Goal: Task Accomplishment & Management: Use online tool/utility

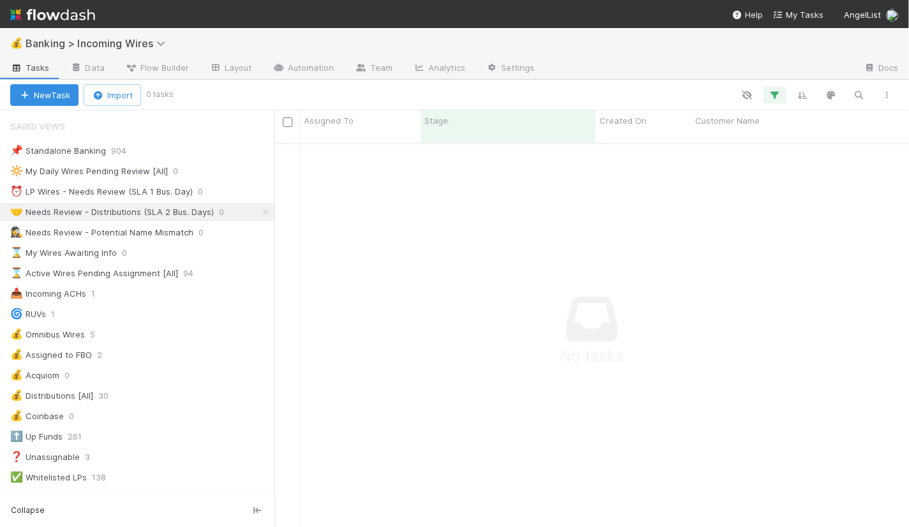
scroll to position [395, 635]
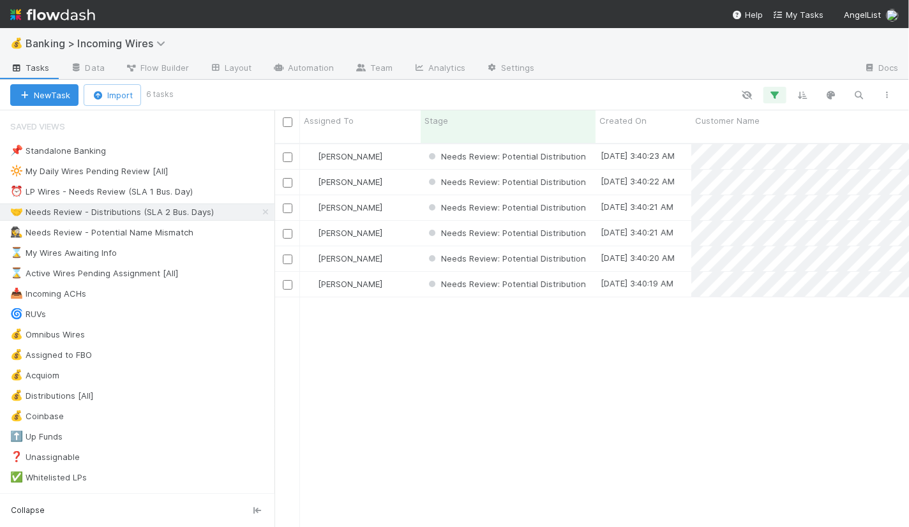
scroll to position [1, 0]
click at [140, 194] on div "⏰ LP Wires - Needs Review (SLA 1 Bus. Day)" at bounding box center [101, 192] width 183 height 16
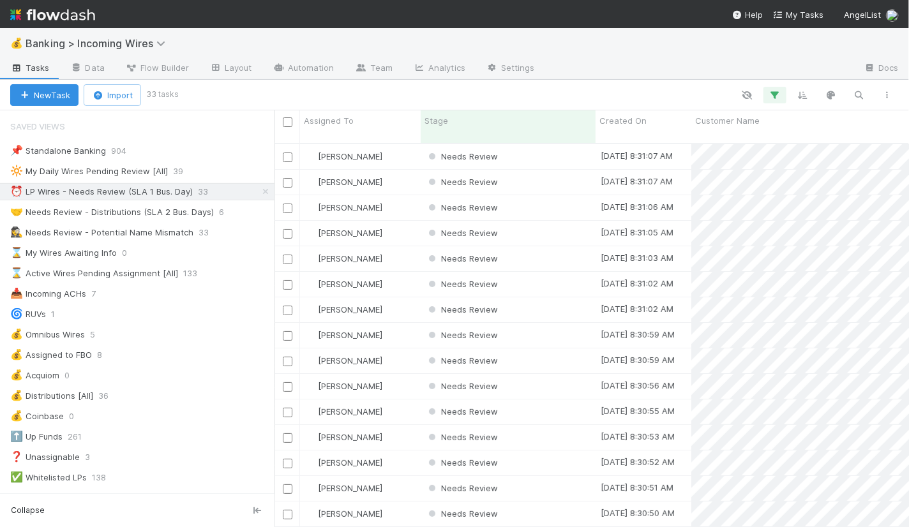
scroll to position [395, 635]
click at [546, 149] on div "Needs Review" at bounding box center [508, 156] width 175 height 25
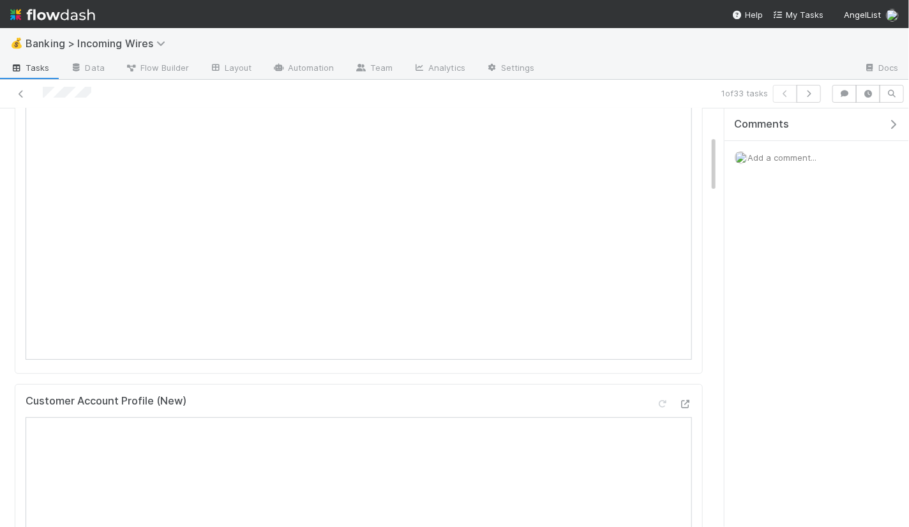
scroll to position [201, 0]
click at [814, 98] on button "button" at bounding box center [809, 94] width 24 height 18
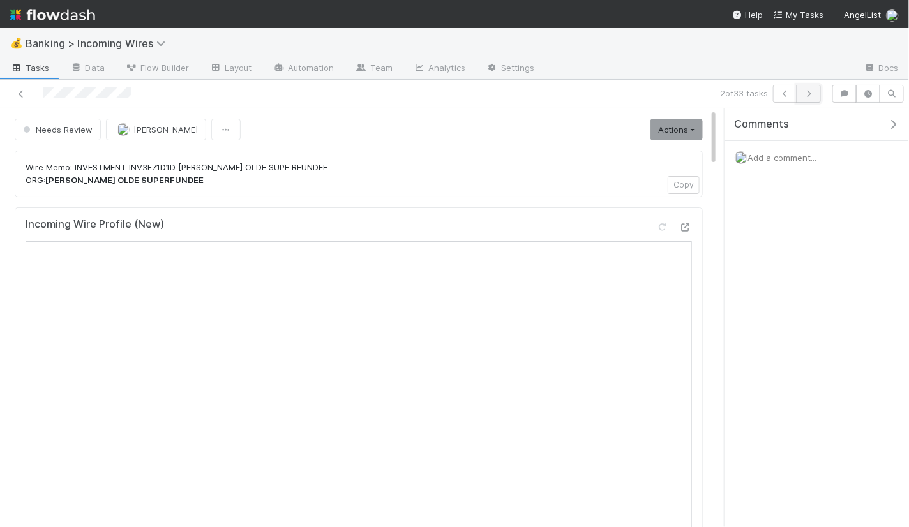
click at [813, 91] on icon "button" at bounding box center [808, 94] width 13 height 8
click at [680, 119] on link "Actions" at bounding box center [677, 130] width 52 height 22
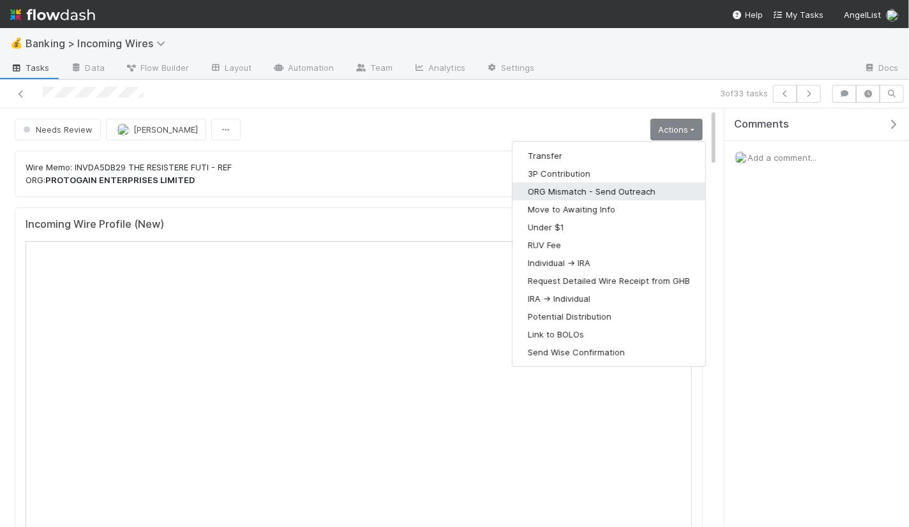
click at [630, 185] on button "ORG Mismatch - Send Outreach" at bounding box center [609, 192] width 193 height 18
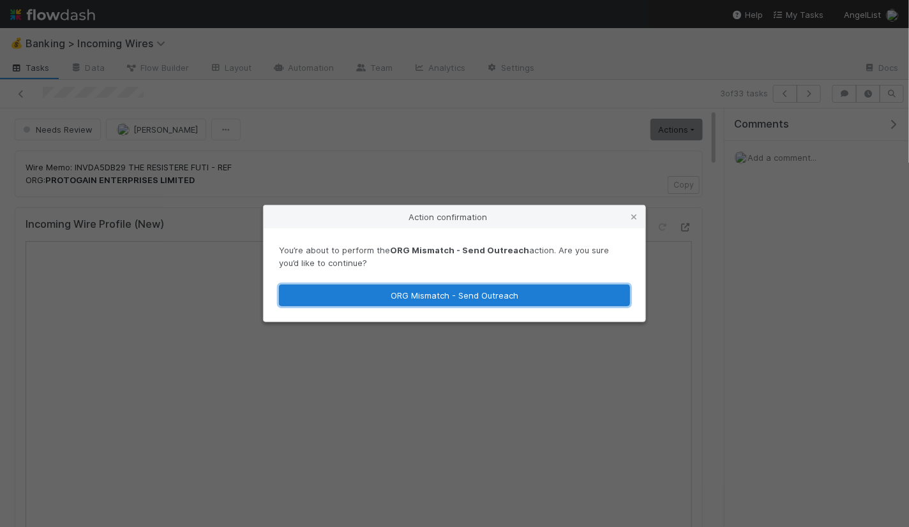
click at [524, 290] on button "ORG Mismatch - Send Outreach" at bounding box center [454, 296] width 351 height 22
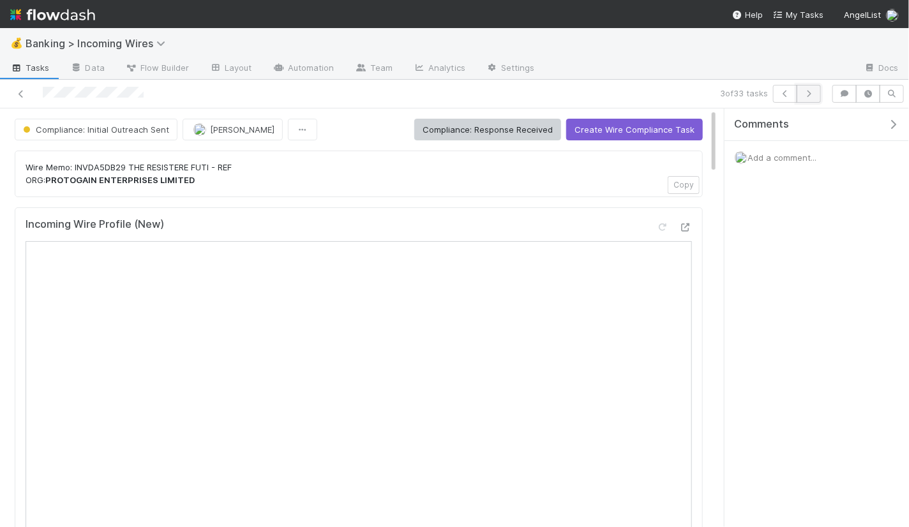
click at [814, 91] on icon "button" at bounding box center [808, 94] width 13 height 8
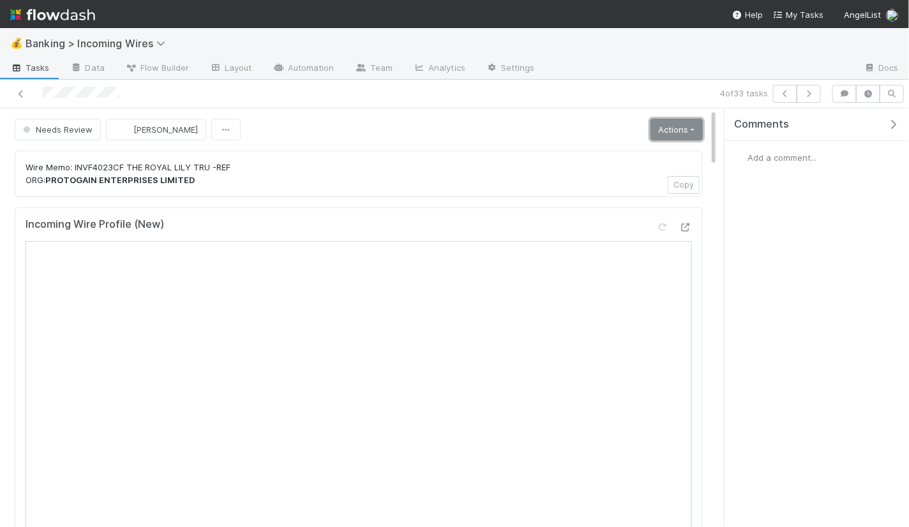
click at [679, 133] on link "Actions" at bounding box center [677, 130] width 52 height 22
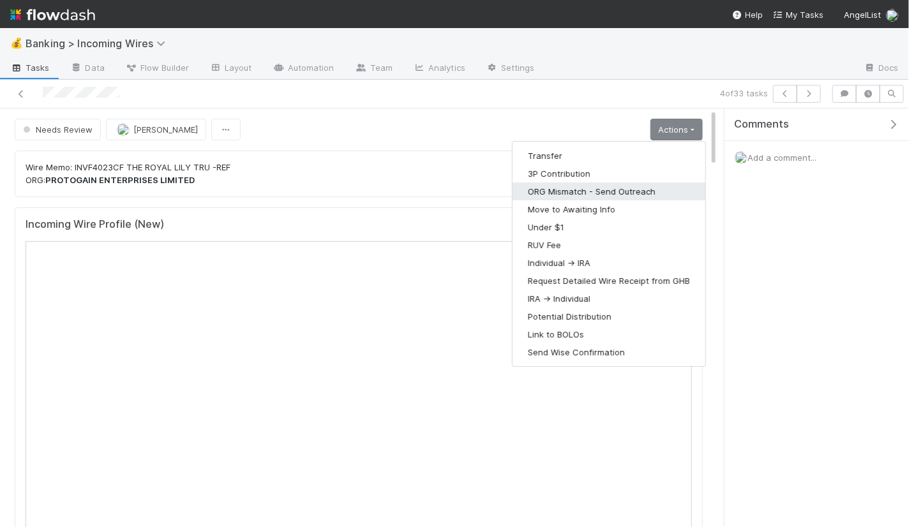
click at [634, 191] on button "ORG Mismatch - Send Outreach" at bounding box center [609, 192] width 193 height 18
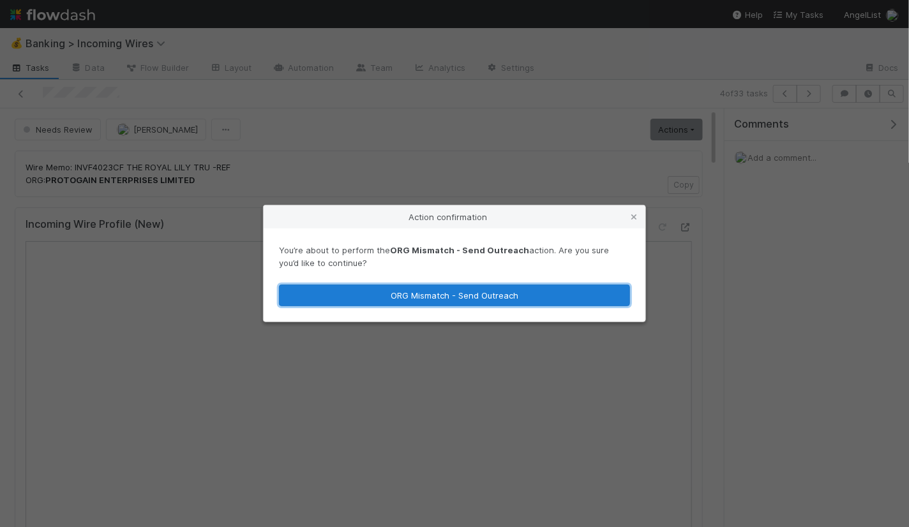
click at [545, 292] on button "ORG Mismatch - Send Outreach" at bounding box center [454, 296] width 351 height 22
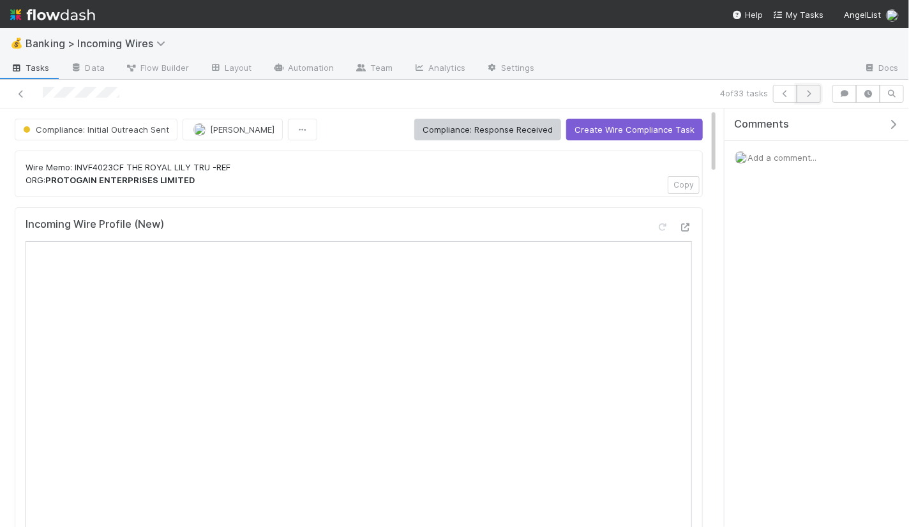
click at [813, 94] on icon "button" at bounding box center [808, 94] width 13 height 8
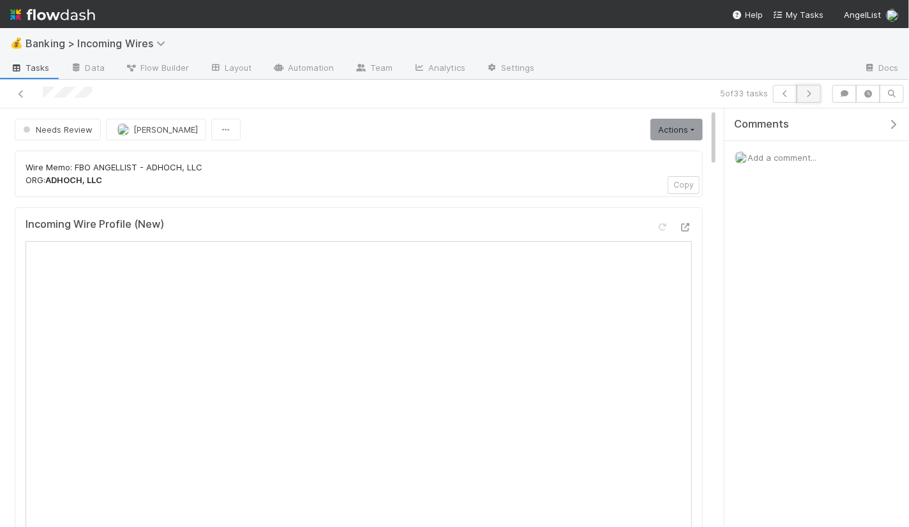
click at [807, 93] on icon "button" at bounding box center [808, 94] width 13 height 8
click at [812, 95] on icon "button" at bounding box center [808, 94] width 13 height 8
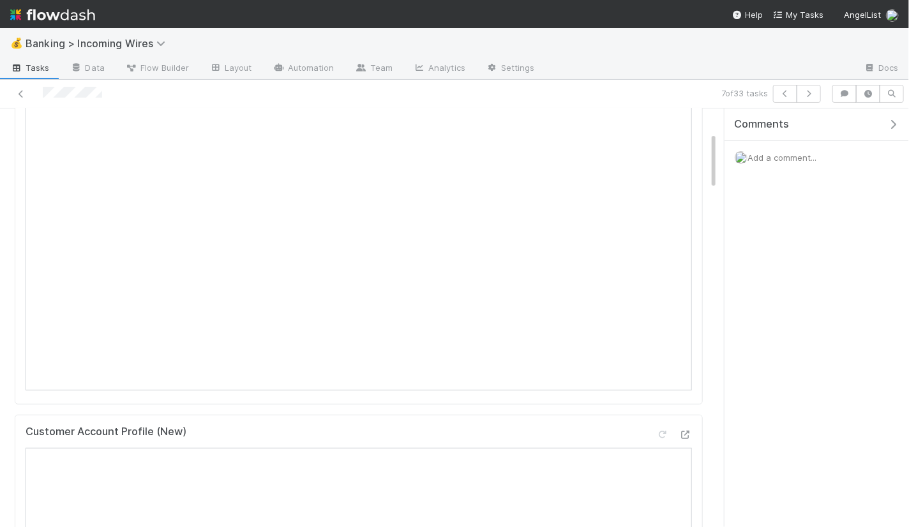
scroll to position [179, 0]
click at [815, 94] on icon "button" at bounding box center [808, 94] width 13 height 8
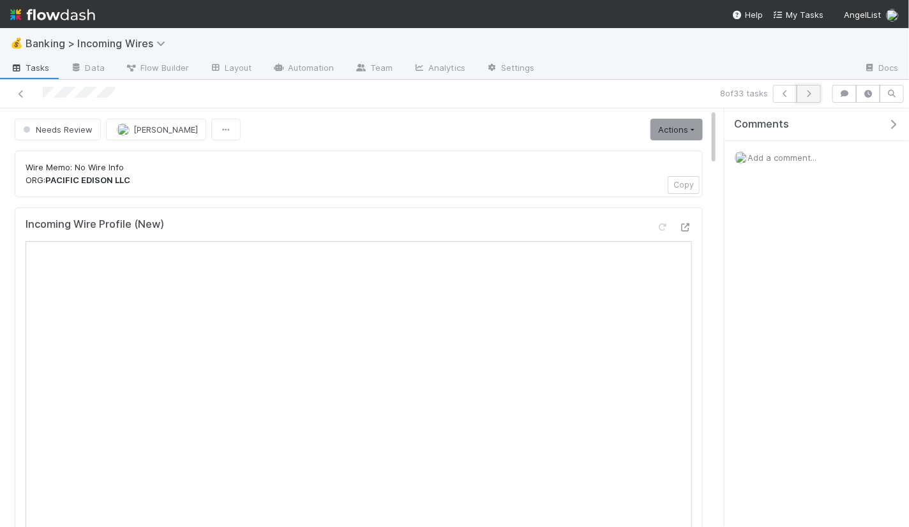
click at [809, 91] on icon "button" at bounding box center [808, 94] width 13 height 8
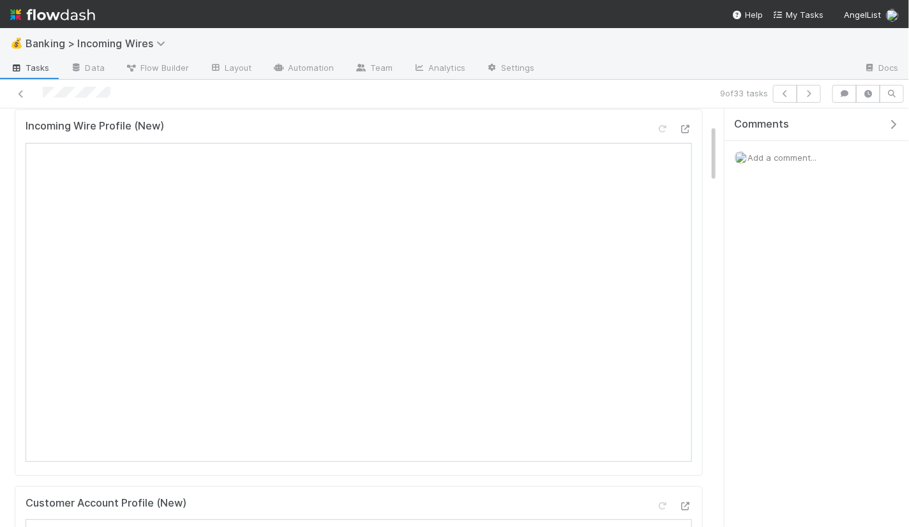
scroll to position [8, 0]
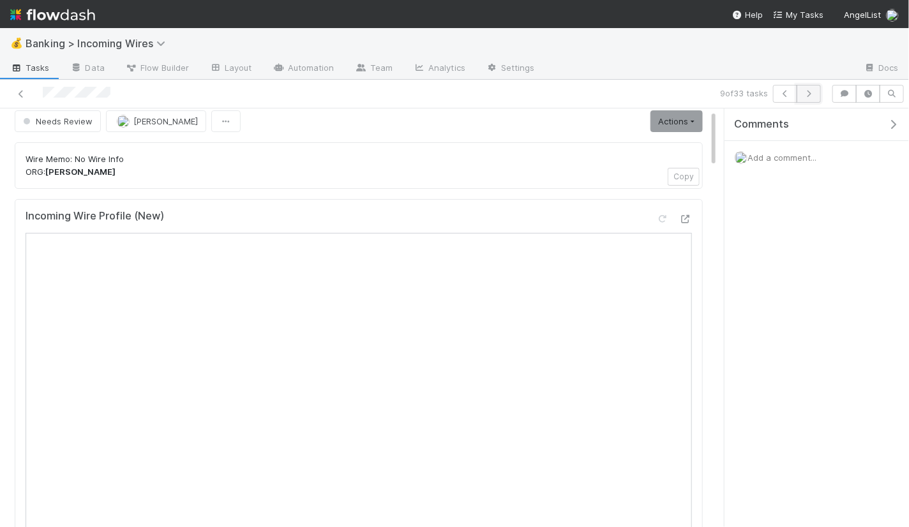
click at [820, 95] on button "button" at bounding box center [809, 94] width 24 height 18
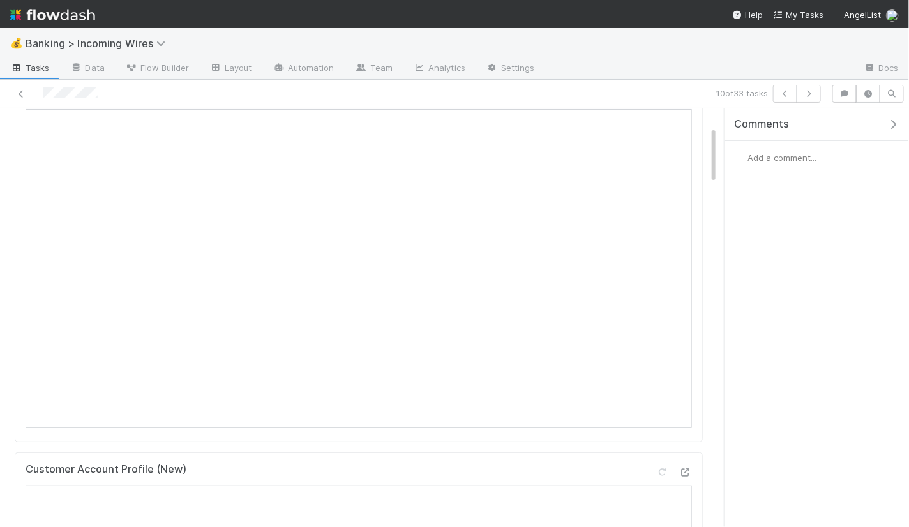
scroll to position [116, 0]
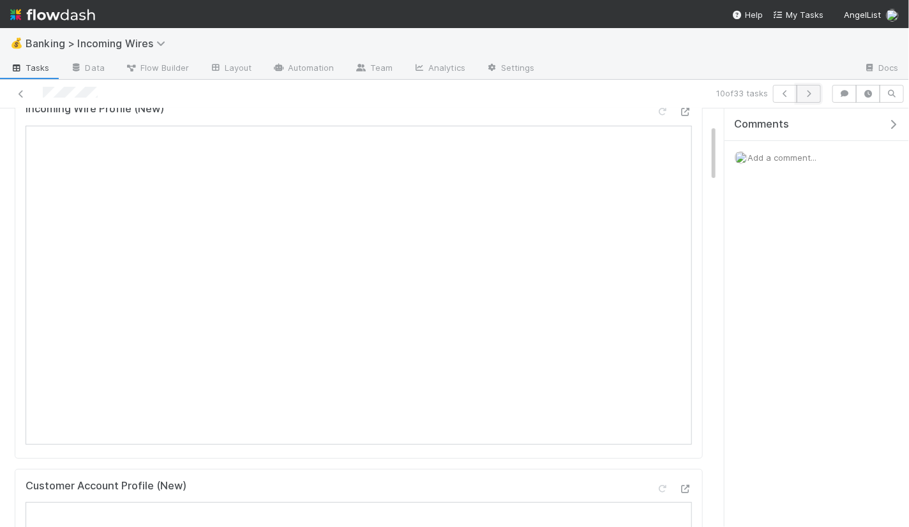
click at [817, 98] on button "button" at bounding box center [809, 94] width 24 height 18
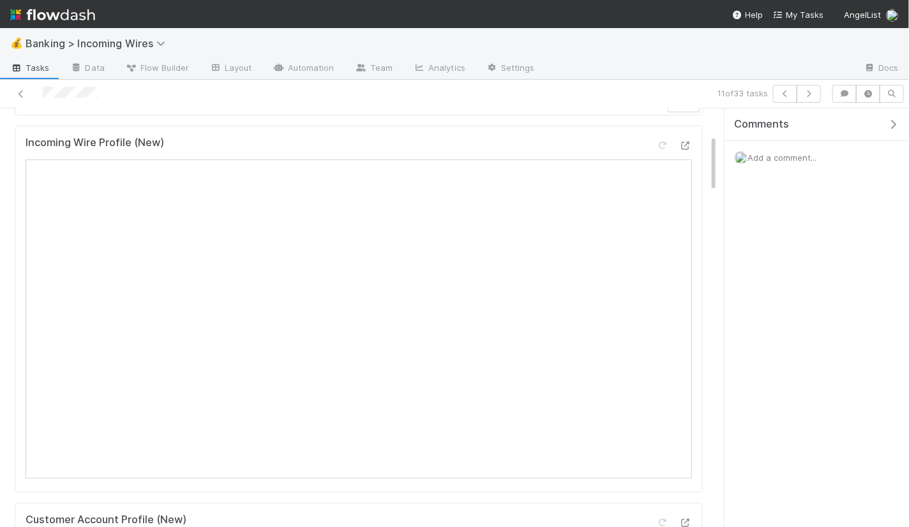
scroll to position [23, 0]
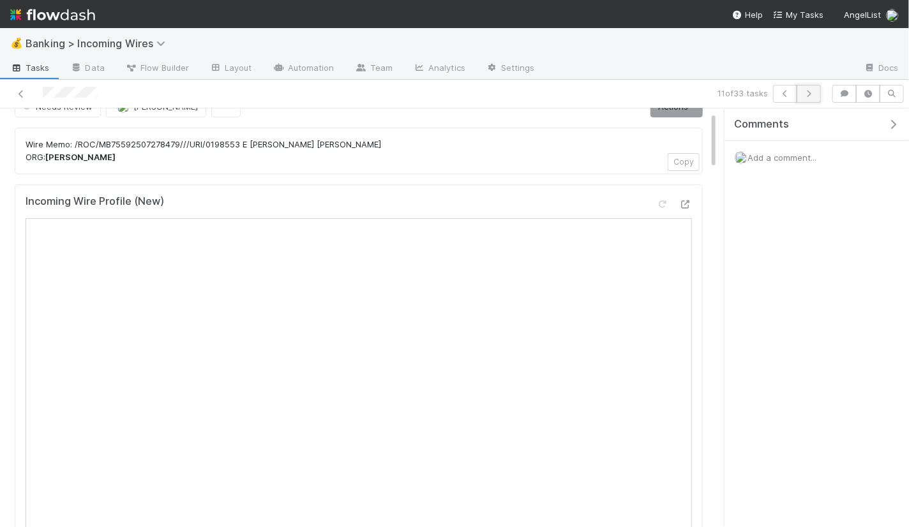
click at [811, 93] on icon "button" at bounding box center [808, 94] width 13 height 8
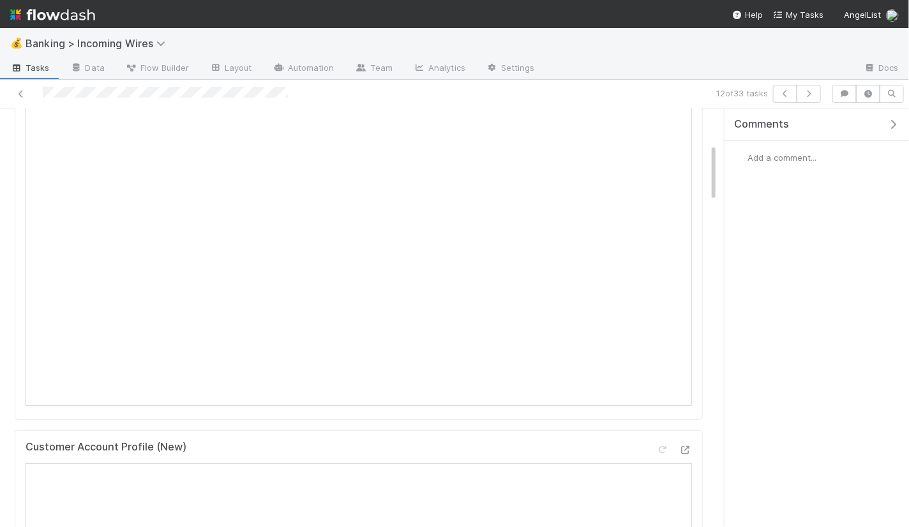
scroll to position [109, 0]
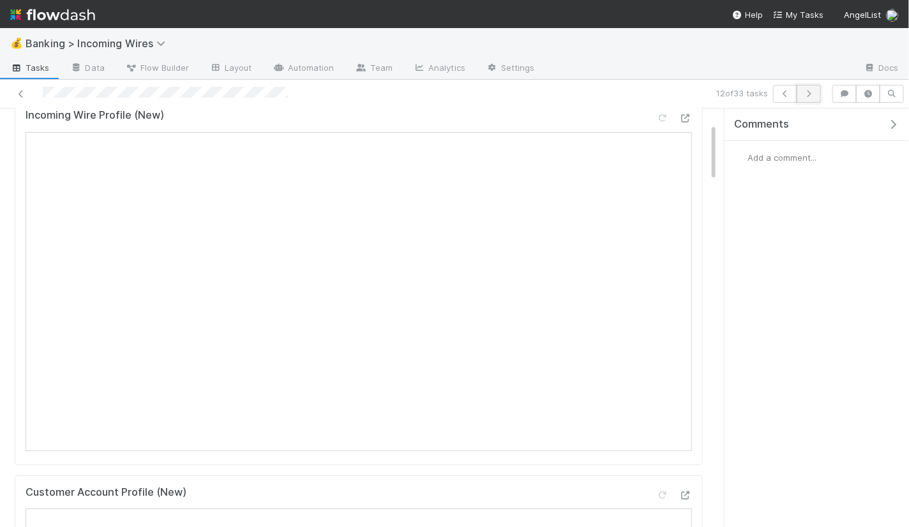
click at [810, 98] on button "button" at bounding box center [809, 94] width 24 height 18
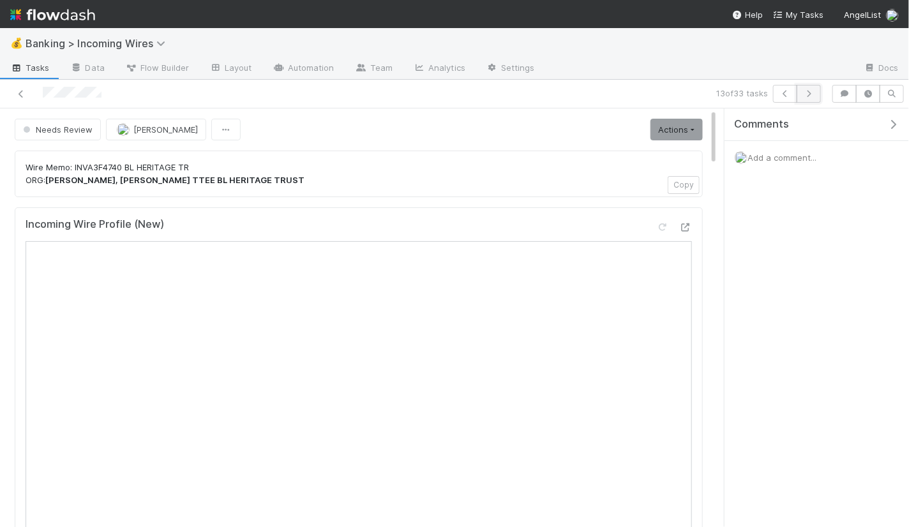
click at [815, 92] on icon "button" at bounding box center [808, 94] width 13 height 8
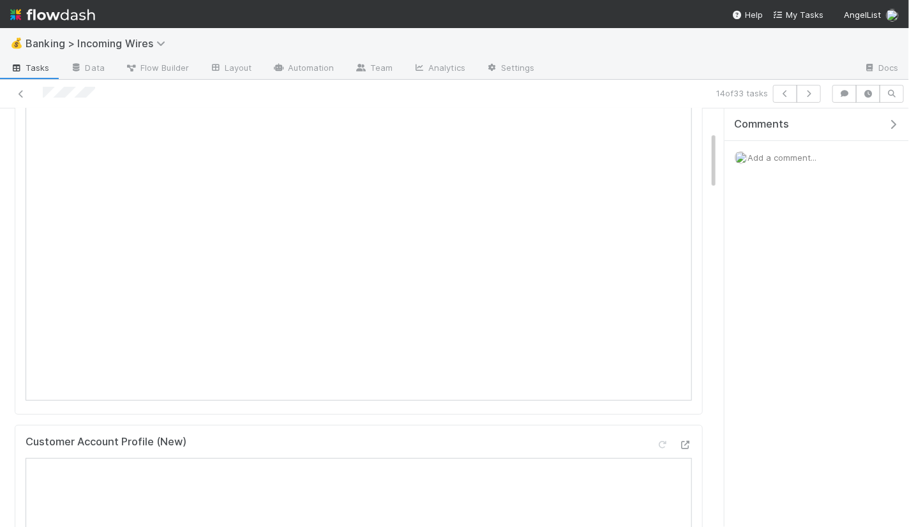
scroll to position [170, 0]
click at [811, 96] on icon "button" at bounding box center [808, 94] width 13 height 8
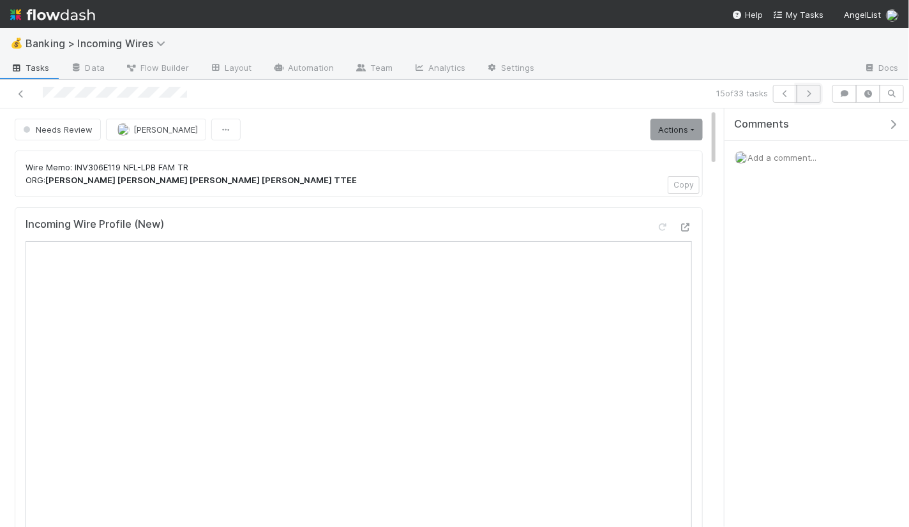
click at [808, 97] on button "button" at bounding box center [809, 94] width 24 height 18
click at [808, 92] on icon "button" at bounding box center [808, 94] width 13 height 8
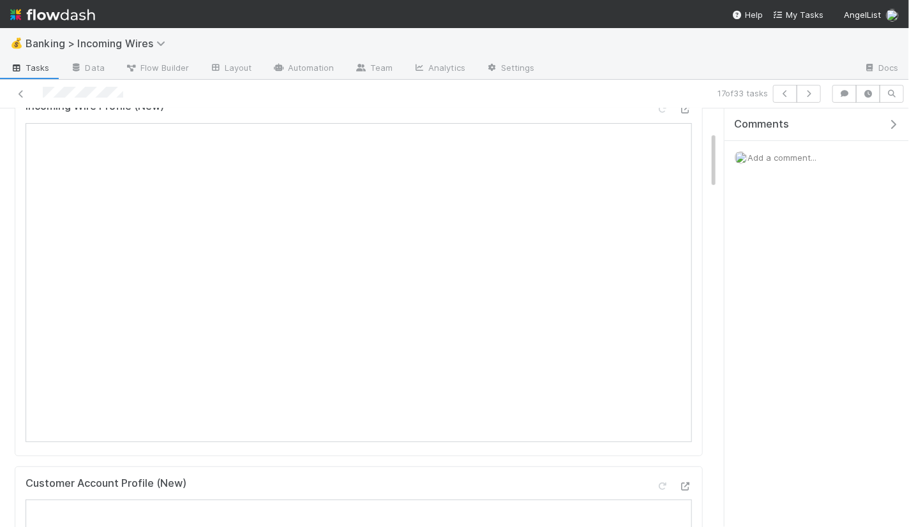
scroll to position [114, 0]
click at [813, 91] on icon "button" at bounding box center [808, 94] width 13 height 8
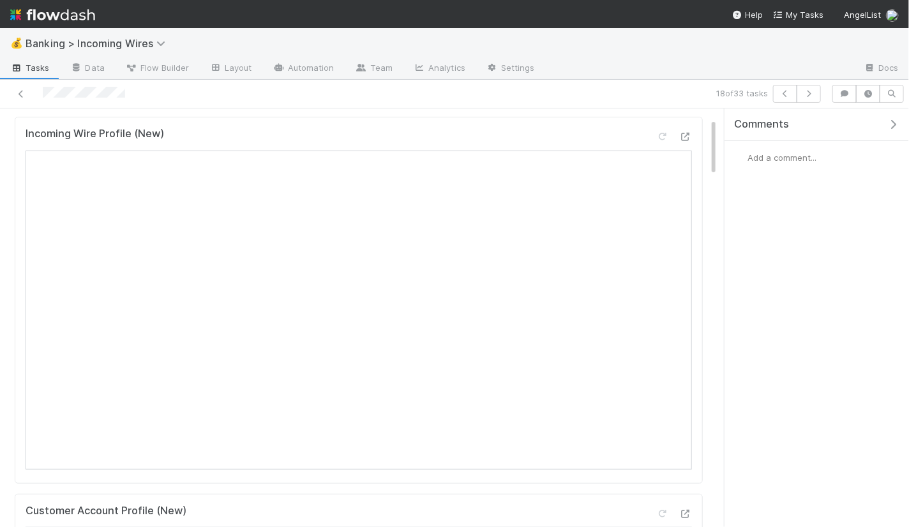
scroll to position [63, 0]
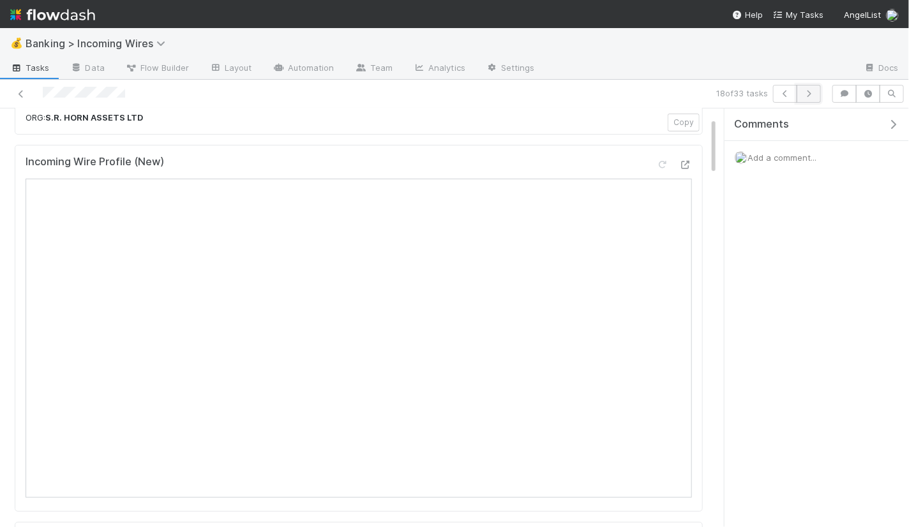
click at [813, 94] on icon "button" at bounding box center [808, 94] width 13 height 8
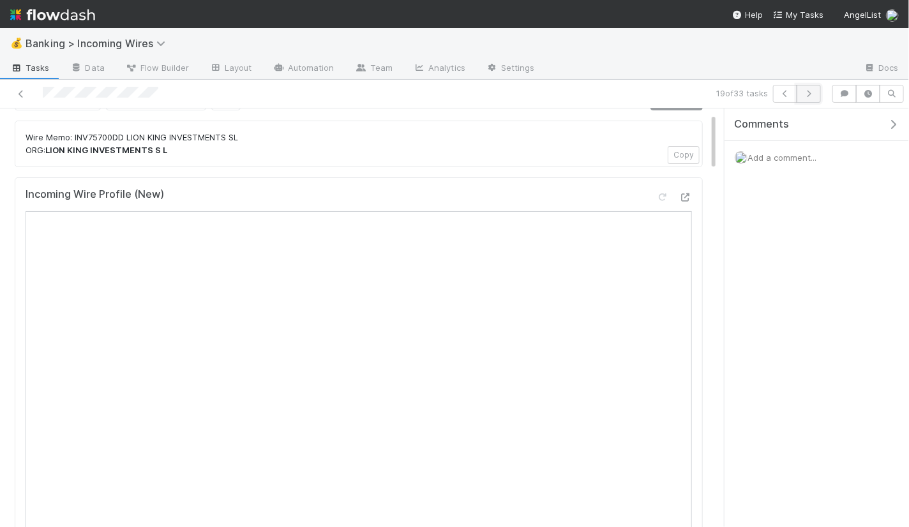
click at [812, 96] on icon "button" at bounding box center [808, 94] width 13 height 8
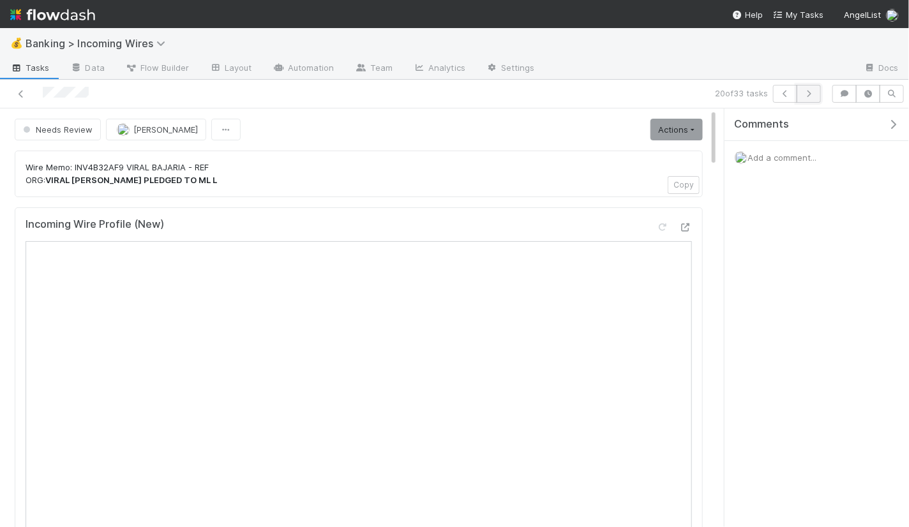
click at [810, 93] on icon "button" at bounding box center [808, 94] width 13 height 8
click at [813, 98] on button "button" at bounding box center [809, 94] width 24 height 18
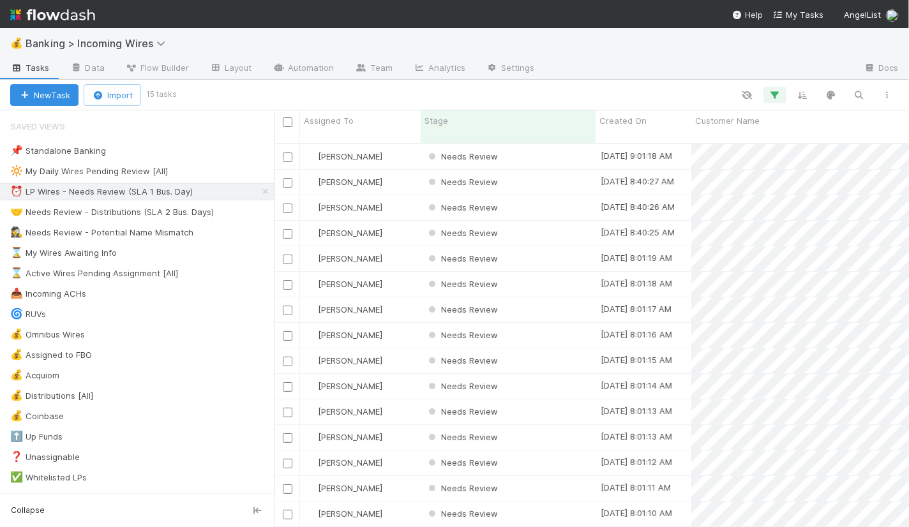
scroll to position [1, 0]
click at [524, 252] on div "Needs Review" at bounding box center [508, 258] width 175 height 25
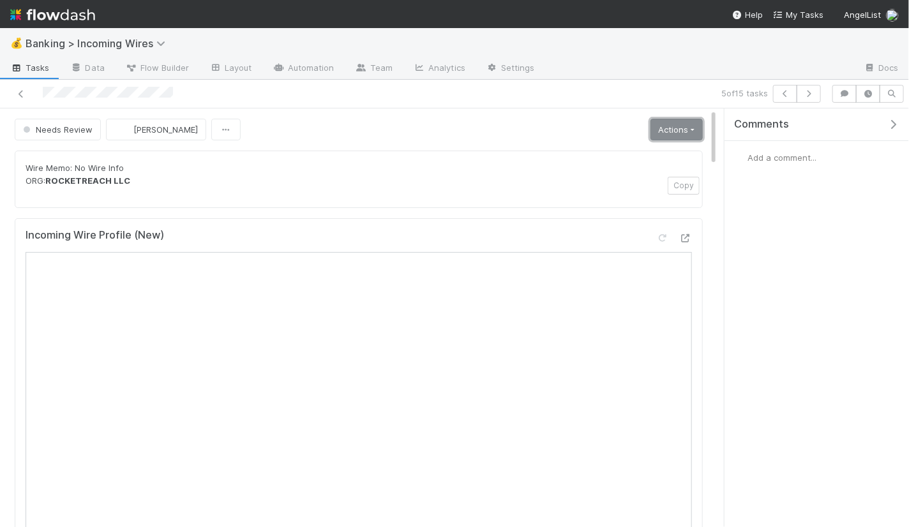
click at [693, 135] on link "Actions" at bounding box center [677, 130] width 52 height 22
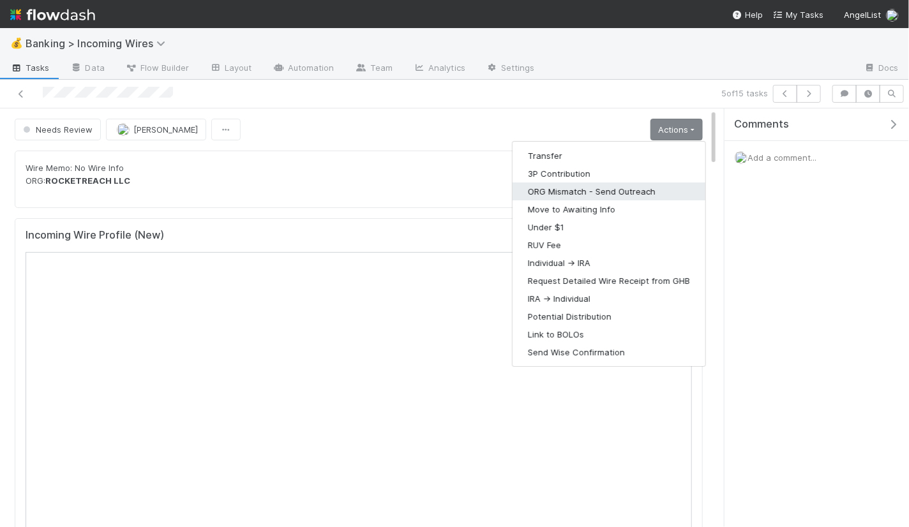
click at [544, 186] on button "ORG Mismatch - Send Outreach" at bounding box center [609, 192] width 193 height 18
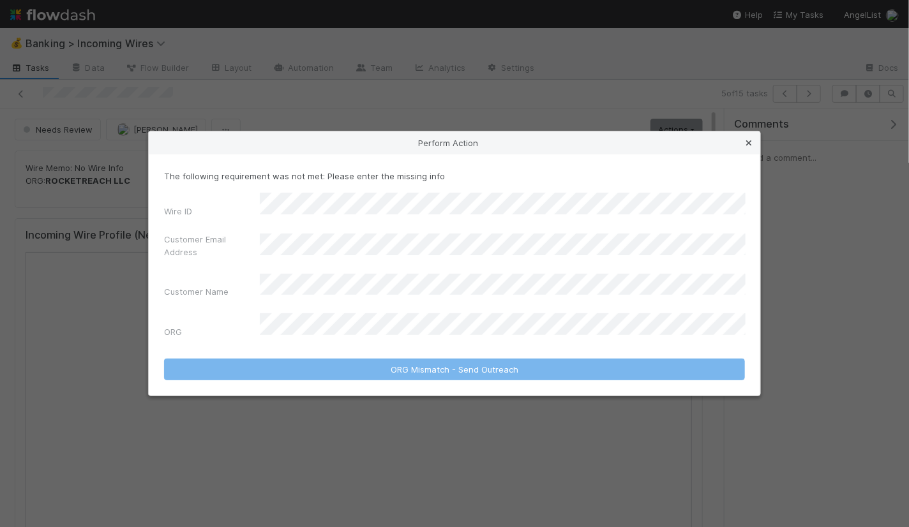
click at [745, 147] on icon at bounding box center [748, 143] width 13 height 8
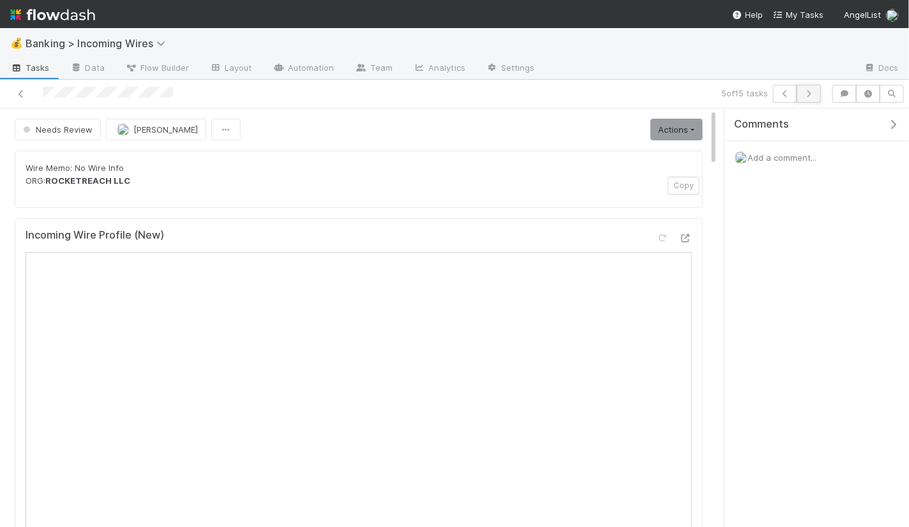
click at [813, 91] on icon "button" at bounding box center [808, 94] width 13 height 8
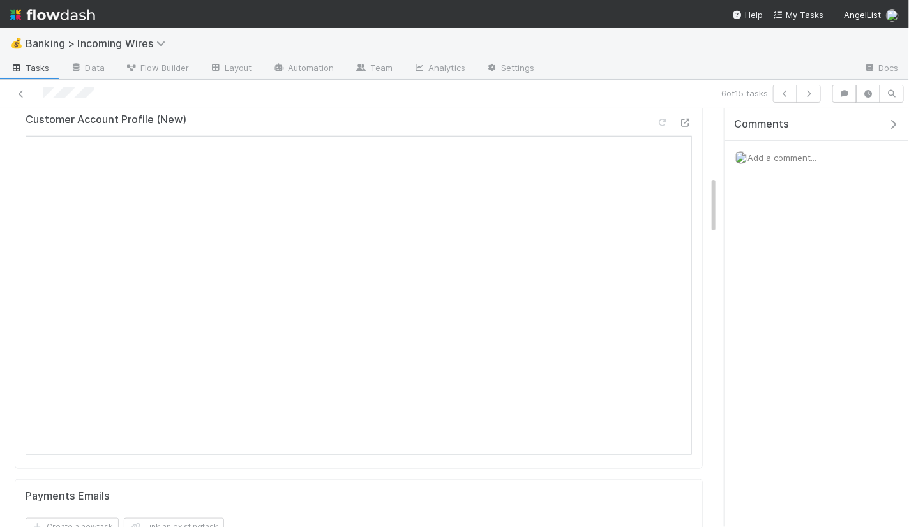
scroll to position [508, 0]
click at [18, 91] on icon at bounding box center [21, 94] width 13 height 8
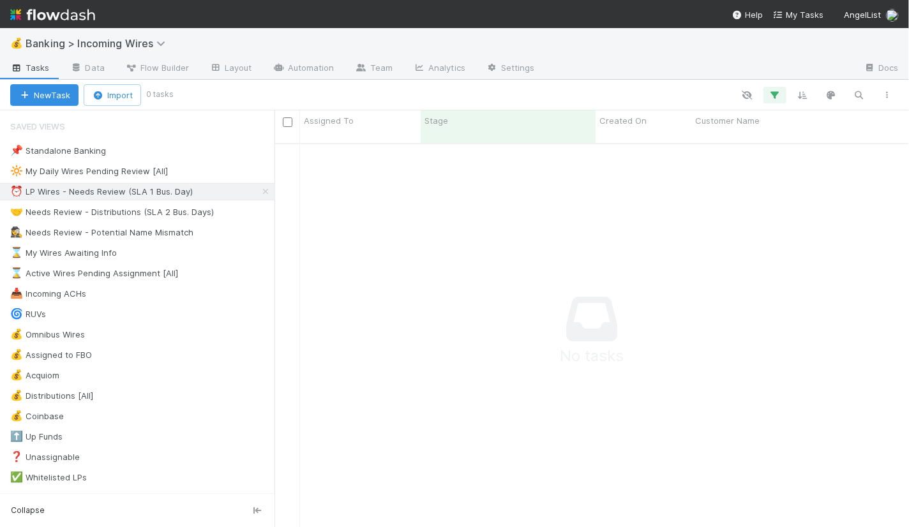
scroll to position [395, 635]
click at [145, 189] on div "⏰ LP Wires - Needs Review (SLA 1 Bus. Day)" at bounding box center [101, 192] width 183 height 16
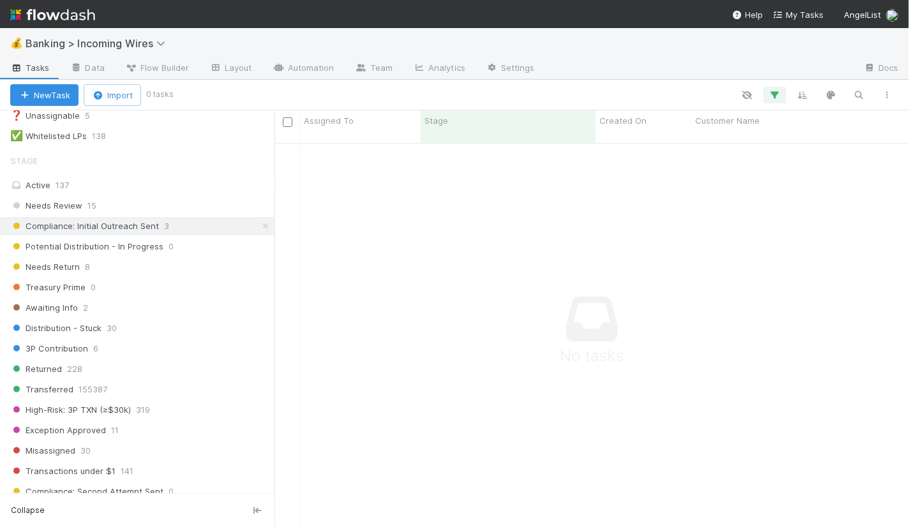
scroll to position [234, 0]
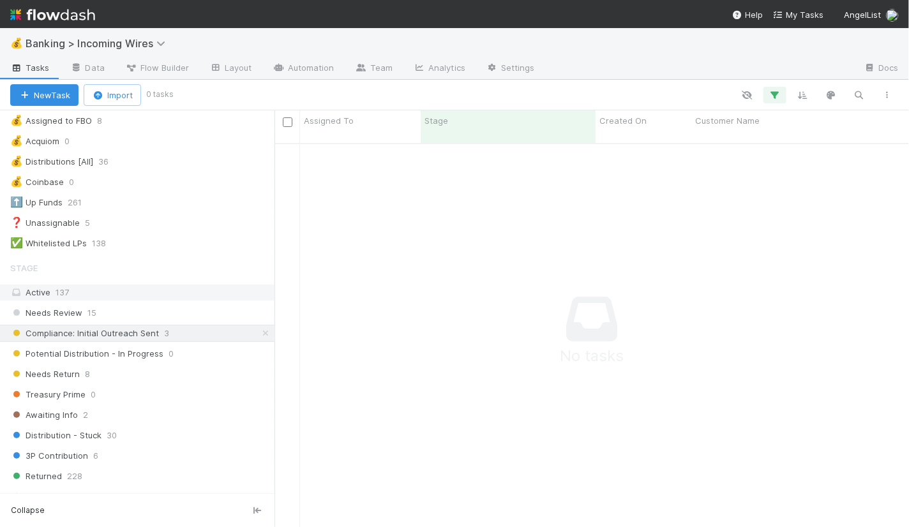
click at [192, 285] on div "Active 137" at bounding box center [140, 293] width 261 height 16
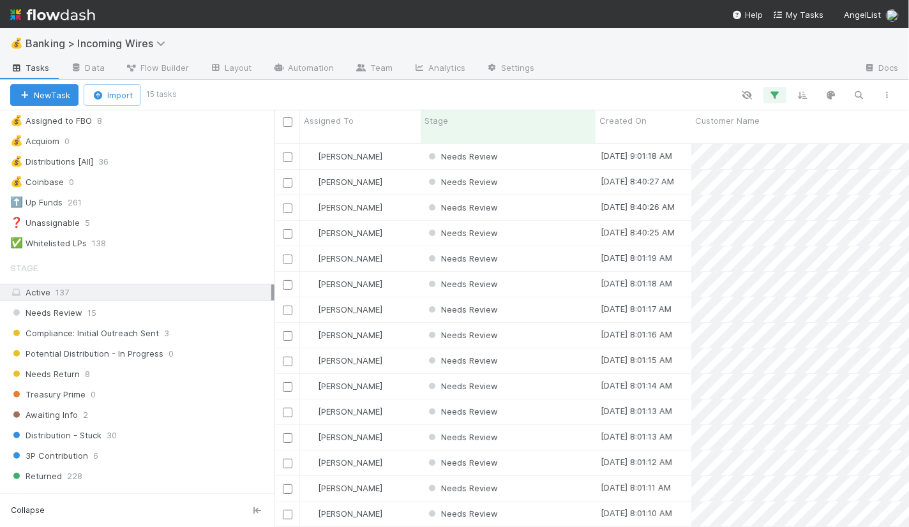
scroll to position [395, 635]
click at [525, 144] on div "Needs Review" at bounding box center [508, 156] width 175 height 25
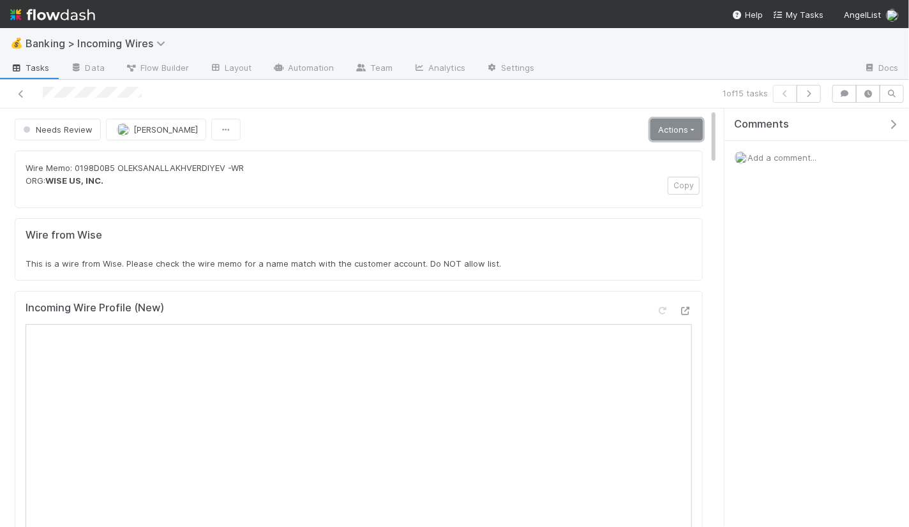
click at [679, 133] on link "Actions" at bounding box center [677, 130] width 52 height 22
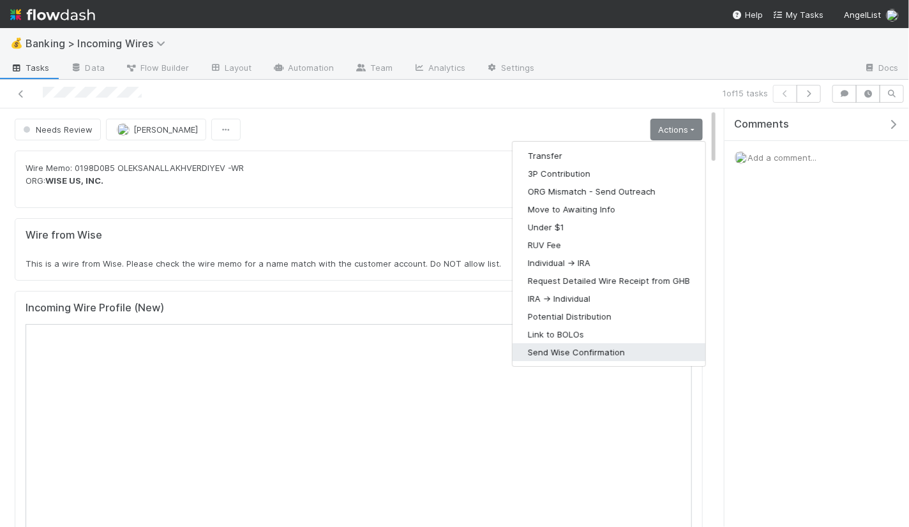
click at [564, 350] on button "Send Wise Confirmation" at bounding box center [609, 352] width 193 height 18
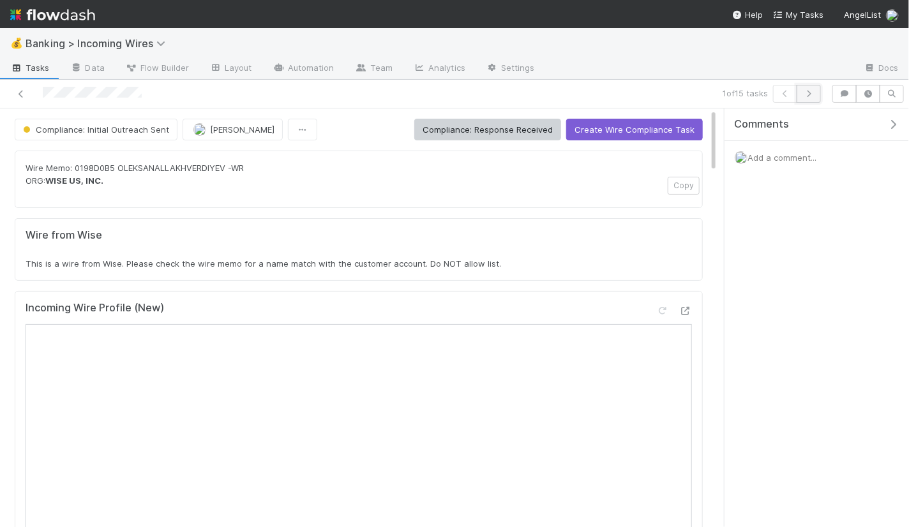
click at [810, 98] on button "button" at bounding box center [809, 94] width 24 height 18
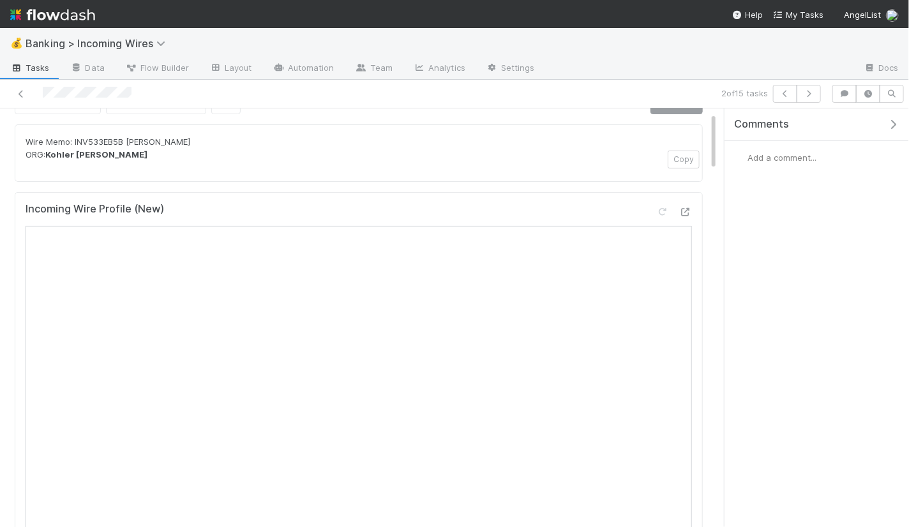
scroll to position [40, 0]
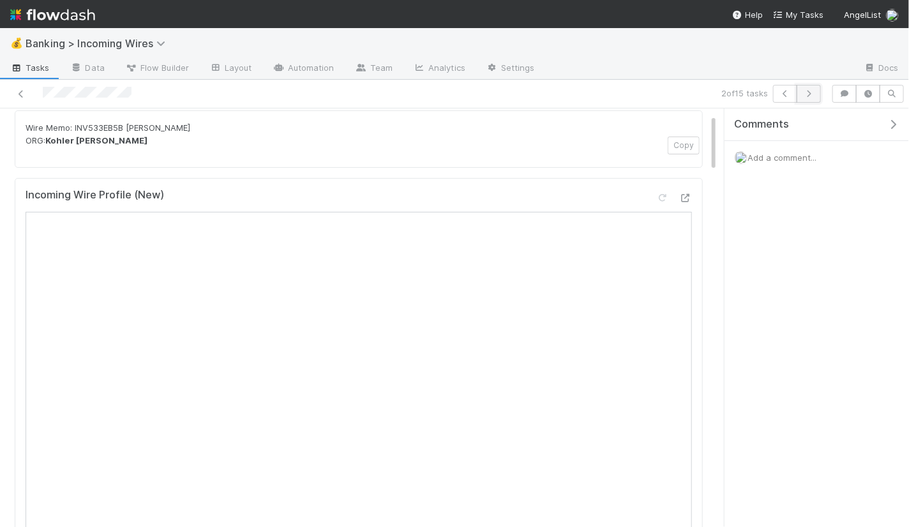
click at [807, 93] on icon "button" at bounding box center [808, 94] width 13 height 8
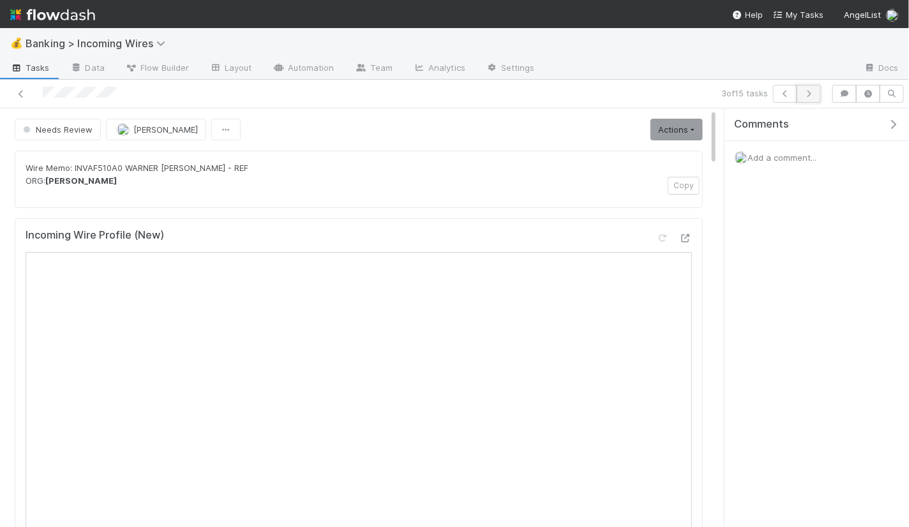
click at [815, 94] on icon "button" at bounding box center [808, 94] width 13 height 8
click at [810, 94] on icon "button" at bounding box center [808, 94] width 13 height 8
click at [681, 127] on link "Actions" at bounding box center [677, 130] width 52 height 22
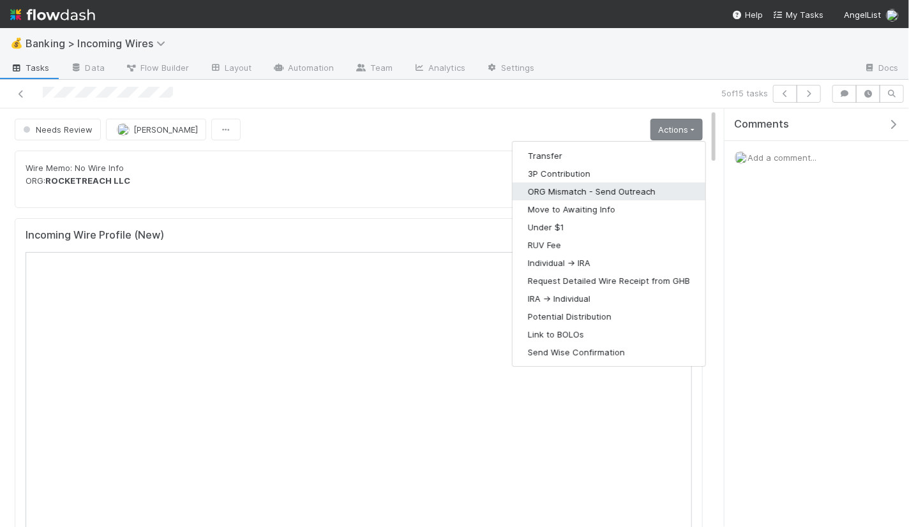
click at [610, 188] on button "ORG Mismatch - Send Outreach" at bounding box center [609, 192] width 193 height 18
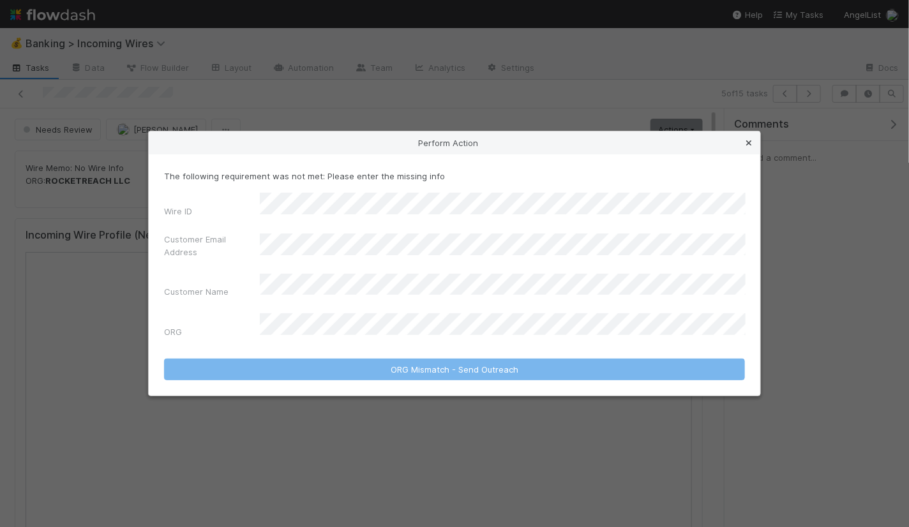
click at [748, 147] on icon at bounding box center [748, 143] width 13 height 8
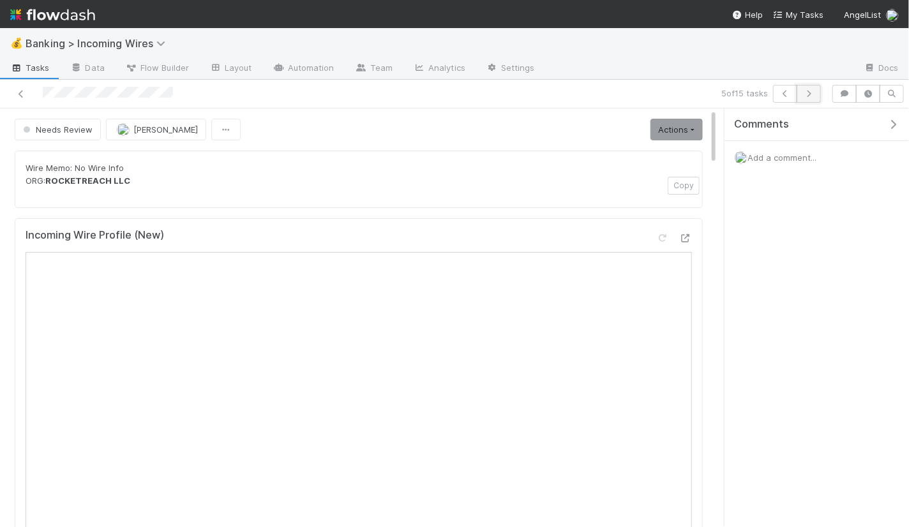
click at [808, 93] on icon "button" at bounding box center [808, 94] width 13 height 8
click at [690, 126] on link "Actions" at bounding box center [677, 130] width 52 height 22
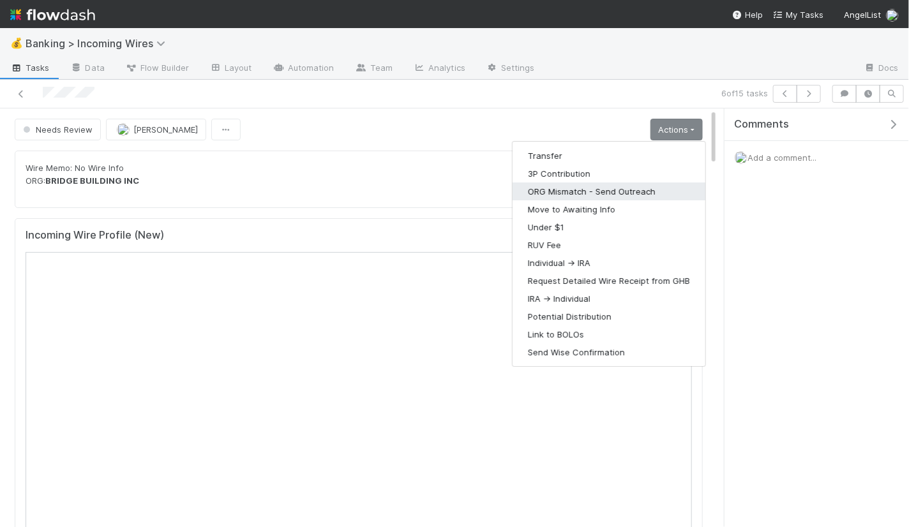
click at [634, 191] on button "ORG Mismatch - Send Outreach" at bounding box center [609, 192] width 193 height 18
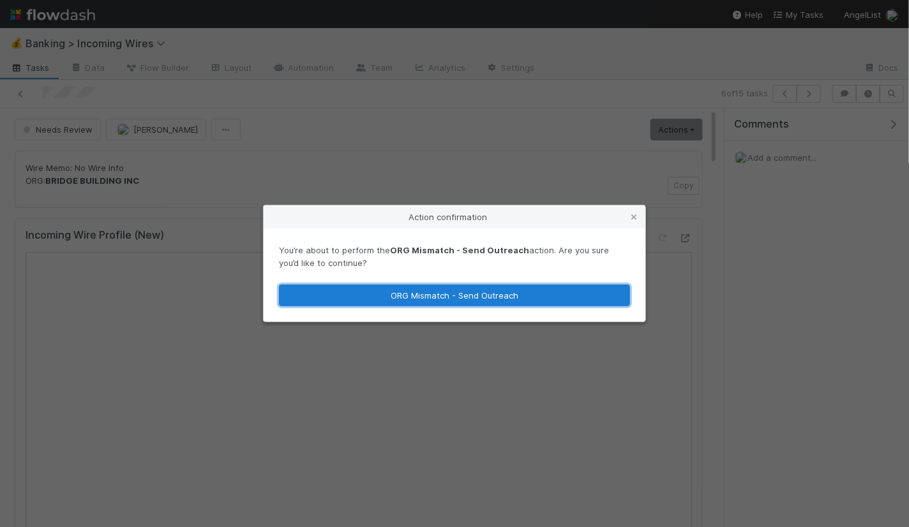
click at [599, 295] on button "ORG Mismatch - Send Outreach" at bounding box center [454, 296] width 351 height 22
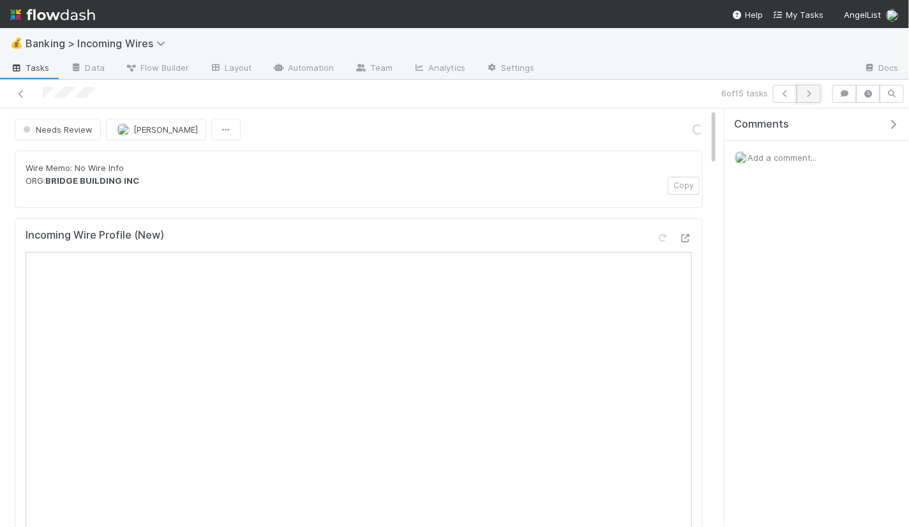
click at [810, 95] on icon "button" at bounding box center [808, 94] width 13 height 8
click at [807, 95] on icon "button" at bounding box center [808, 94] width 13 height 8
click at [808, 94] on icon "button" at bounding box center [808, 94] width 13 height 8
click at [812, 97] on button "button" at bounding box center [809, 94] width 24 height 18
click at [815, 94] on icon "button" at bounding box center [808, 94] width 13 height 8
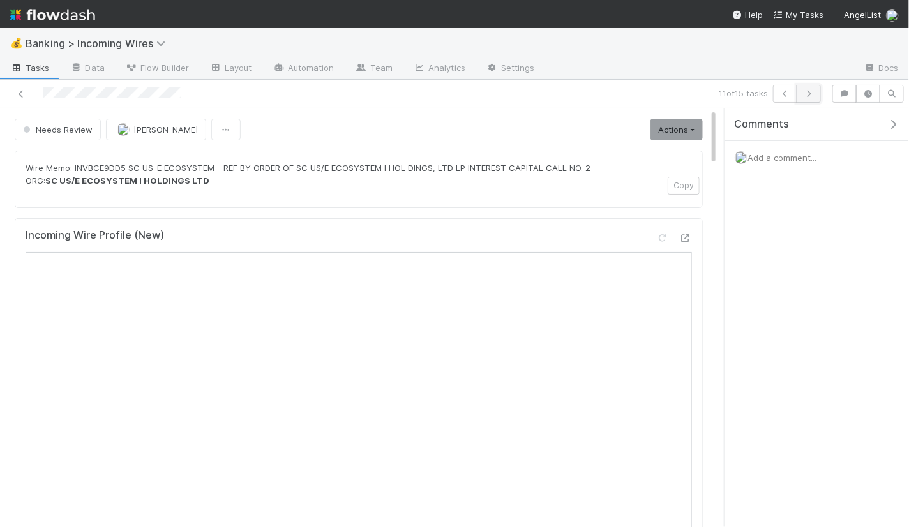
click at [814, 93] on icon "button" at bounding box center [808, 94] width 13 height 8
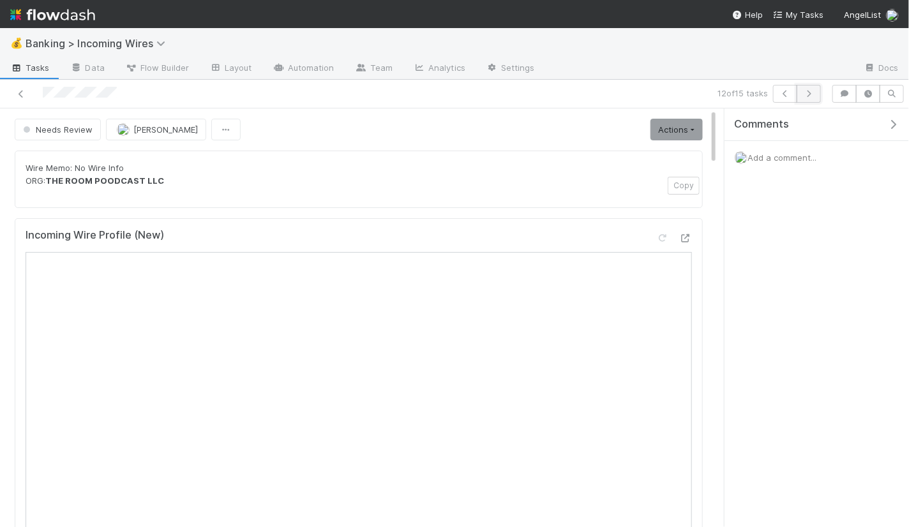
click at [809, 92] on icon "button" at bounding box center [808, 94] width 13 height 8
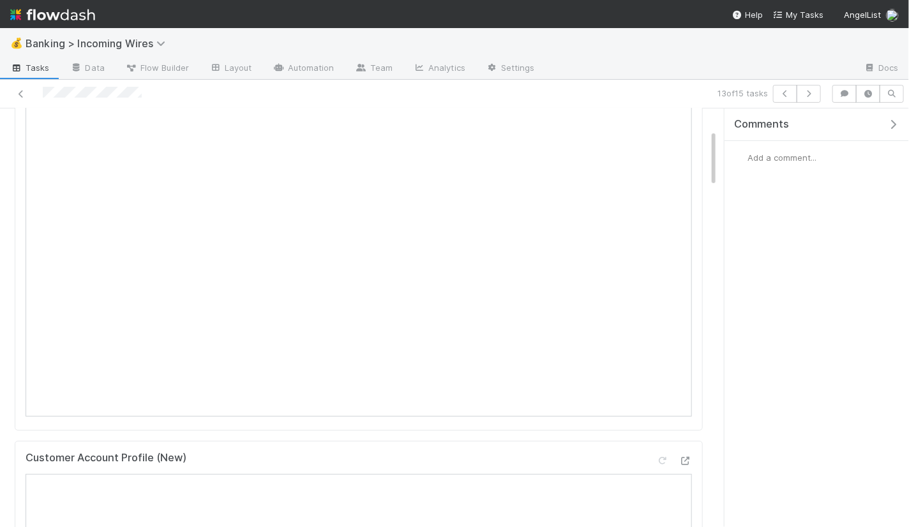
scroll to position [156, 0]
click at [816, 89] on button "button" at bounding box center [809, 94] width 24 height 18
click at [815, 93] on icon "button" at bounding box center [808, 94] width 13 height 8
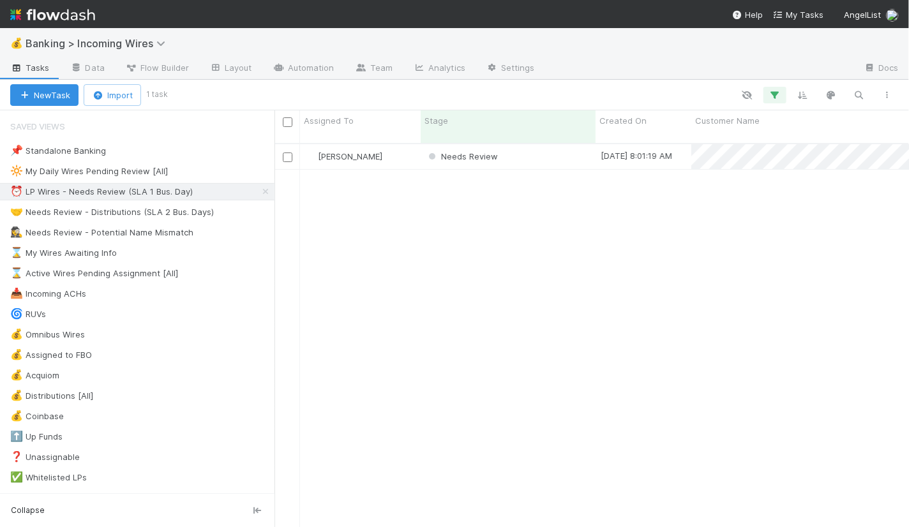
scroll to position [395, 635]
click at [165, 213] on div "🤝 Needs Review - Distributions (SLA 2 Bus. Days)" at bounding box center [112, 212] width 204 height 16
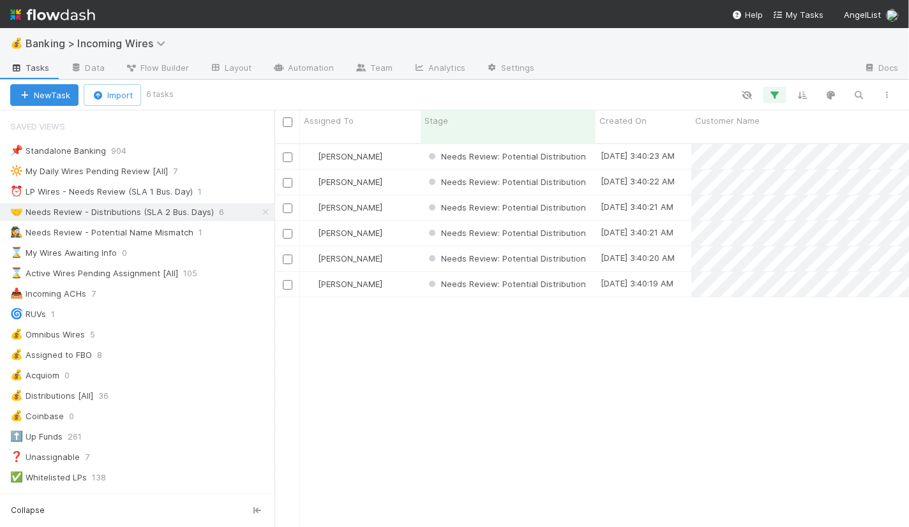
scroll to position [395, 635]
click at [287, 123] on input "checkbox" at bounding box center [288, 122] width 10 height 10
checkbox input "true"
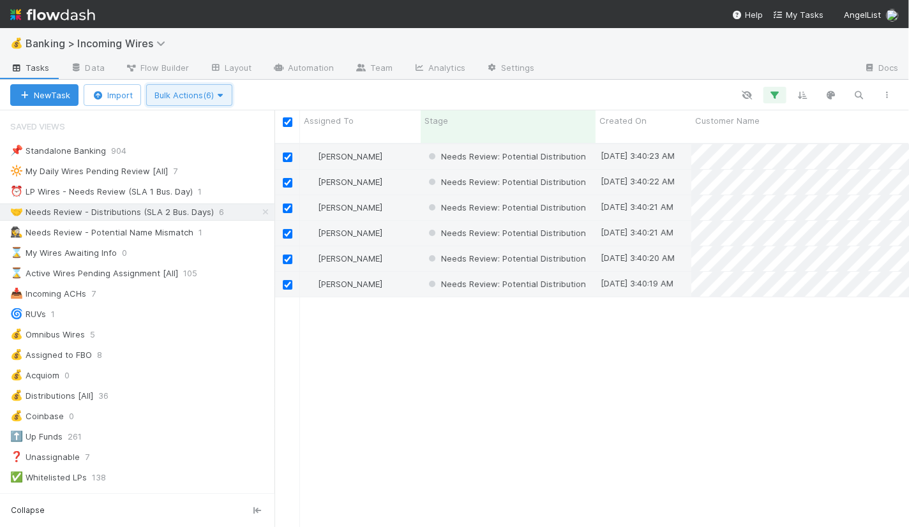
click at [220, 96] on icon "button" at bounding box center [220, 95] width 13 height 8
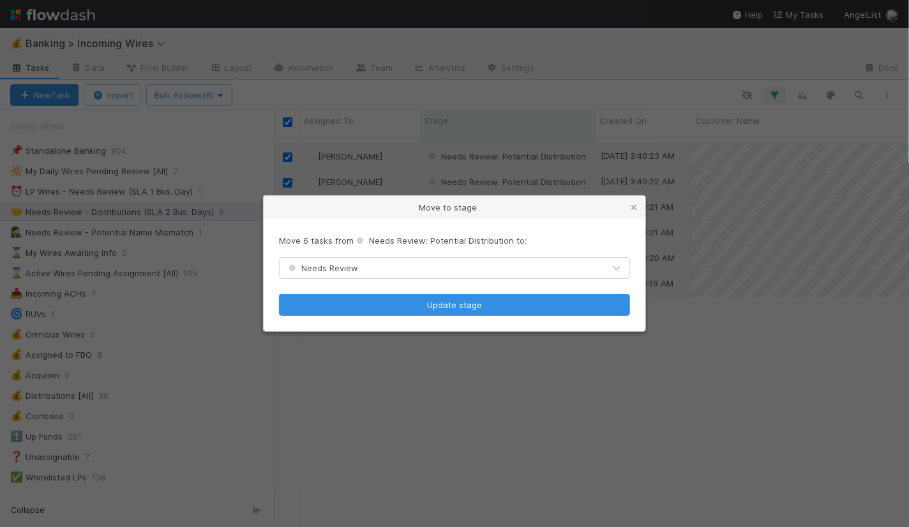
click at [471, 269] on div "Needs Review" at bounding box center [442, 268] width 324 height 20
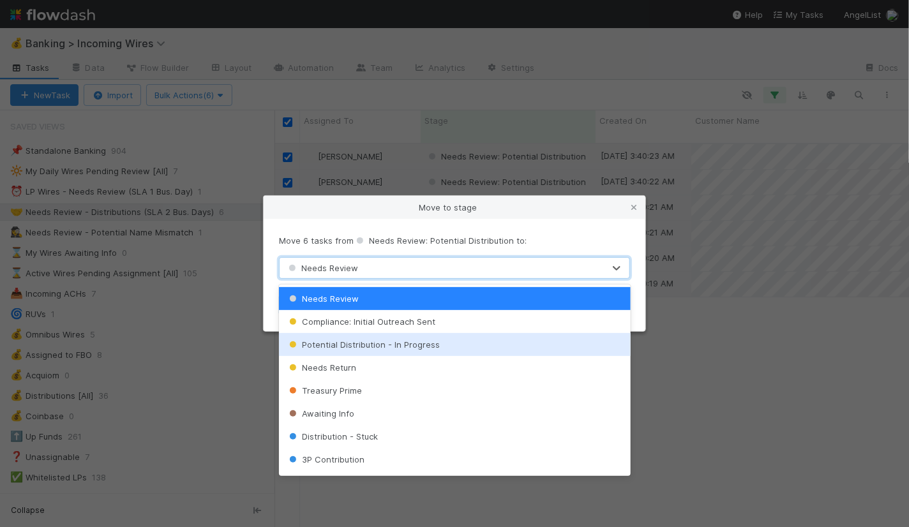
click at [434, 340] on span "Potential Distribution - In Progress" at bounding box center [363, 345] width 153 height 10
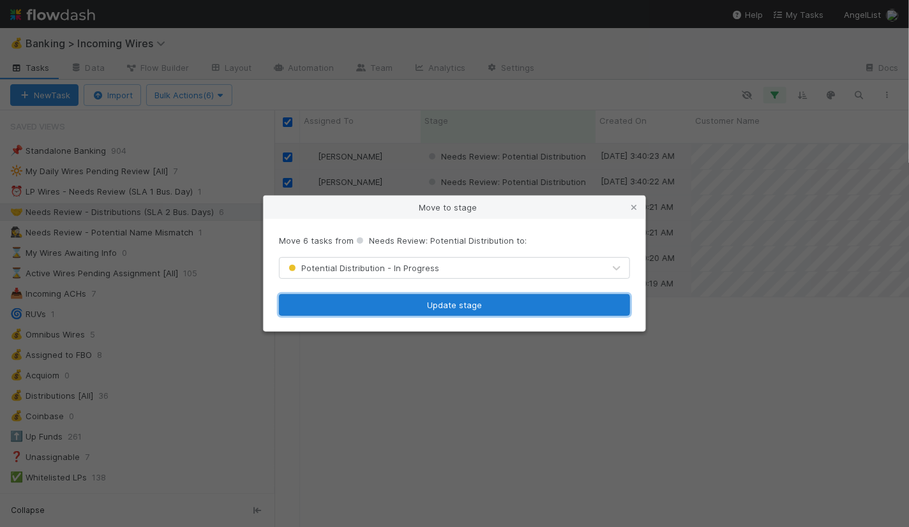
click at [444, 301] on button "Update stage" at bounding box center [454, 305] width 351 height 22
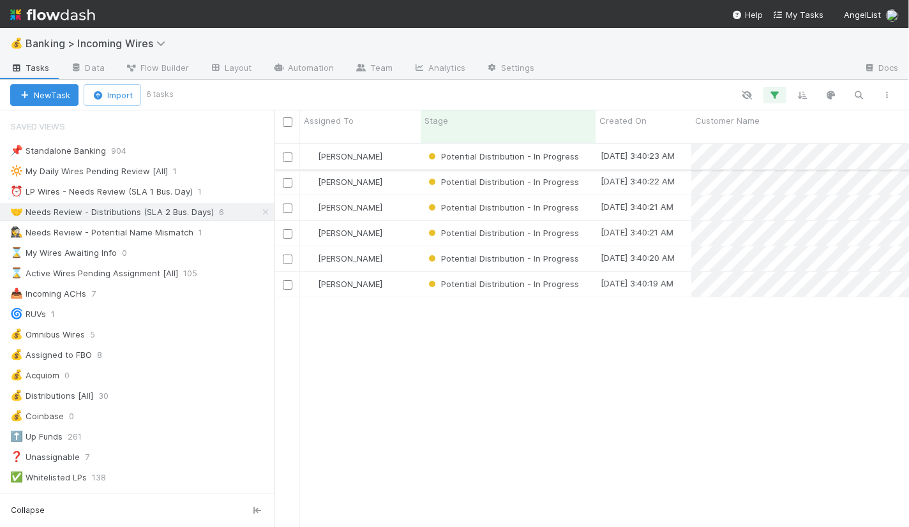
click at [391, 144] on div "Nate Eisenstein" at bounding box center [360, 156] width 121 height 25
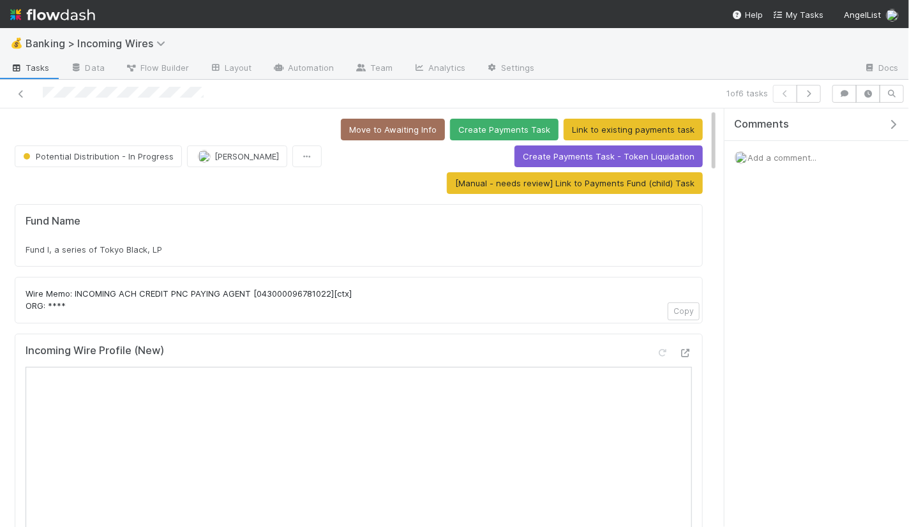
click at [294, 246] on div "Fund I, a series of Tokyo Black, LP" at bounding box center [359, 249] width 667 height 13
copy div "Fund I, a series of Tokyo Black, LP"
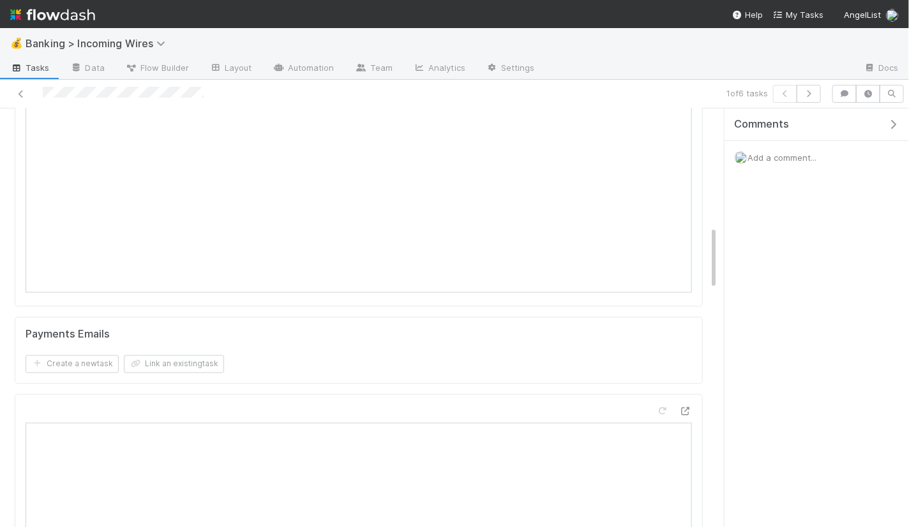
scroll to position [801, 0]
click at [211, 327] on button "Link an existing task" at bounding box center [174, 335] width 100 height 18
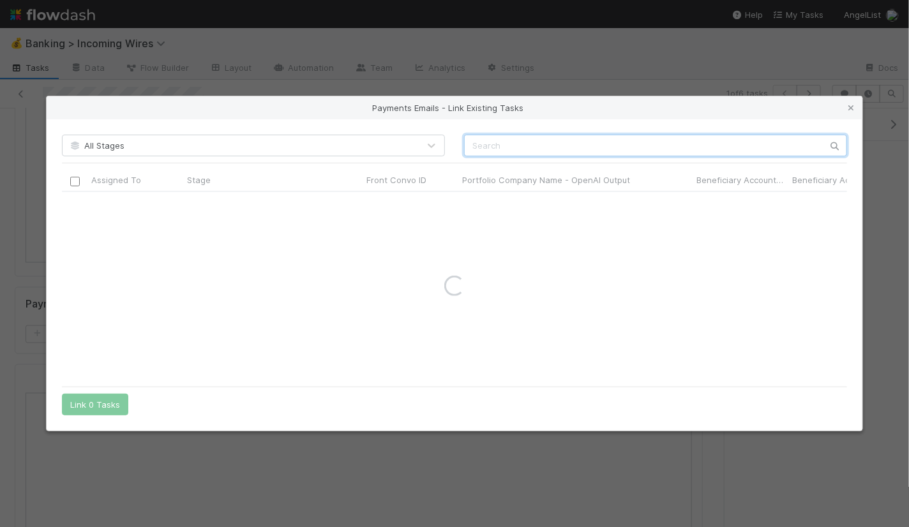
click at [632, 151] on input "text" at bounding box center [655, 146] width 383 height 22
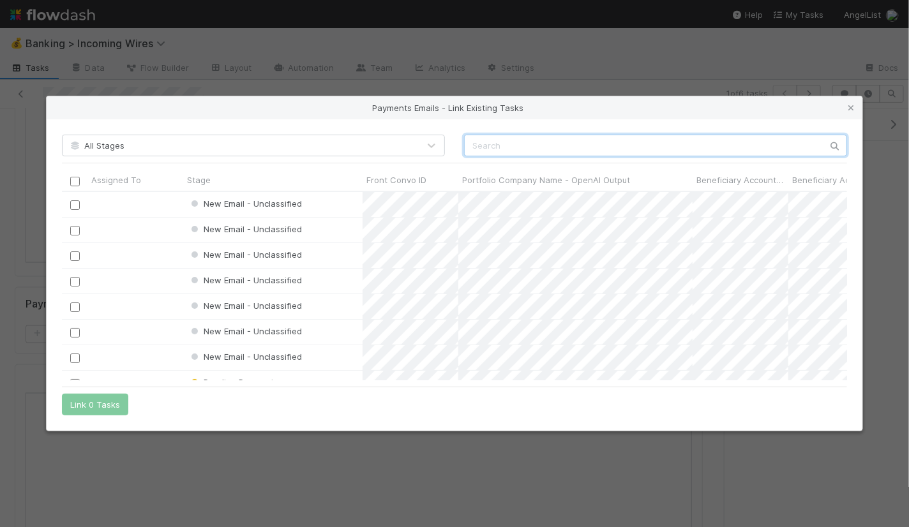
scroll to position [189, 785]
paste input "cnv_qq39qmf"
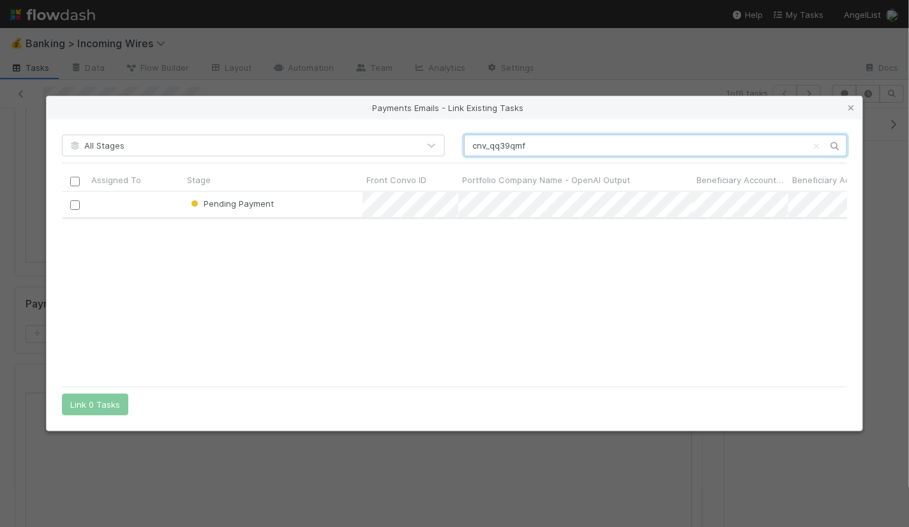
type input "cnv_qq39qmf"
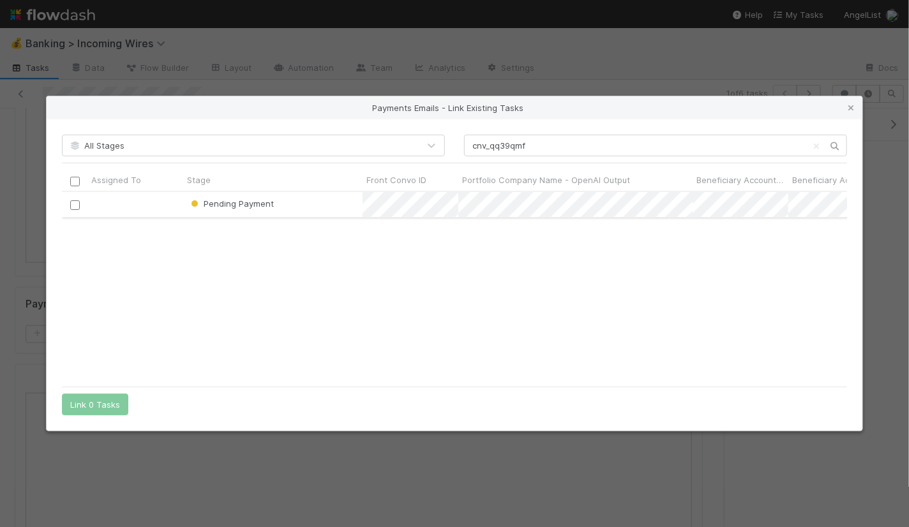
click at [75, 207] on input "checkbox" at bounding box center [75, 205] width 10 height 10
click at [113, 403] on button "Link 1 Task" at bounding box center [92, 405] width 61 height 22
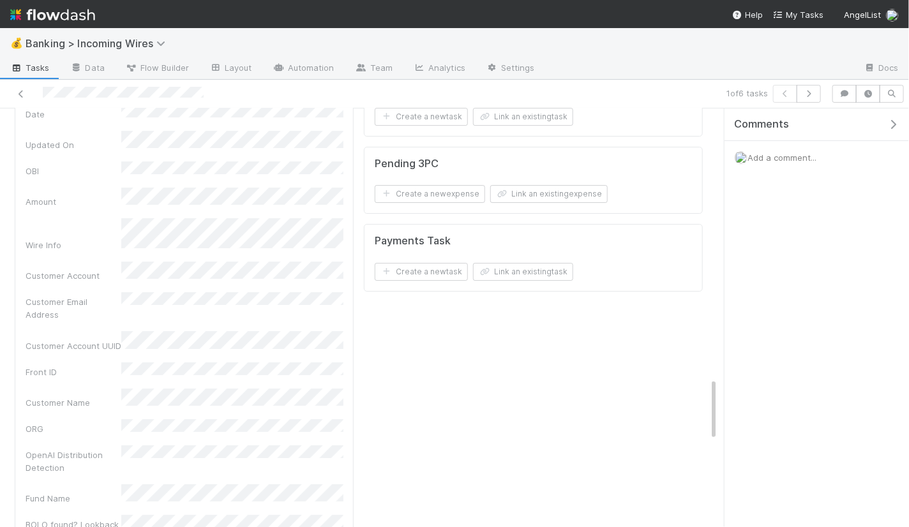
scroll to position [1904, 0]
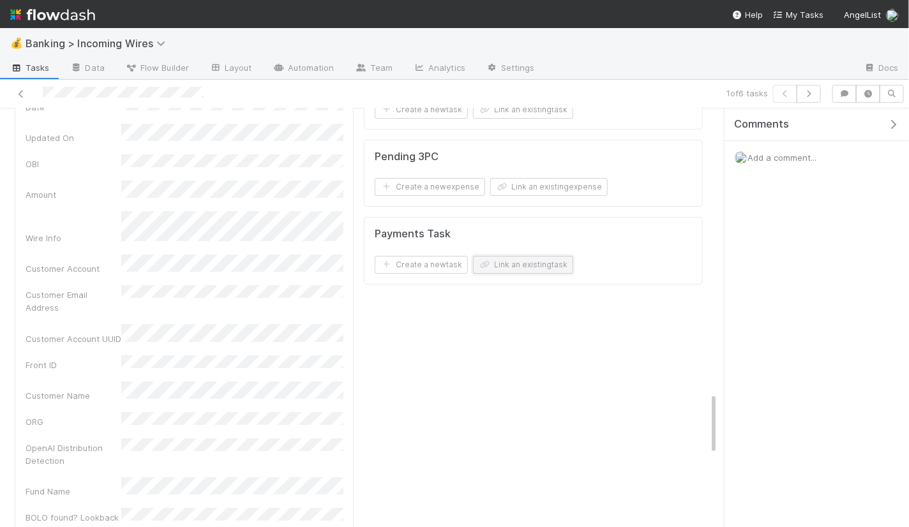
click at [528, 257] on button "Link an existing task" at bounding box center [523, 265] width 100 height 18
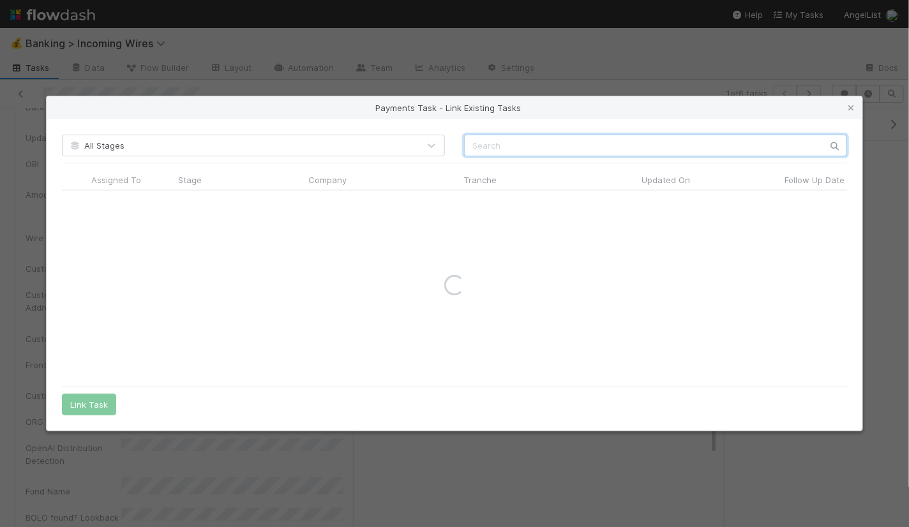
click at [578, 152] on input "text" at bounding box center [655, 146] width 383 height 22
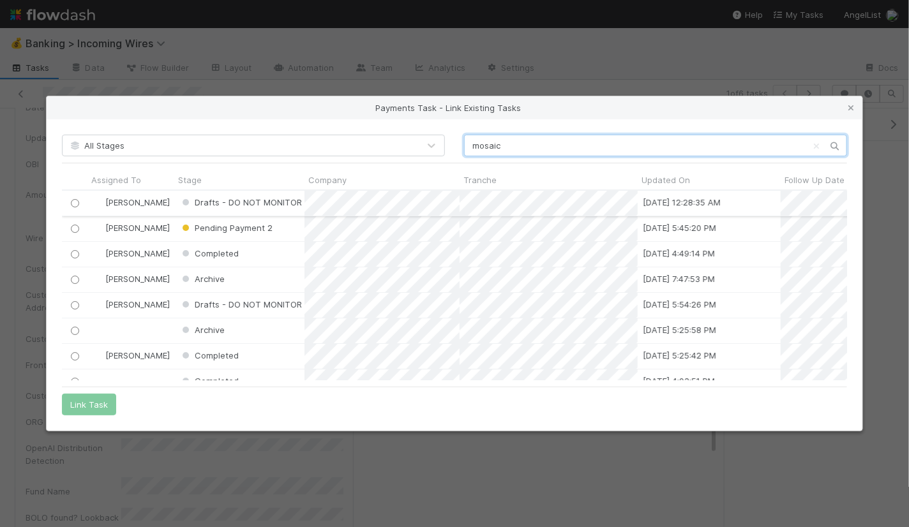
scroll to position [190, 785]
type input "mosaic"
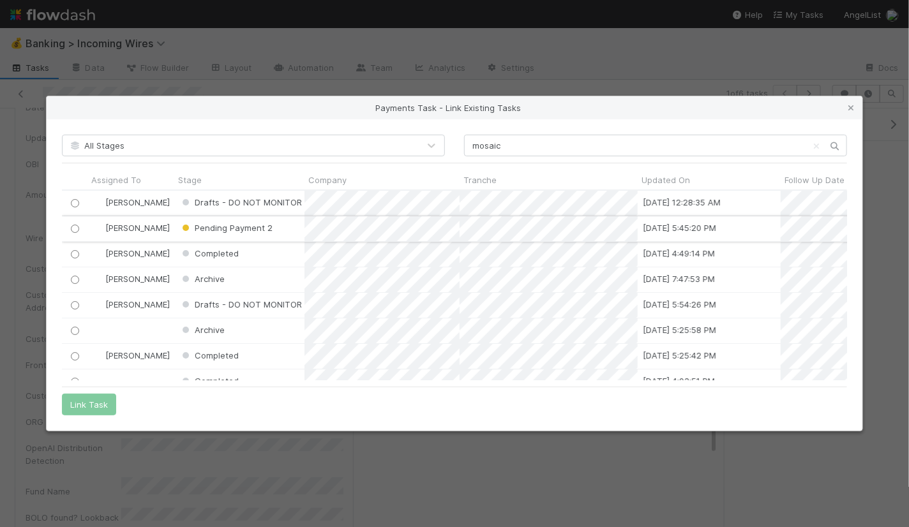
click at [73, 227] on input "radio" at bounding box center [75, 229] width 8 height 8
click at [76, 412] on button "Link Task" at bounding box center [89, 405] width 54 height 22
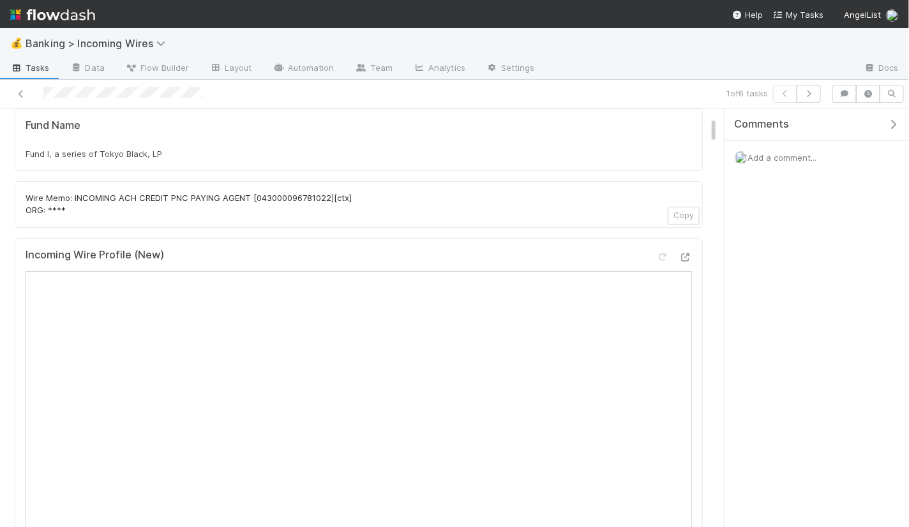
scroll to position [175, 0]
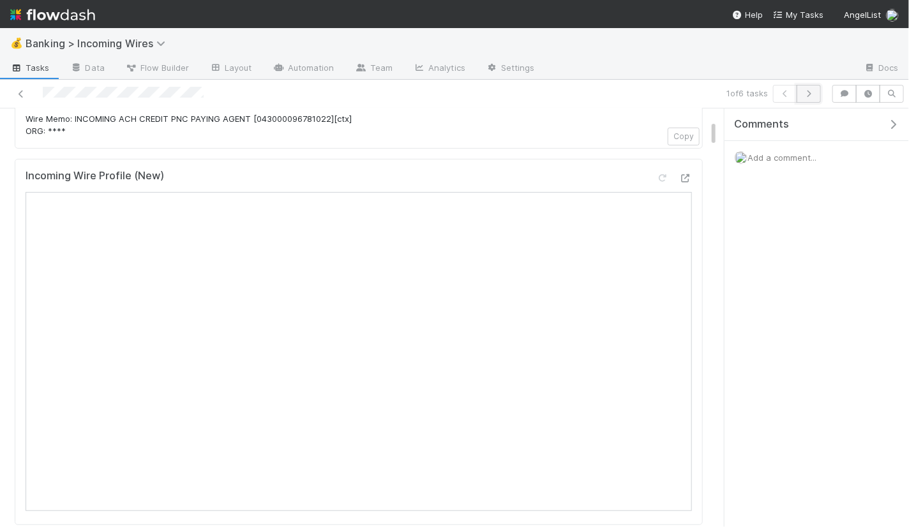
click at [811, 94] on icon "button" at bounding box center [808, 94] width 13 height 8
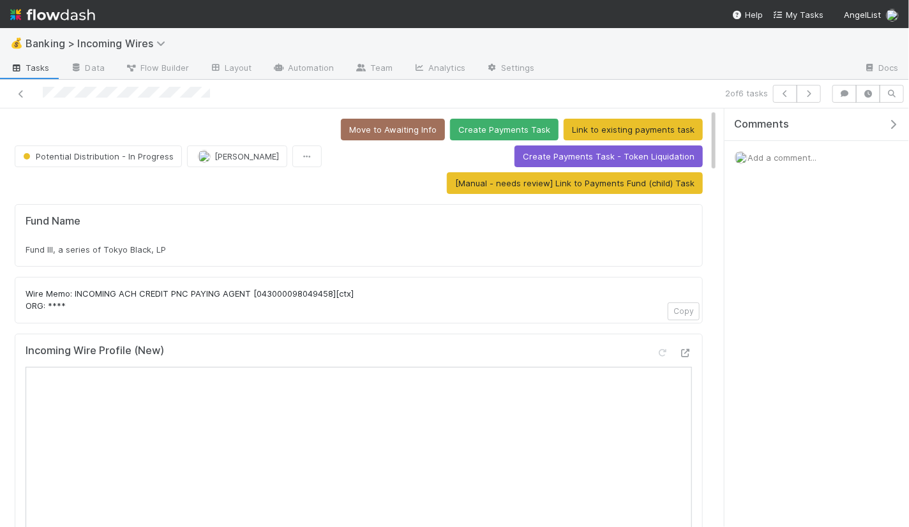
click at [288, 245] on div "Fund III, a series of Tokyo Black, LP" at bounding box center [359, 249] width 667 height 13
copy div "Fund III, a series of Tokyo Black, LP"
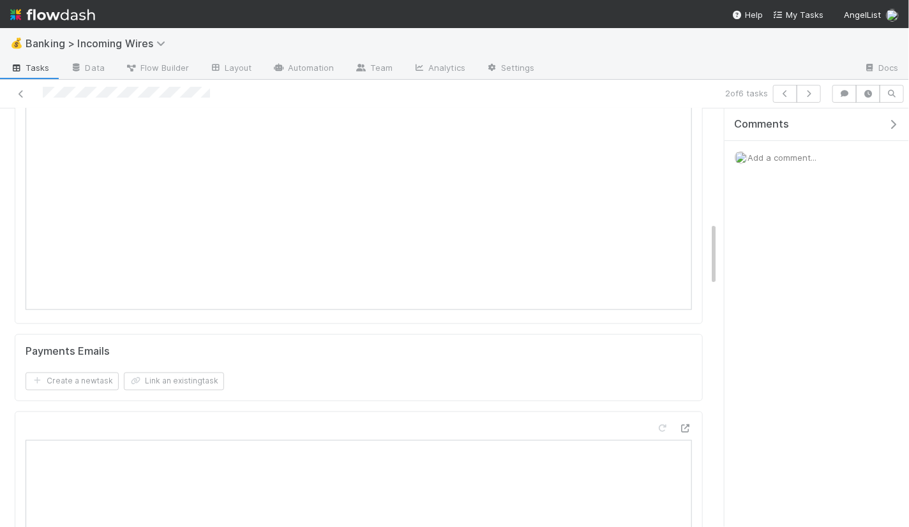
scroll to position [785, 0]
click at [187, 341] on button "Link an existing task" at bounding box center [174, 350] width 100 height 18
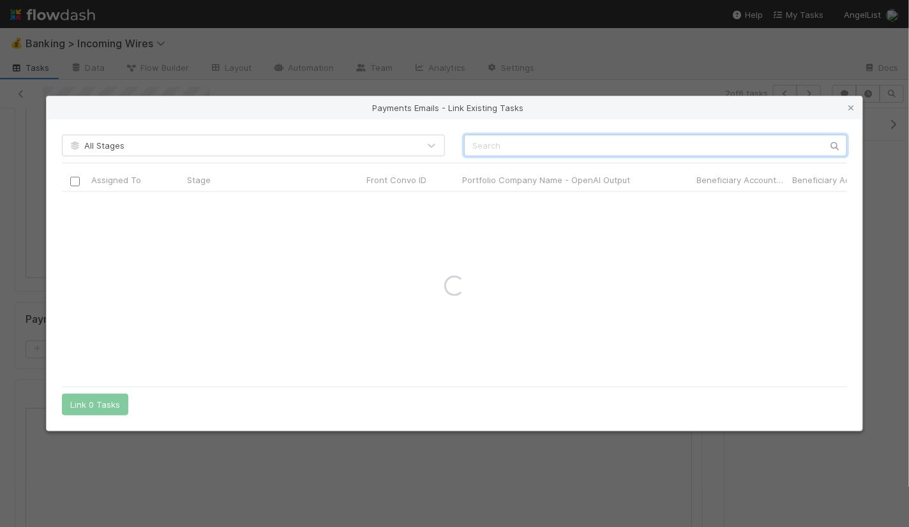
click at [703, 154] on input "text" at bounding box center [655, 146] width 383 height 22
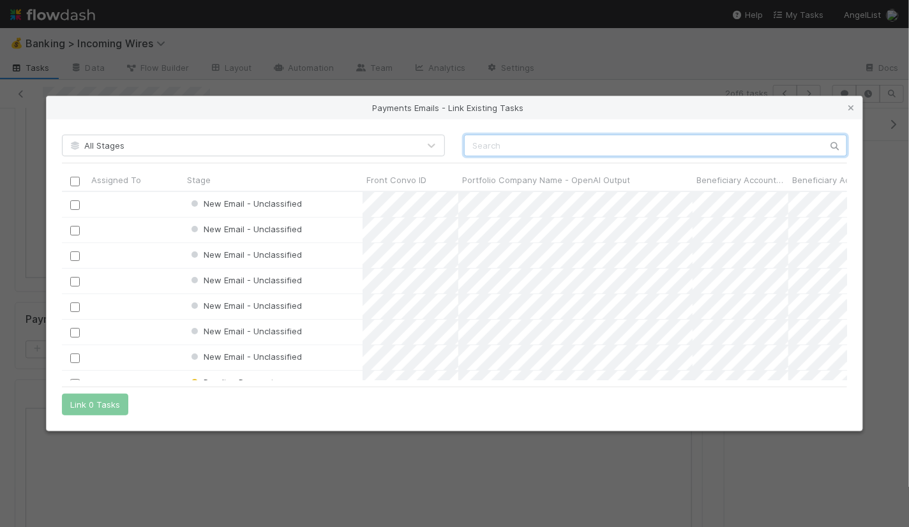
scroll to position [189, 785]
paste input "cnv_qpv57k7"
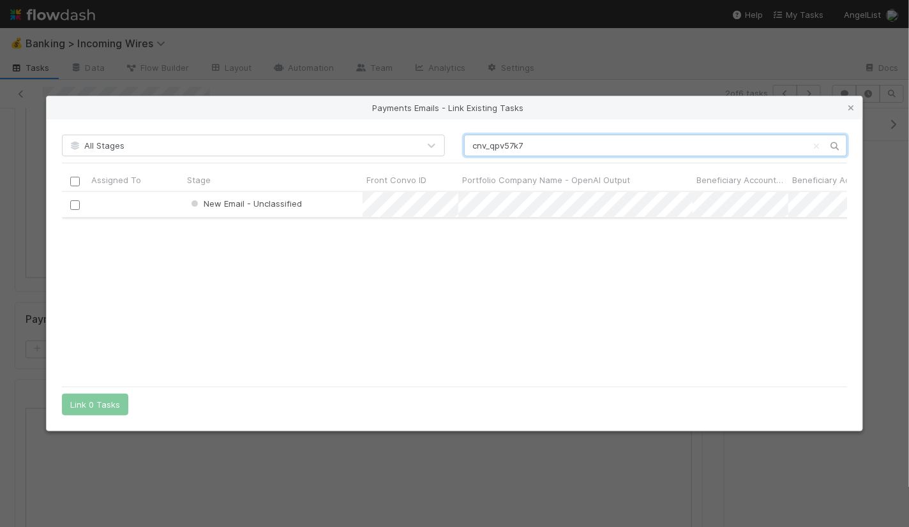
type input "cnv_qpv57k7"
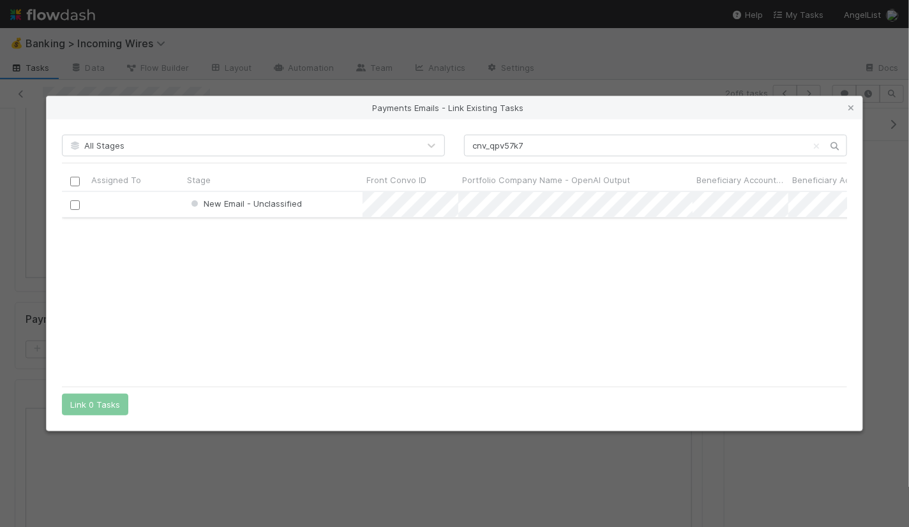
click at [82, 204] on div at bounding box center [75, 204] width 26 height 25
click at [81, 204] on div at bounding box center [74, 204] width 15 height 14
click at [73, 205] on input "checkbox" at bounding box center [75, 205] width 10 height 10
click at [103, 404] on button "Link 1 Task" at bounding box center [92, 405] width 61 height 22
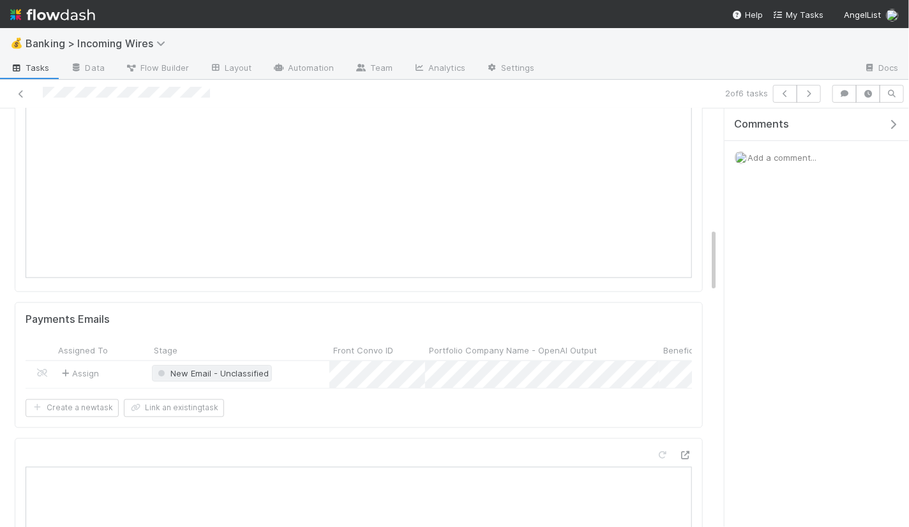
click at [197, 369] on span "New Email - Unclassified" at bounding box center [212, 374] width 114 height 10
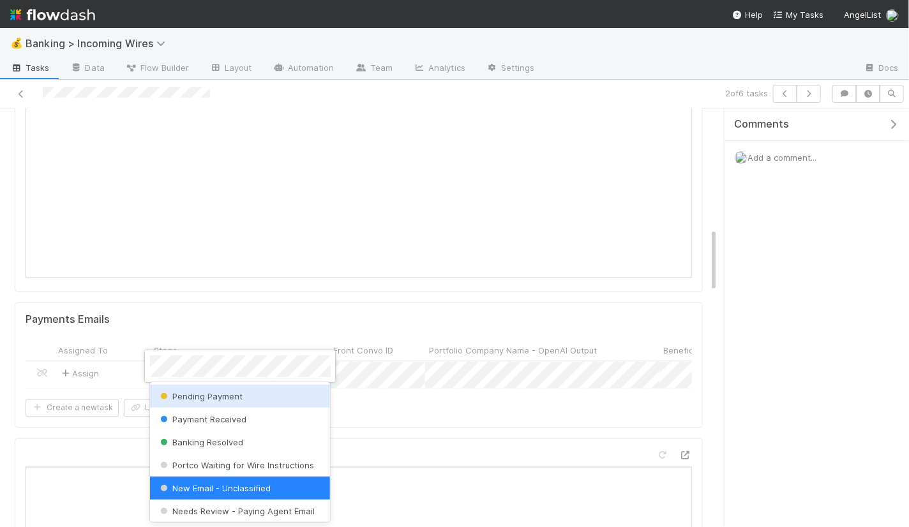
click at [222, 391] on span "Pending Payment" at bounding box center [201, 396] width 86 height 10
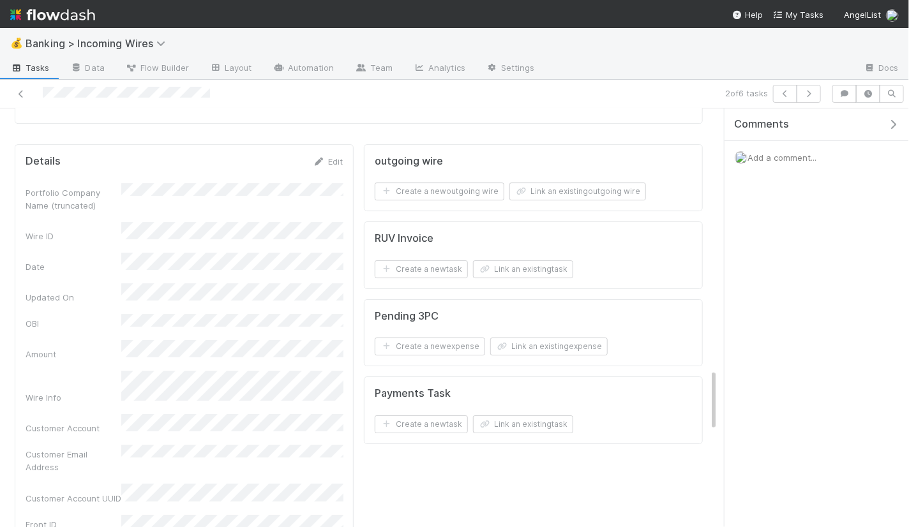
scroll to position [1747, 0]
click at [524, 413] on button "Link an existing task" at bounding box center [523, 422] width 100 height 18
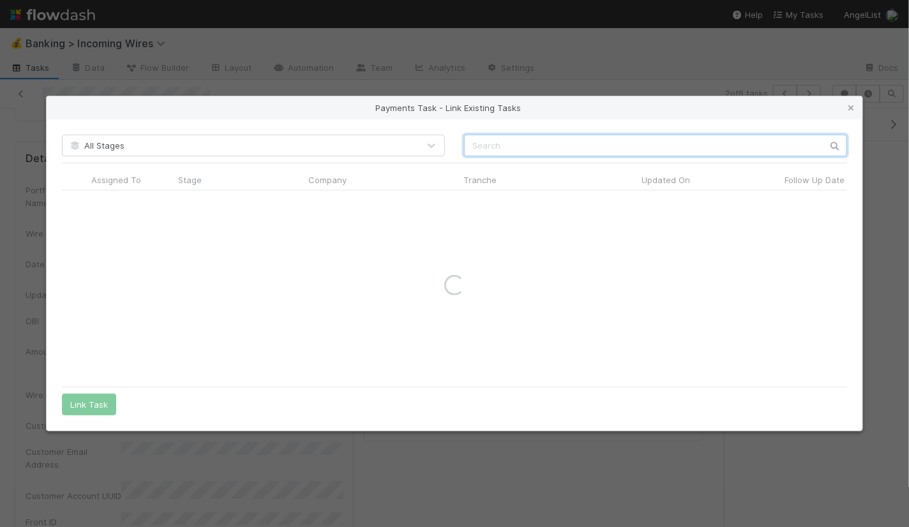
click at [519, 151] on input "text" at bounding box center [655, 146] width 383 height 22
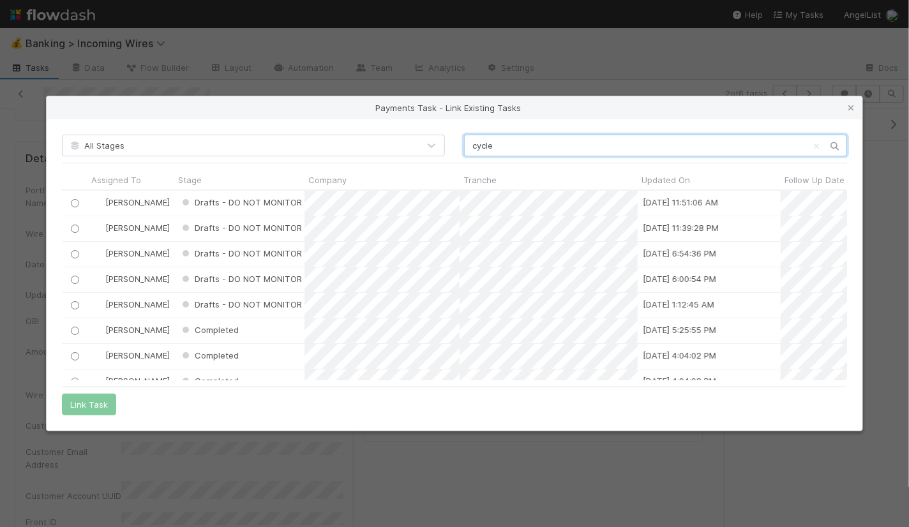
scroll to position [190, 785]
type input "cycle"
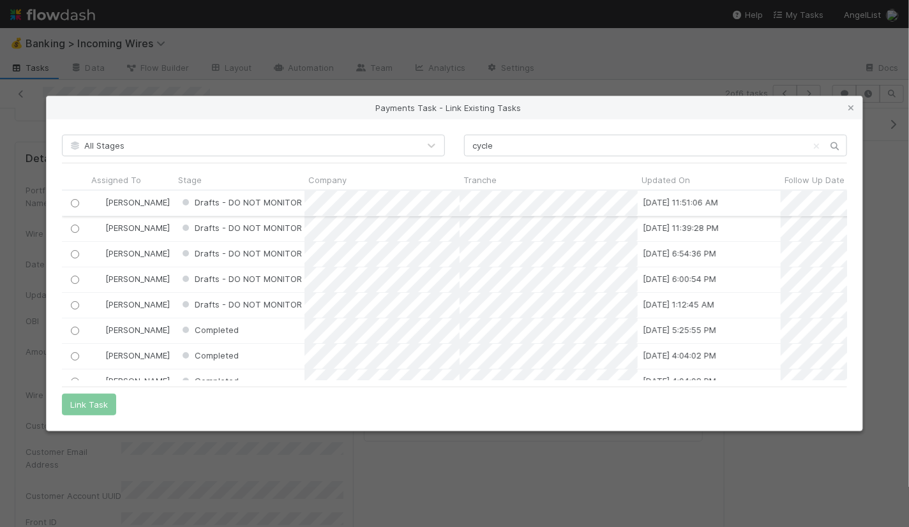
click at [72, 203] on input "radio" at bounding box center [75, 203] width 8 height 8
click at [91, 400] on button "Link Task" at bounding box center [89, 405] width 54 height 22
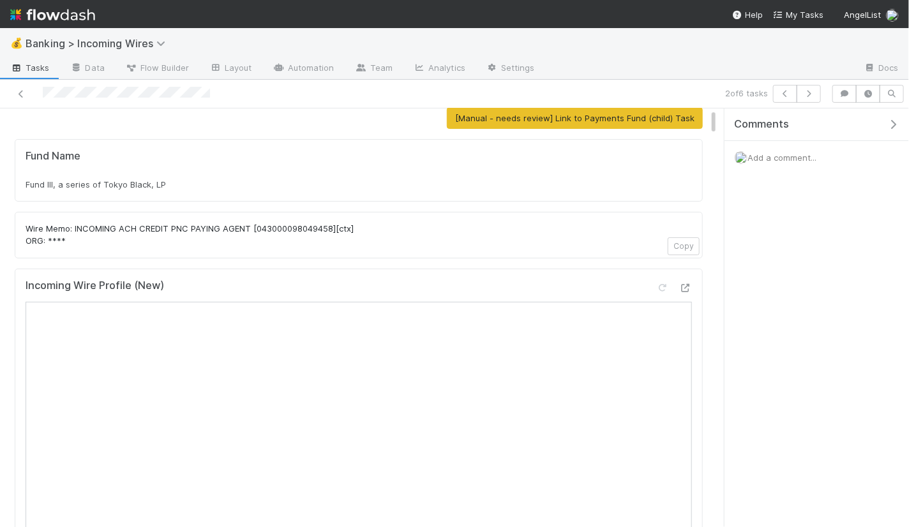
scroll to position [0, 0]
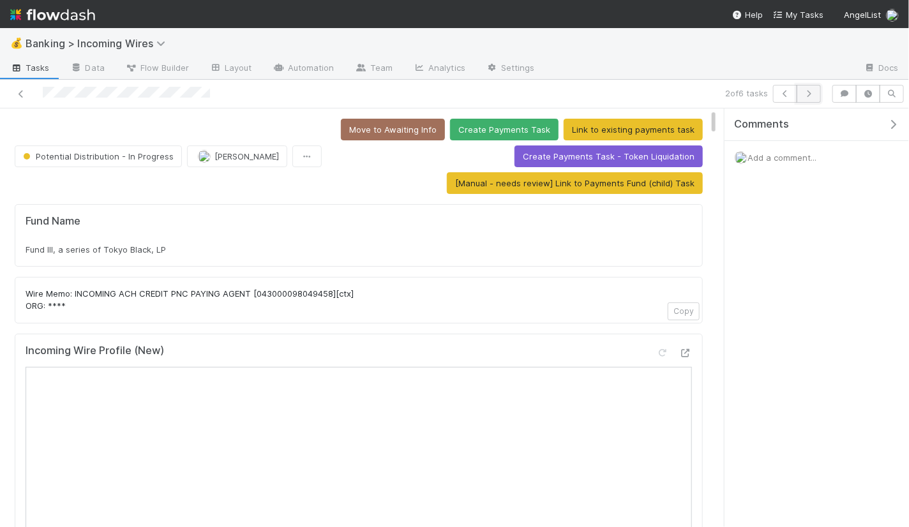
click at [811, 100] on button "button" at bounding box center [809, 94] width 24 height 18
click at [285, 243] on div "Very Serious Ventures, LP - B2" at bounding box center [359, 249] width 667 height 13
copy div "Very Serious Ventures, LP - B2"
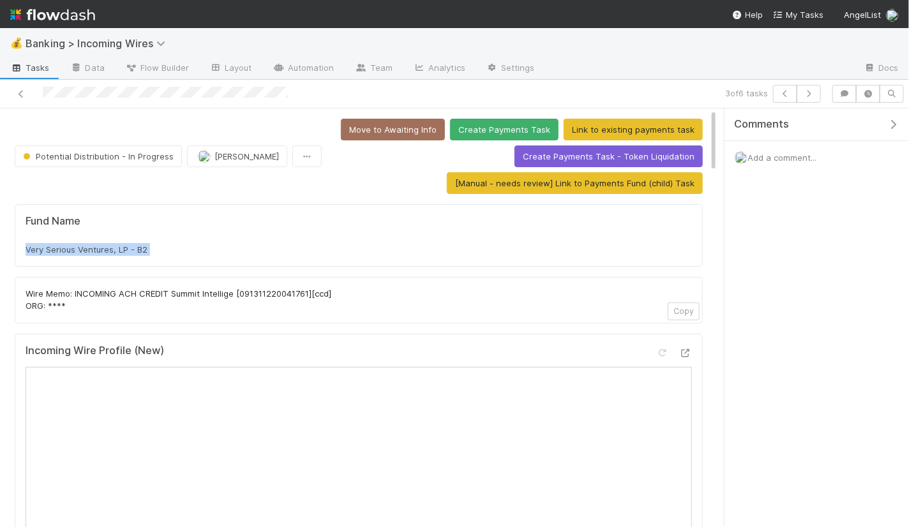
copy div "Very Serious Ventures, LP - B2"
drag, startPoint x: 174, startPoint y: 291, endPoint x: 231, endPoint y: 290, distance: 57.5
click at [231, 290] on p "Wire Memo: INCOMING ACH CREDIT Summit Intellige [091311220041761][ccd] ORG: ****" at bounding box center [359, 300] width 667 height 25
copy p "ummit Intellige"
click at [207, 289] on p "Wire Memo: INCOMING ACH CREDIT Summit Intellige [091311220041761][ccd] ORG: ****" at bounding box center [359, 300] width 667 height 25
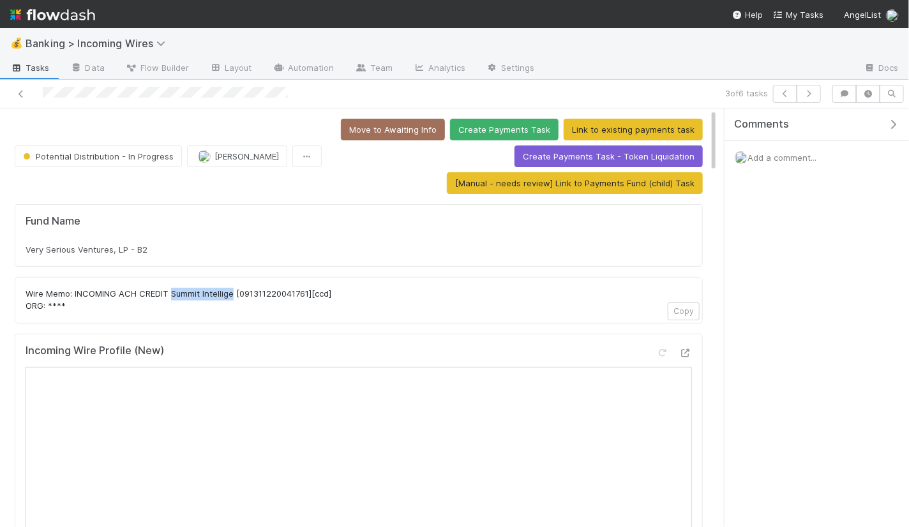
drag, startPoint x: 172, startPoint y: 292, endPoint x: 234, endPoint y: 290, distance: 62.0
click at [234, 290] on p "Wire Memo: INCOMING ACH CREDIT Summit Intellige [091311220041761][ccd] ORG: ****" at bounding box center [359, 300] width 667 height 25
copy p "Summit Intellige"
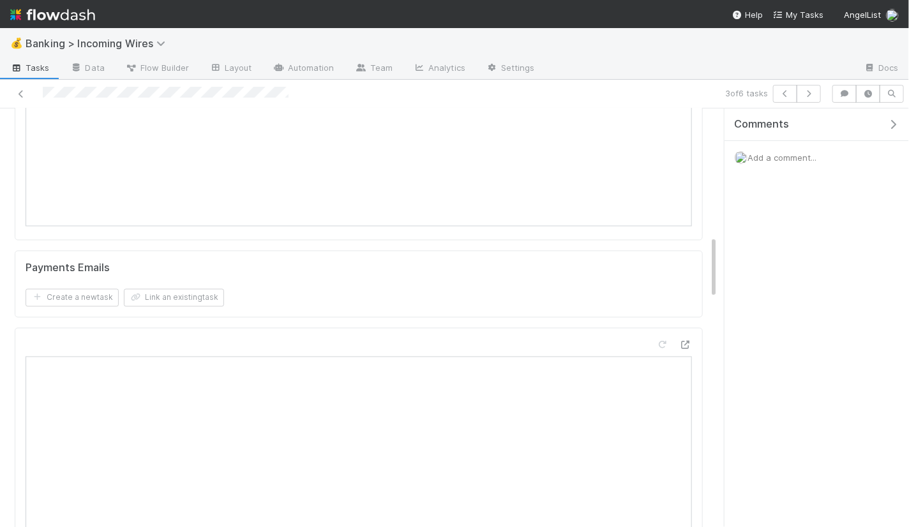
scroll to position [856, 0]
click at [200, 270] on button "Link an existing task" at bounding box center [174, 279] width 100 height 18
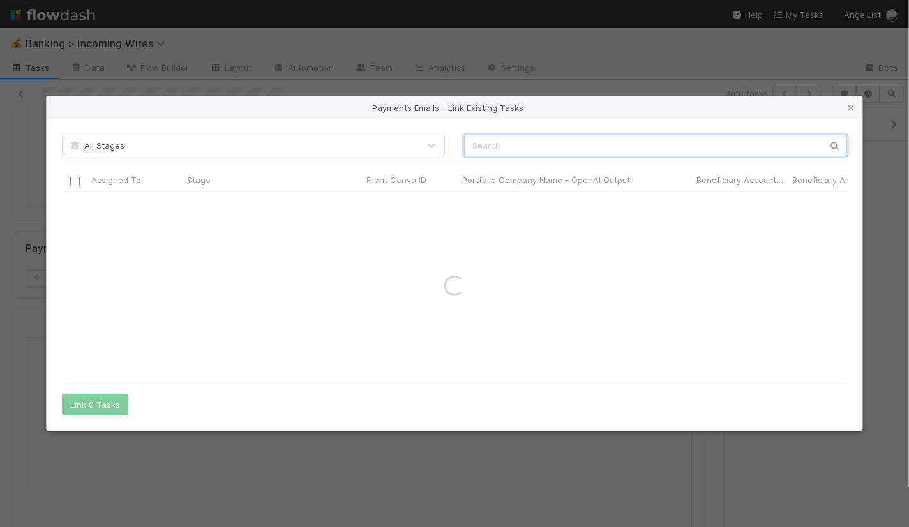
click at [647, 140] on input "text" at bounding box center [655, 146] width 383 height 22
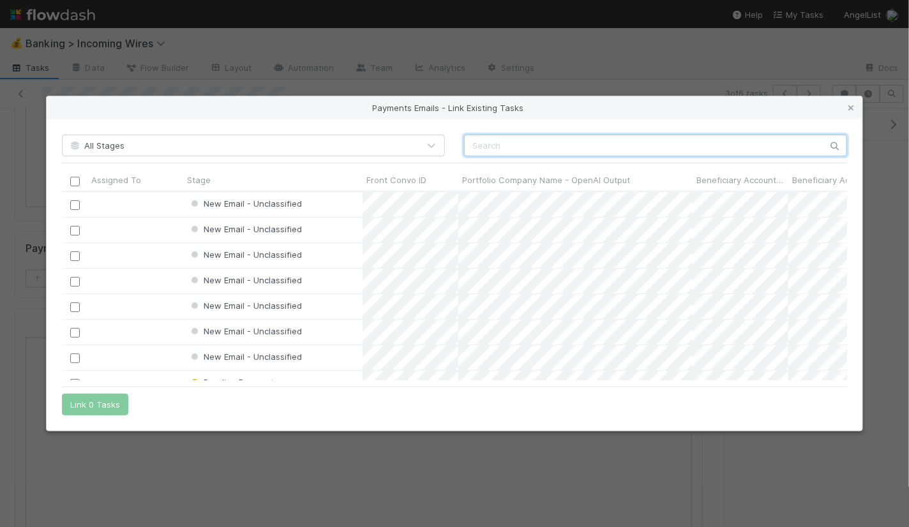
scroll to position [189, 785]
paste input "cnv_pjs3jif"
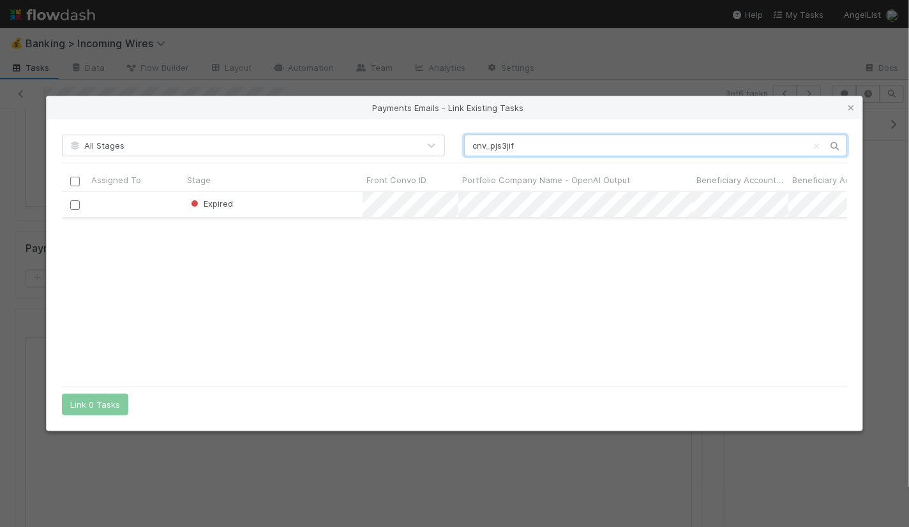
type input "cnv_pjs3jif"
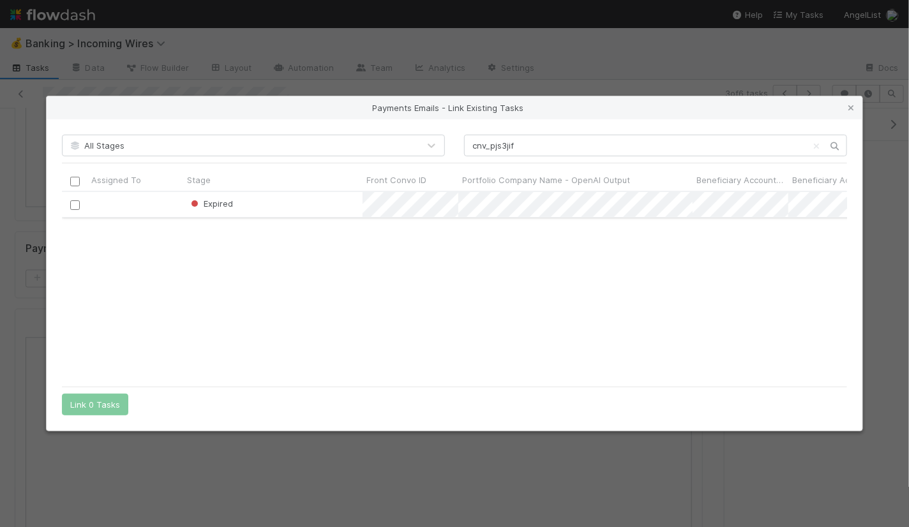
click at [74, 204] on input "checkbox" at bounding box center [75, 205] width 10 height 10
click at [96, 406] on button "Link 1 Task" at bounding box center [92, 405] width 61 height 22
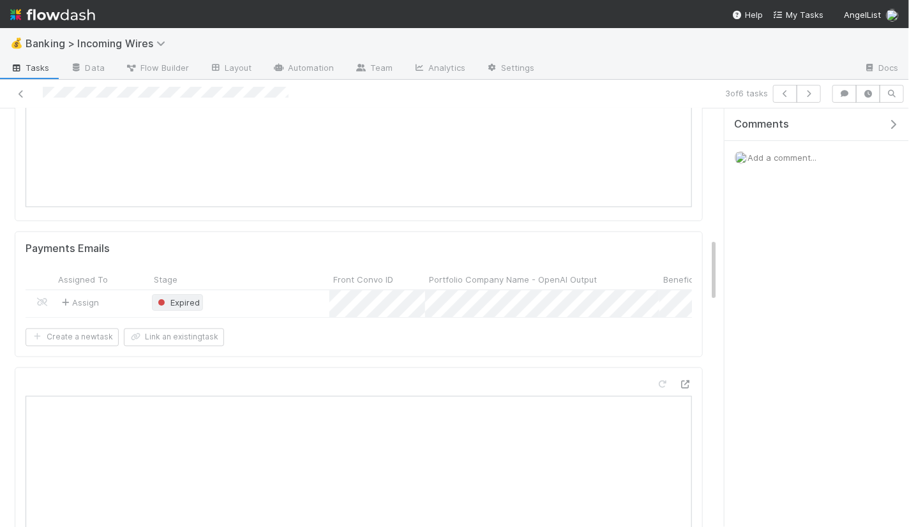
click at [187, 298] on span "Expired" at bounding box center [177, 303] width 45 height 10
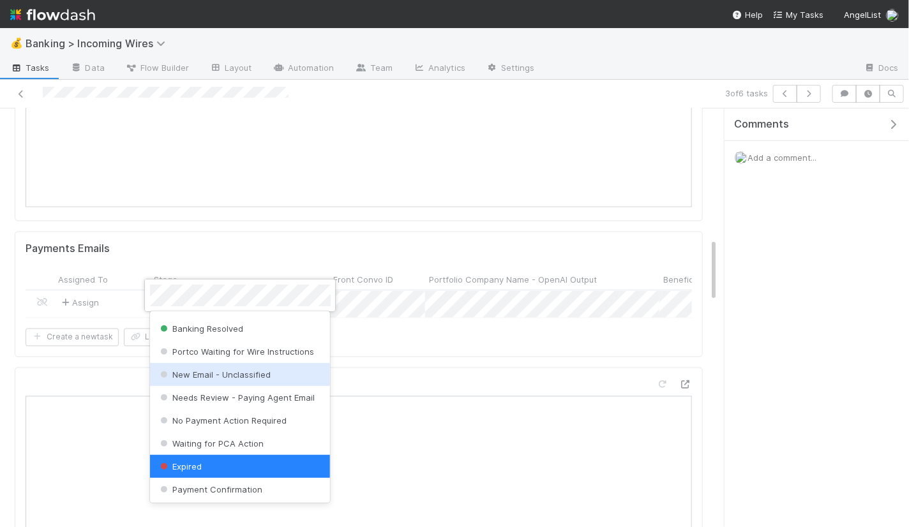
scroll to position [0, 0]
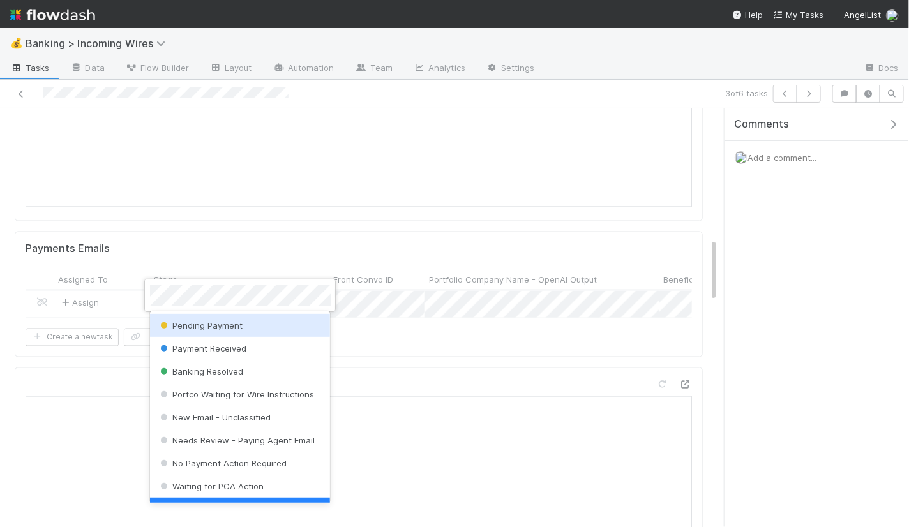
click at [207, 323] on span "Pending Payment" at bounding box center [201, 325] width 86 height 10
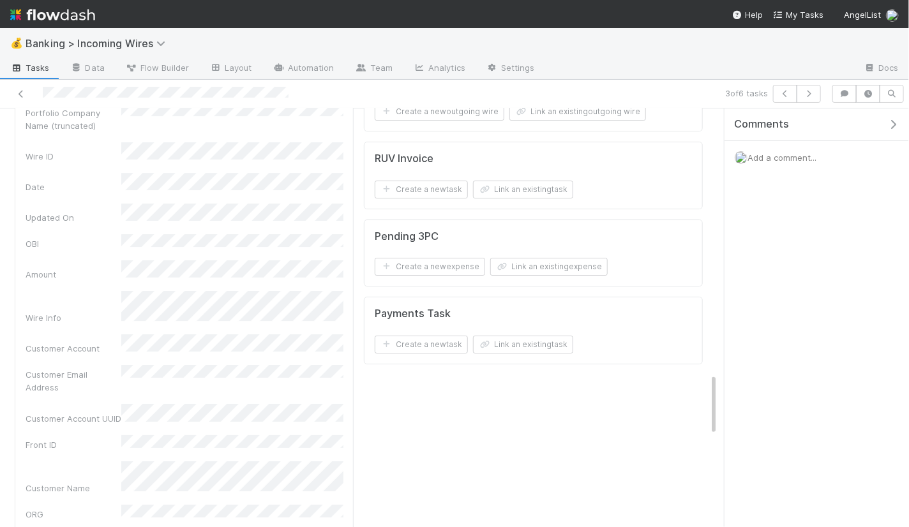
scroll to position [1866, 0]
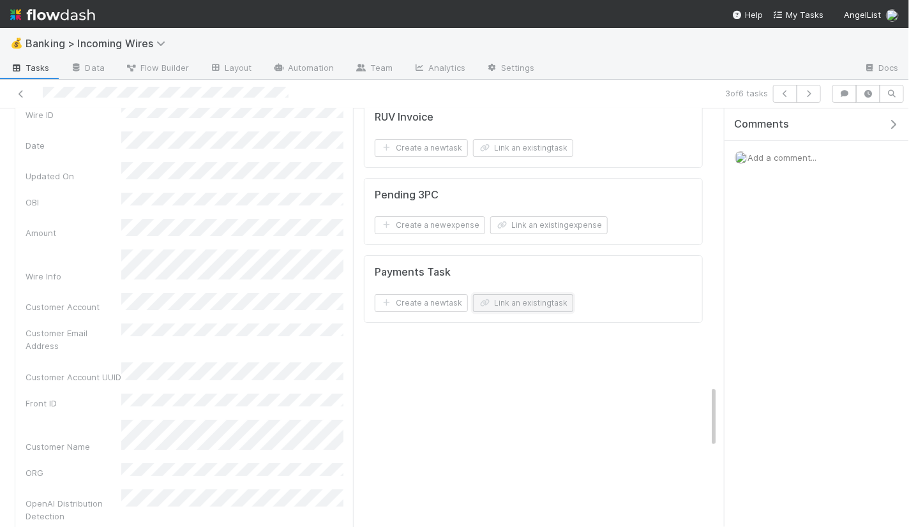
click at [508, 294] on button "Link an existing task" at bounding box center [523, 303] width 100 height 18
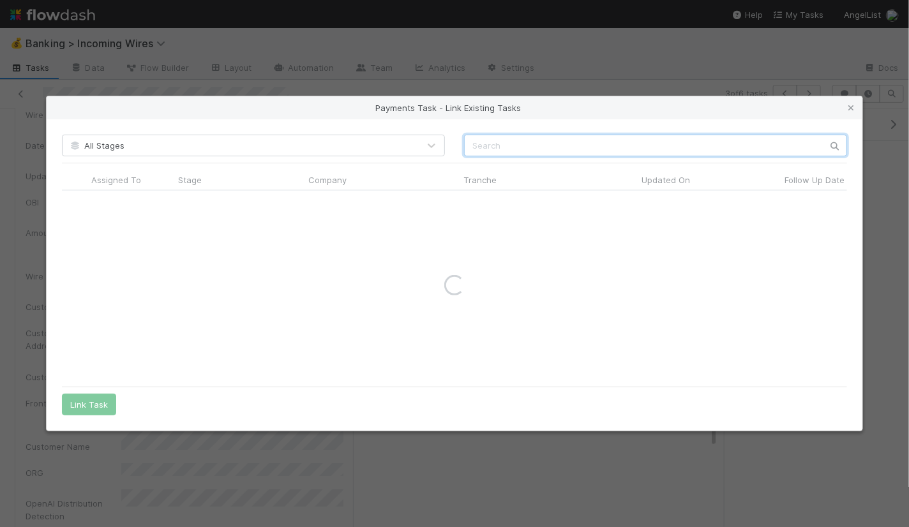
click at [568, 147] on input "text" at bounding box center [655, 146] width 383 height 22
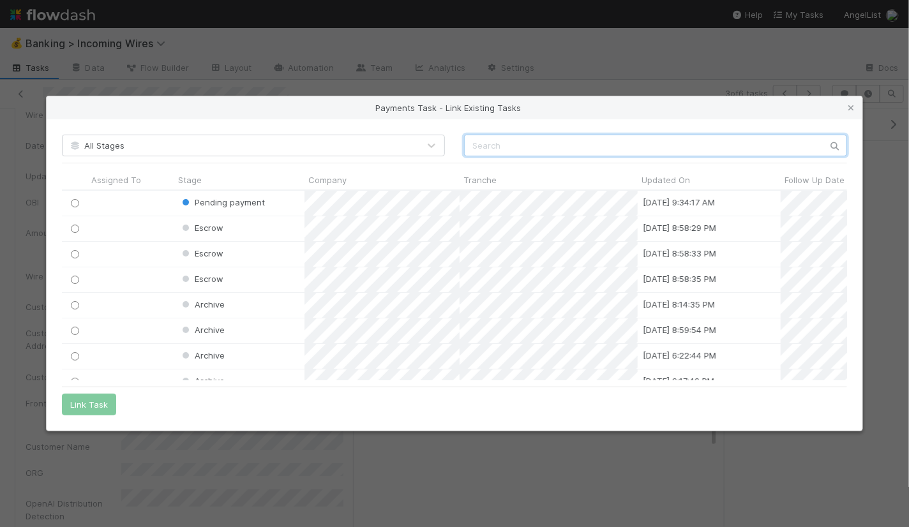
scroll to position [190, 785]
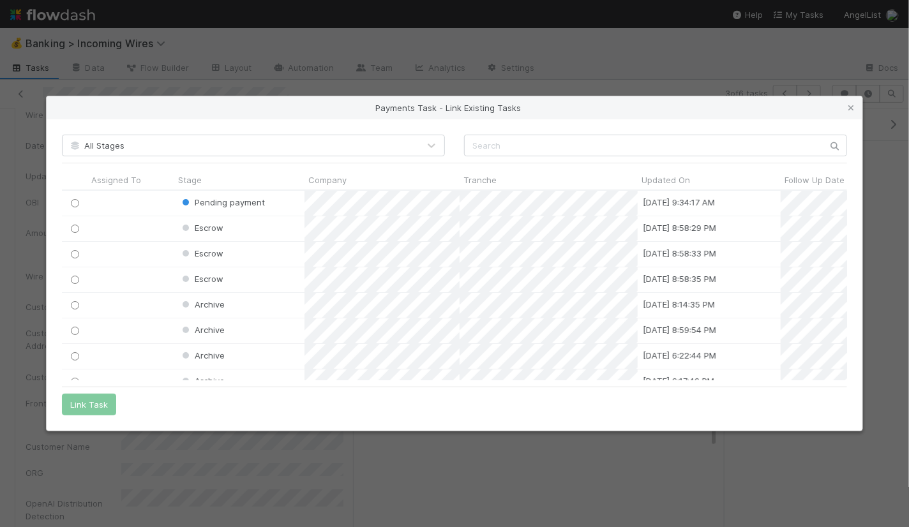
click at [72, 199] on input "radio" at bounding box center [75, 203] width 8 height 8
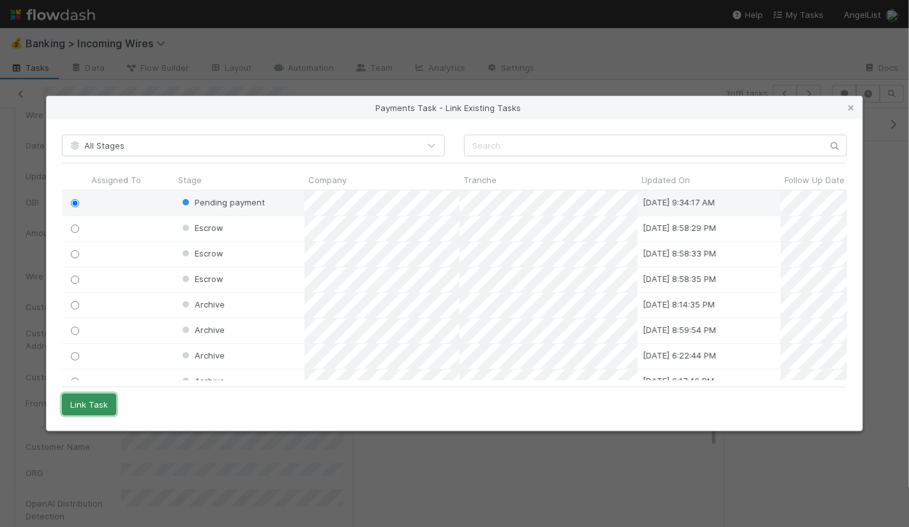
click at [93, 411] on button "Link Task" at bounding box center [89, 405] width 54 height 22
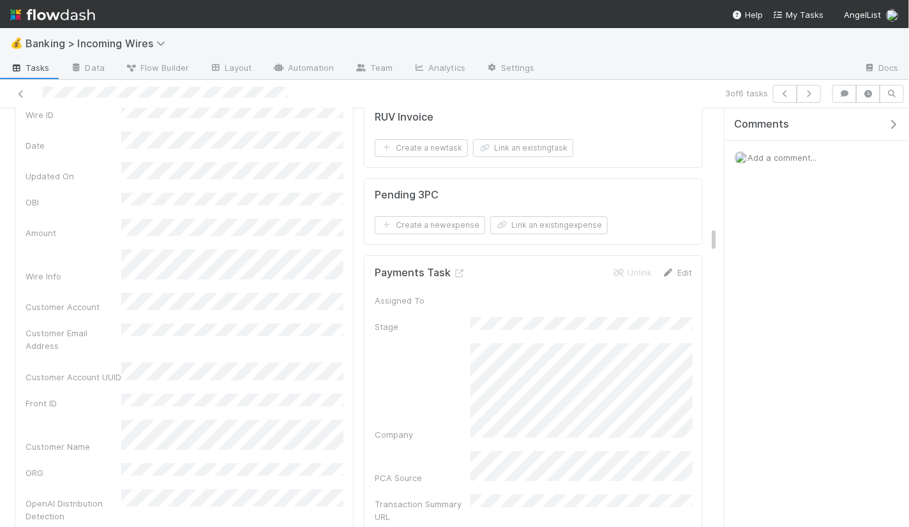
click at [675, 267] on link "Edit" at bounding box center [677, 272] width 30 height 10
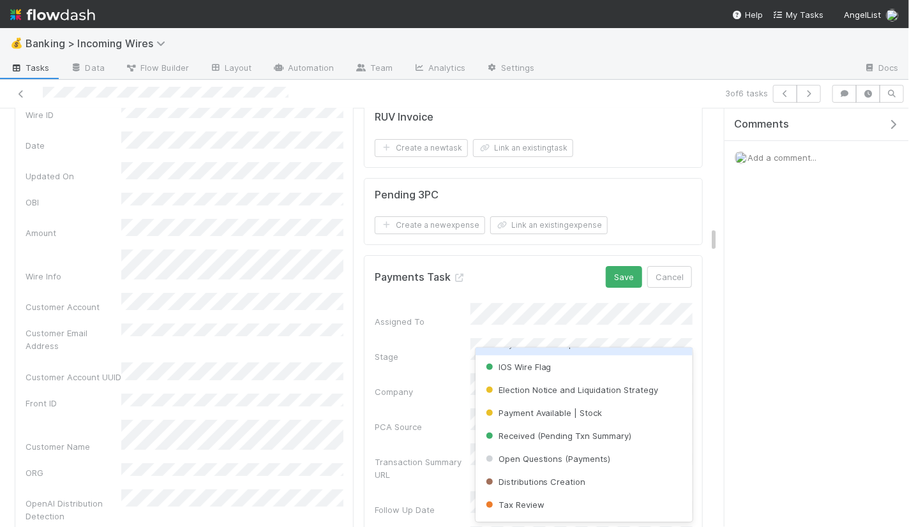
scroll to position [87, 0]
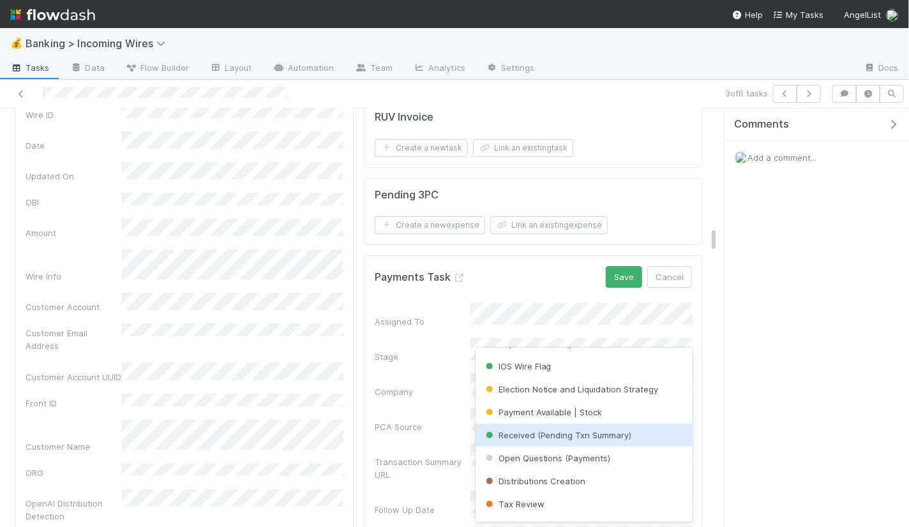
click at [541, 433] on span "Received (Pending Txn Summary)" at bounding box center [557, 435] width 149 height 10
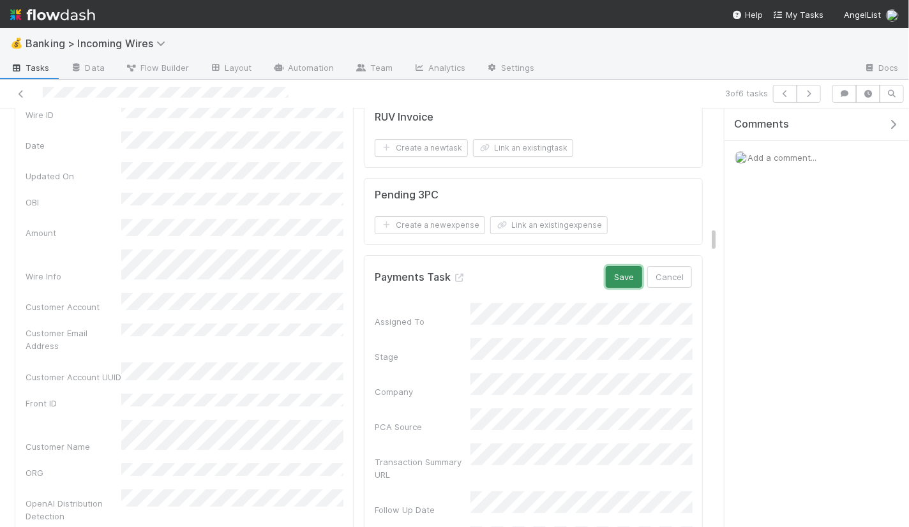
click at [628, 266] on button "Save" at bounding box center [624, 277] width 36 height 22
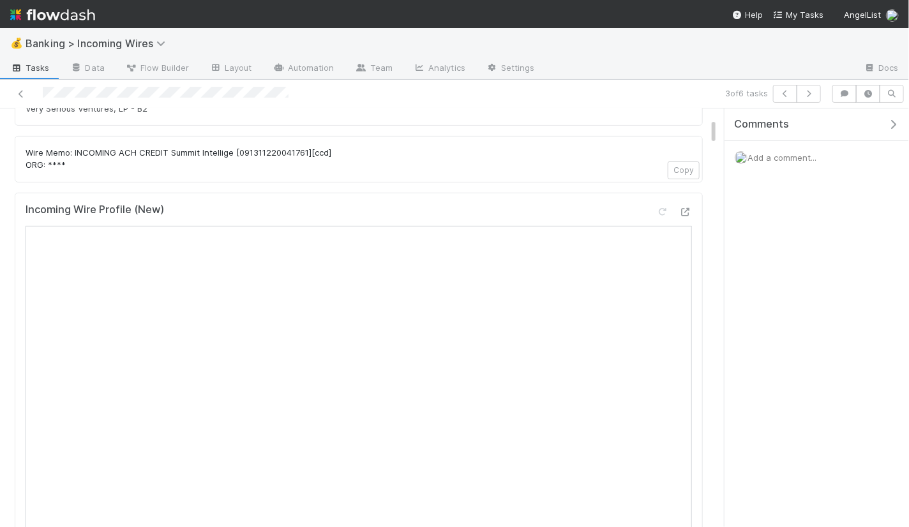
scroll to position [172, 0]
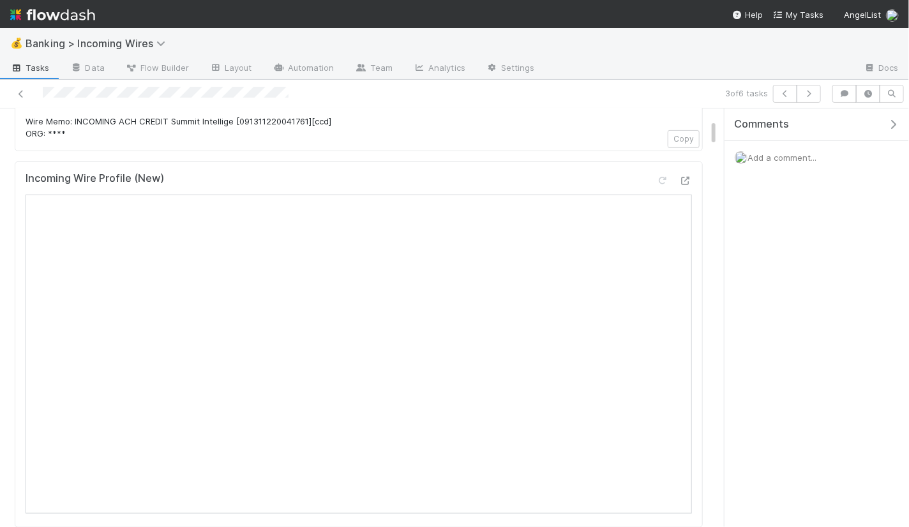
click at [771, 156] on span "Add a comment..." at bounding box center [782, 158] width 69 height 10
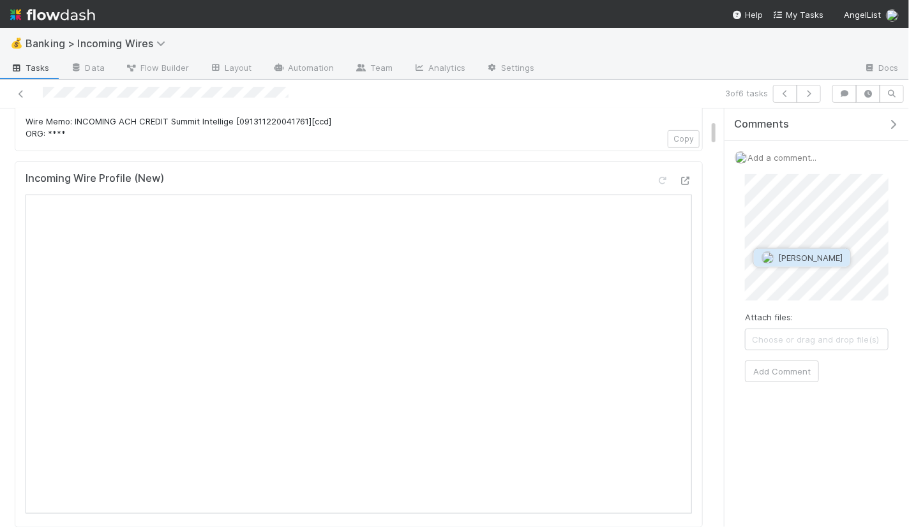
click at [795, 257] on span "[PERSON_NAME]" at bounding box center [810, 258] width 64 height 10
click at [792, 366] on button "Add Comment" at bounding box center [782, 372] width 74 height 22
click at [813, 93] on icon "button" at bounding box center [808, 94] width 13 height 8
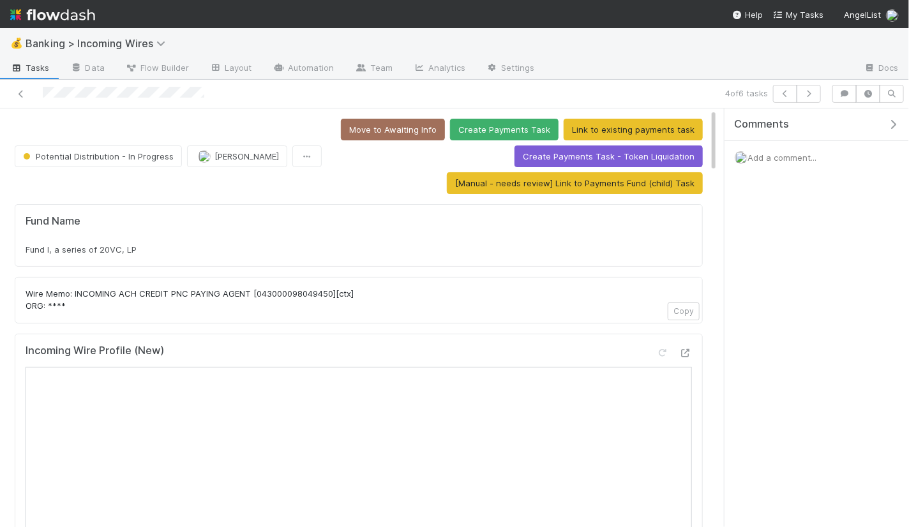
click at [209, 255] on div "Fund Name Fund I, a series of 20VC, LP" at bounding box center [359, 235] width 688 height 63
copy div "Fund I, a series of 20VC, LP"
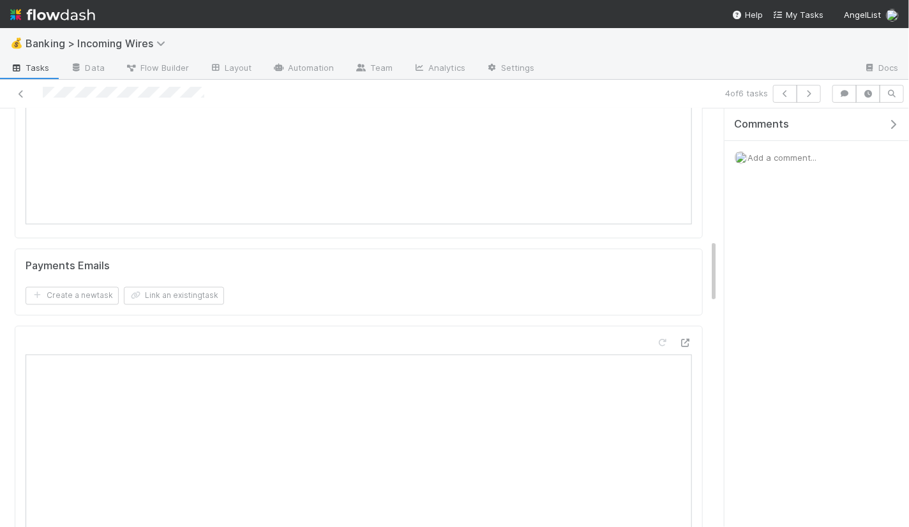
scroll to position [813, 0]
click at [200, 313] on button "Link an existing task" at bounding box center [174, 322] width 100 height 18
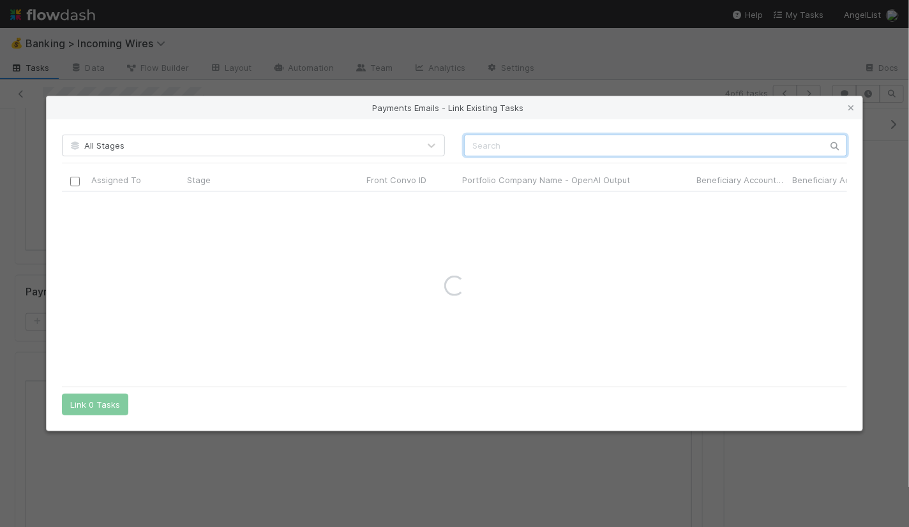
click at [560, 148] on input "text" at bounding box center [655, 146] width 383 height 22
paste input "cnv_qpv57k7"
type input "cnv_qpv57k7"
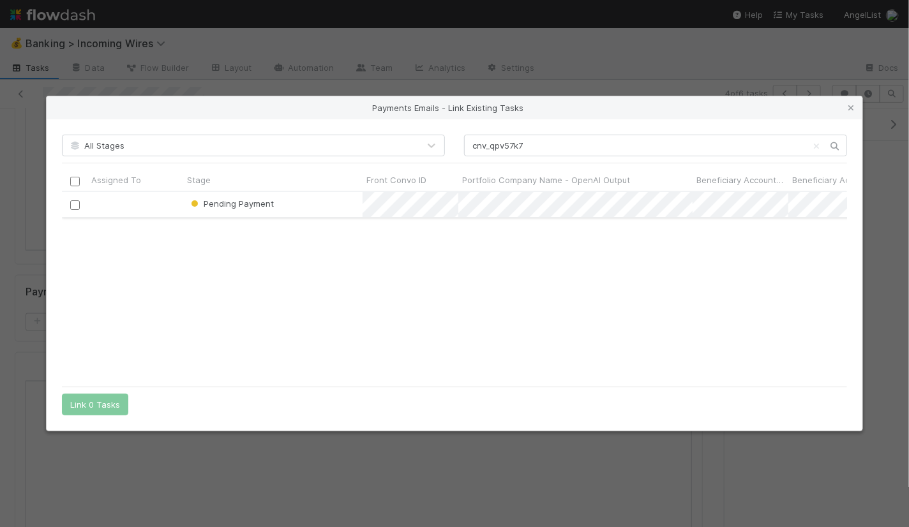
click at [73, 206] on input "checkbox" at bounding box center [75, 205] width 10 height 10
click at [98, 391] on div "All Stages cnv_qpv57k7 Assigned To Stage Front Convo ID Portfolio Company Name …" at bounding box center [455, 275] width 816 height 312
click at [98, 395] on button "Link 1 Task" at bounding box center [92, 405] width 61 height 22
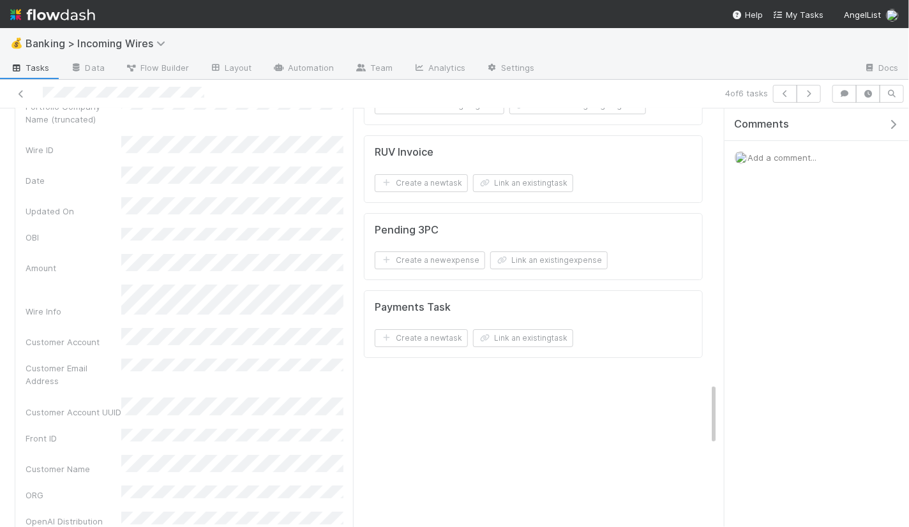
scroll to position [1837, 0]
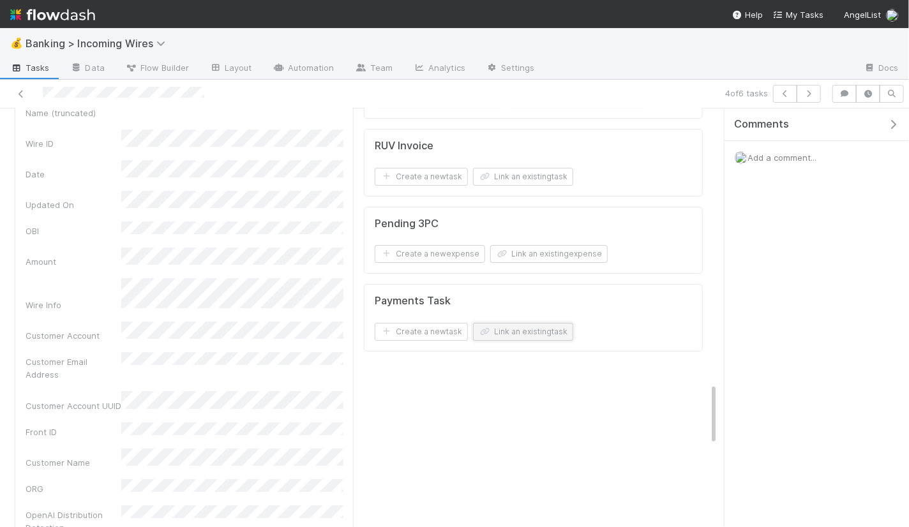
click at [550, 323] on button "Link an existing task" at bounding box center [523, 332] width 100 height 18
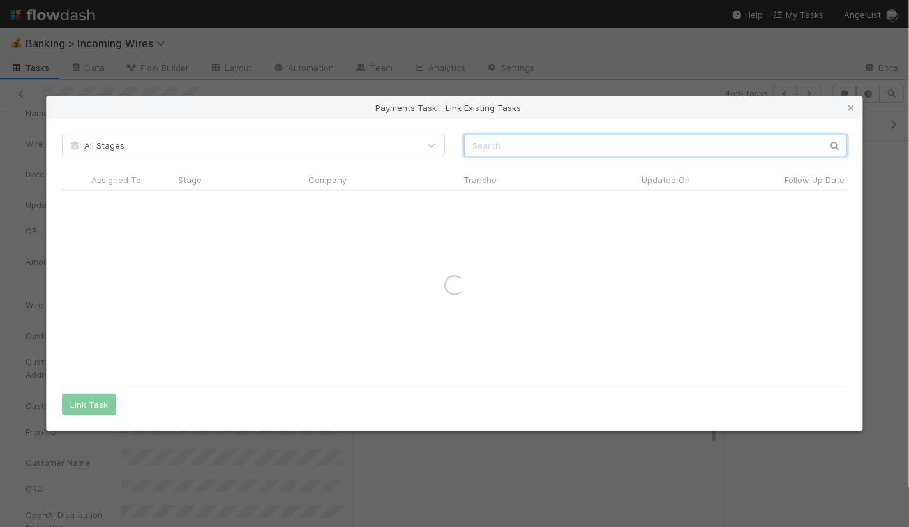
click at [675, 144] on input "text" at bounding box center [655, 146] width 383 height 22
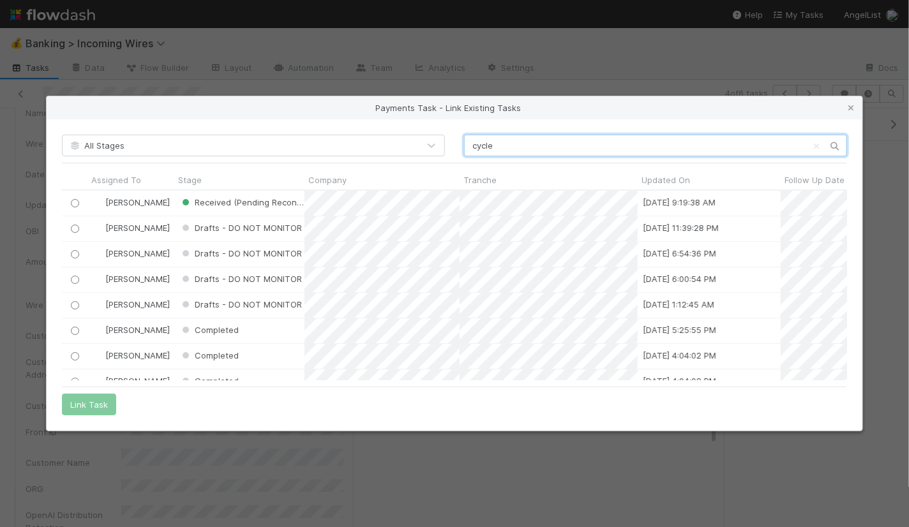
scroll to position [190, 785]
type input "cycle"
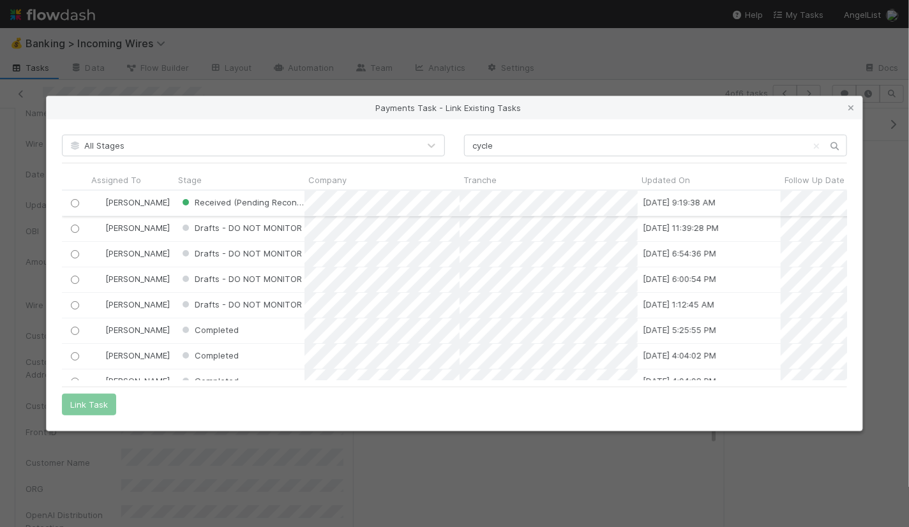
click at [74, 199] on div at bounding box center [74, 203] width 15 height 15
click at [70, 200] on div at bounding box center [74, 203] width 15 height 15
click at [75, 202] on input "radio" at bounding box center [75, 203] width 8 height 8
click at [82, 402] on button "Link Task" at bounding box center [89, 405] width 54 height 22
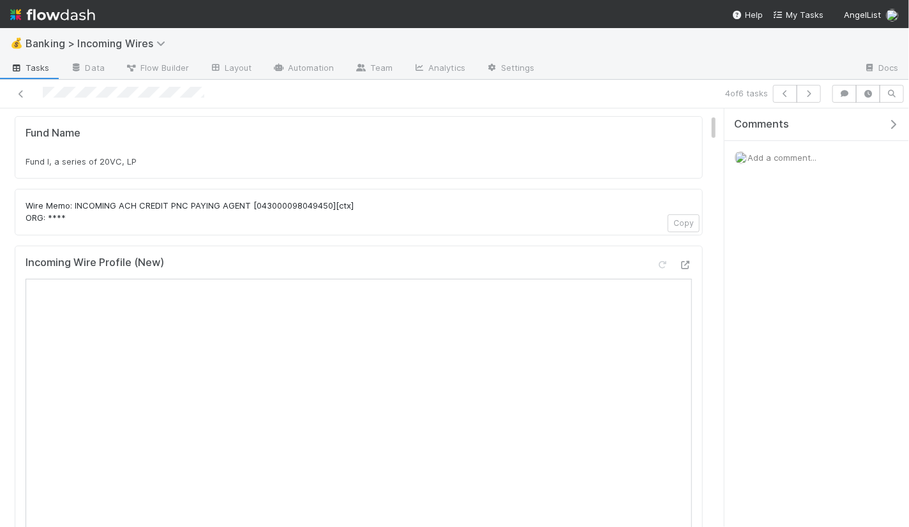
scroll to position [0, 0]
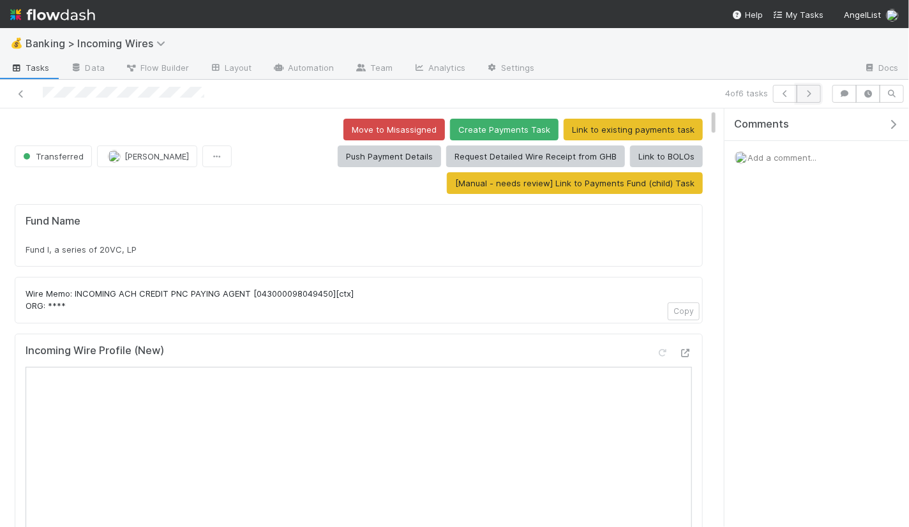
click at [813, 90] on icon "button" at bounding box center [808, 94] width 13 height 8
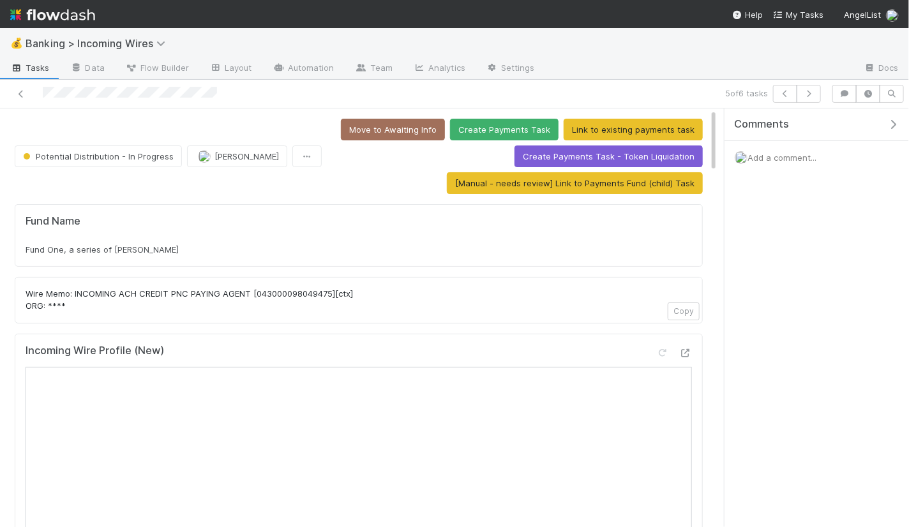
click at [253, 248] on div "Fund One, a series of Kearny Jackson, LP" at bounding box center [359, 249] width 667 height 13
copy div "Fund One, a series of Kearny Jackson, LP"
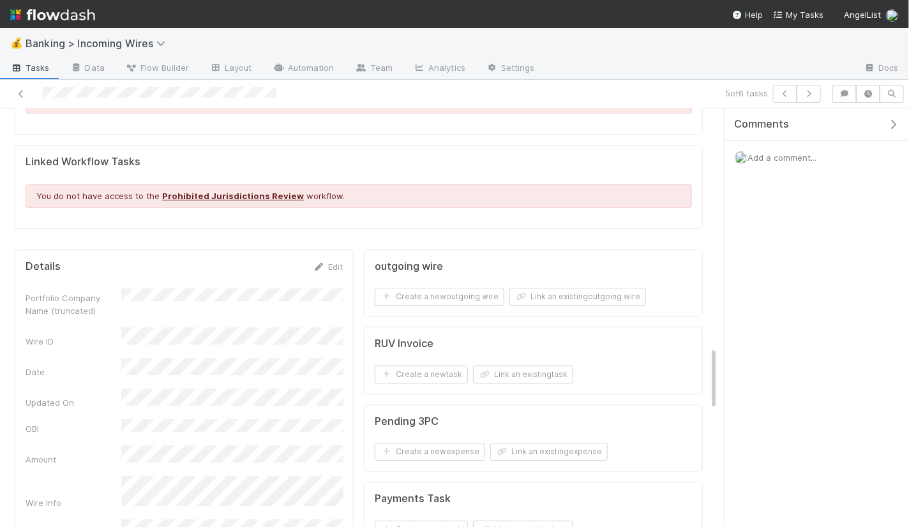
scroll to position [1624, 0]
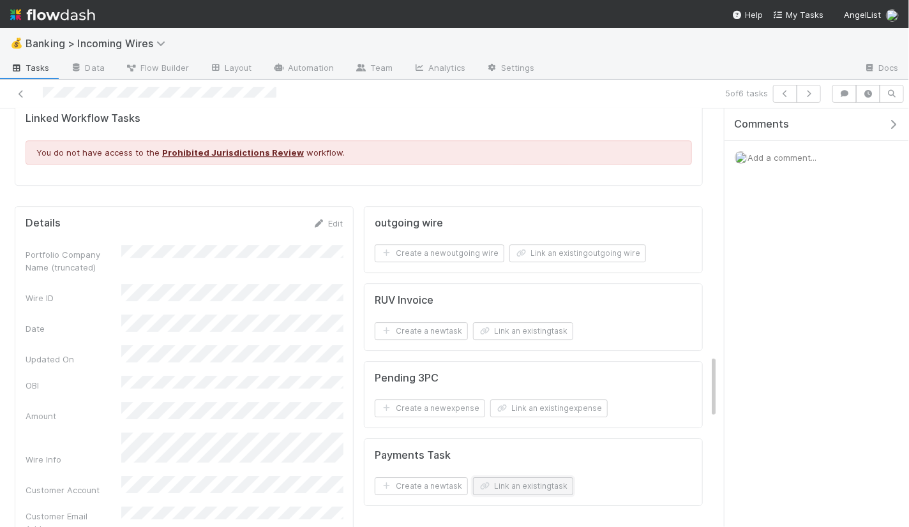
click at [511, 478] on button "Link an existing task" at bounding box center [523, 487] width 100 height 18
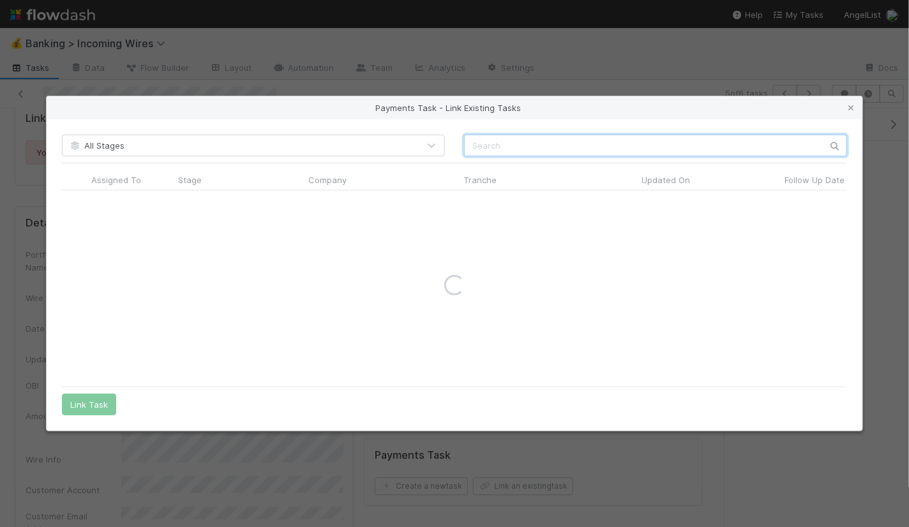
click at [575, 150] on input "text" at bounding box center [655, 146] width 383 height 22
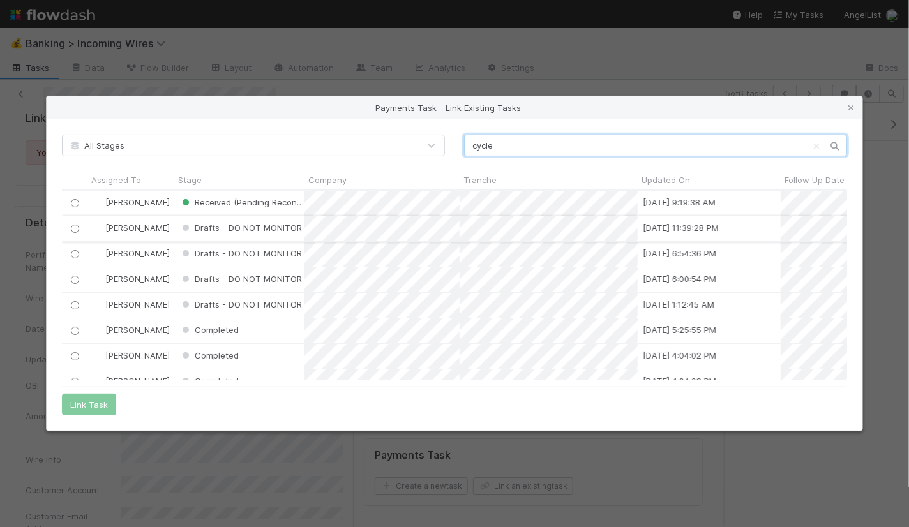
scroll to position [190, 785]
type input "cycle"
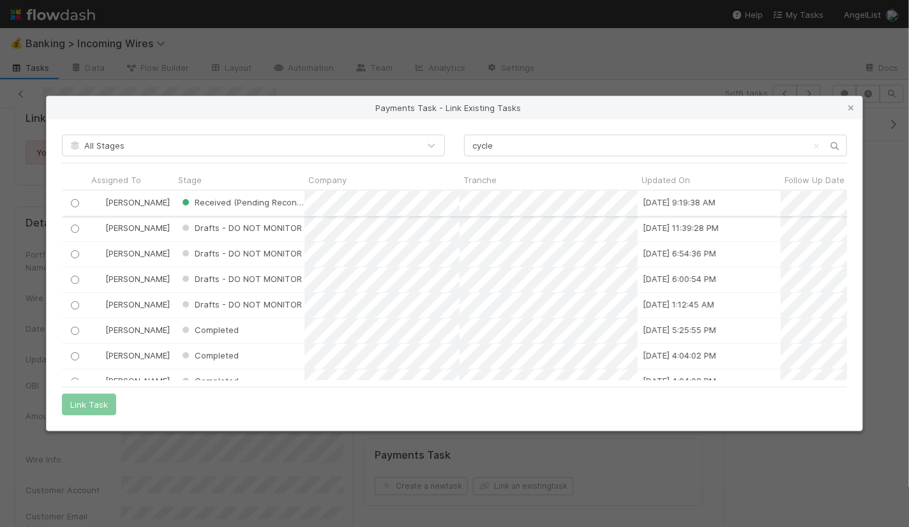
click at [72, 202] on input "radio" at bounding box center [75, 203] width 8 height 8
click at [91, 404] on button "Link Task" at bounding box center [89, 405] width 54 height 22
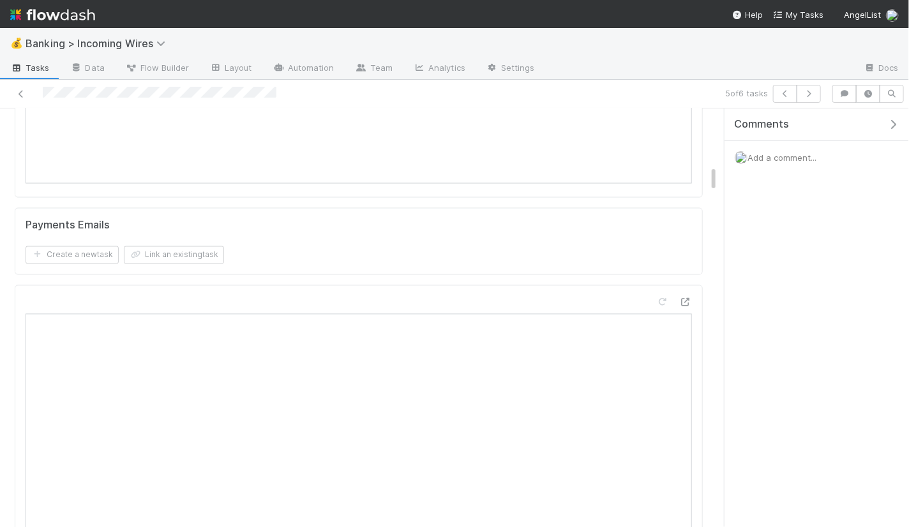
scroll to position [889, 0]
click at [209, 248] on button "Link an existing task" at bounding box center [174, 246] width 100 height 18
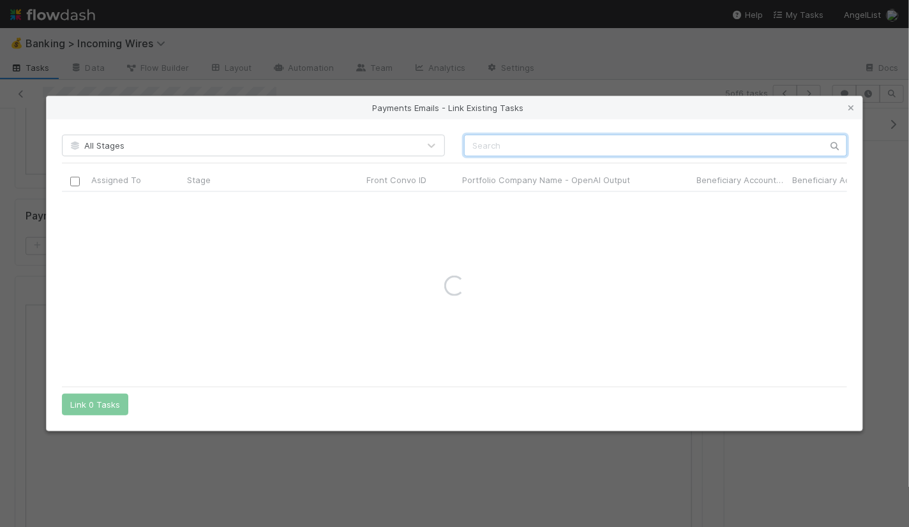
click at [525, 152] on input "text" at bounding box center [655, 146] width 383 height 22
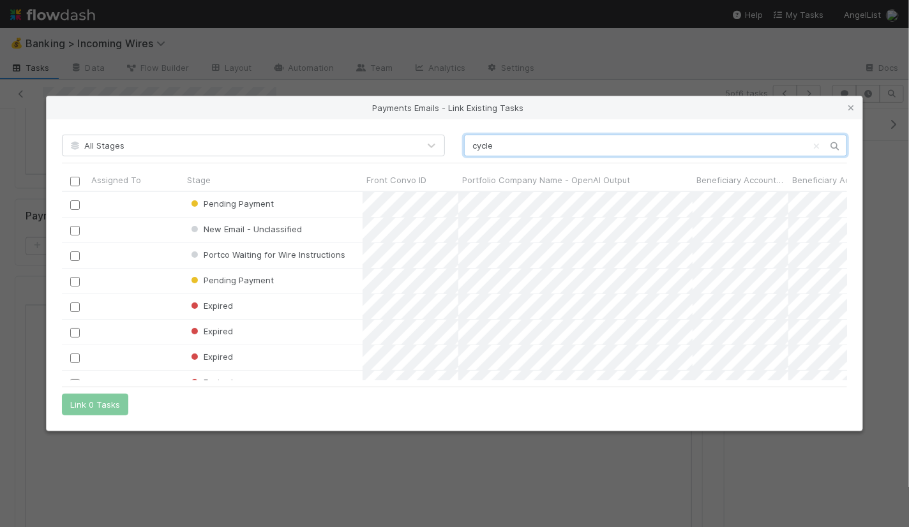
scroll to position [189, 785]
type input "cycle"
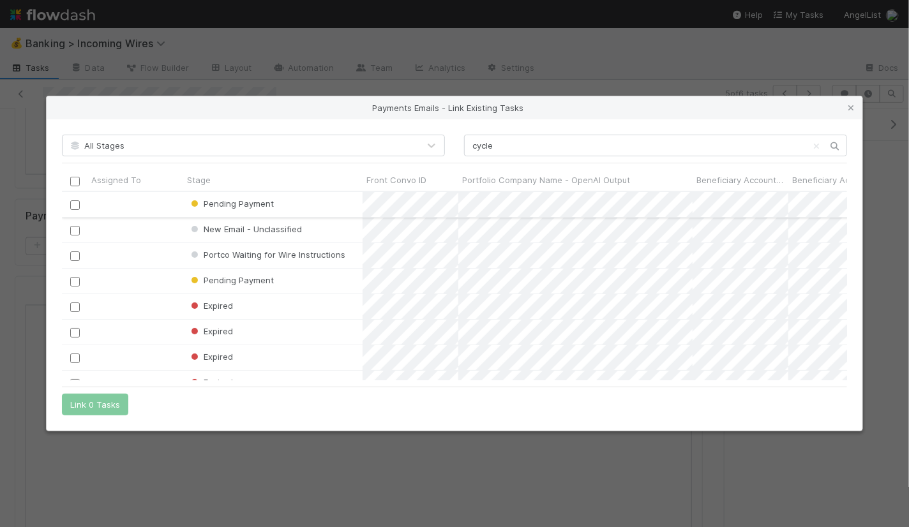
click at [70, 202] on input "checkbox" at bounding box center [75, 205] width 10 height 10
click at [97, 405] on button "Link 1 Task" at bounding box center [92, 405] width 61 height 22
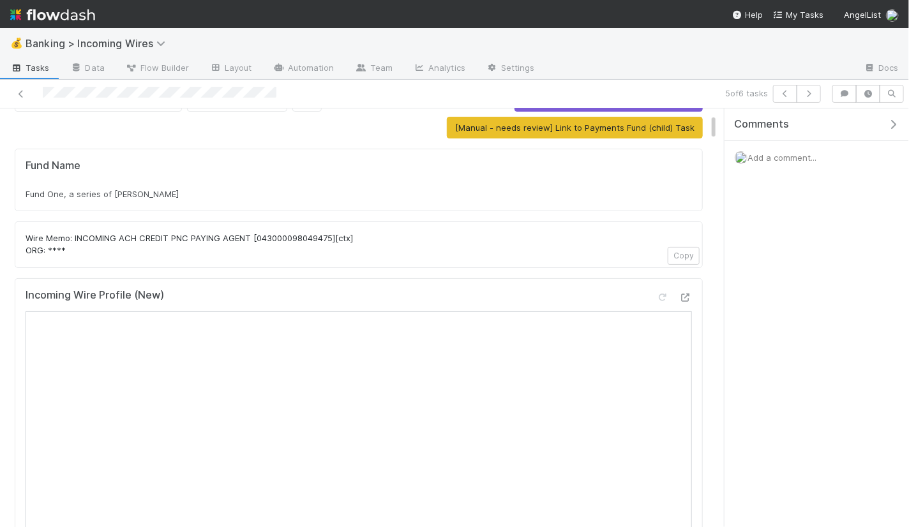
scroll to position [81, 0]
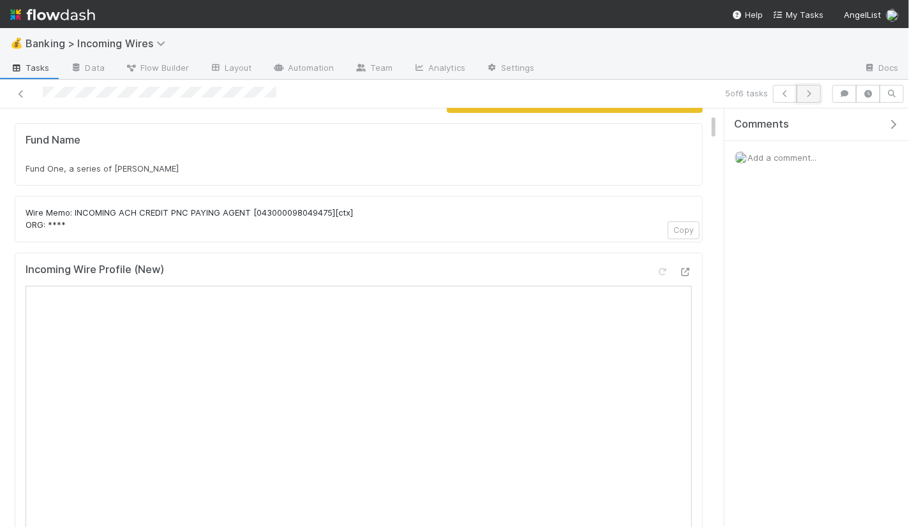
click at [815, 100] on button "button" at bounding box center [809, 94] width 24 height 18
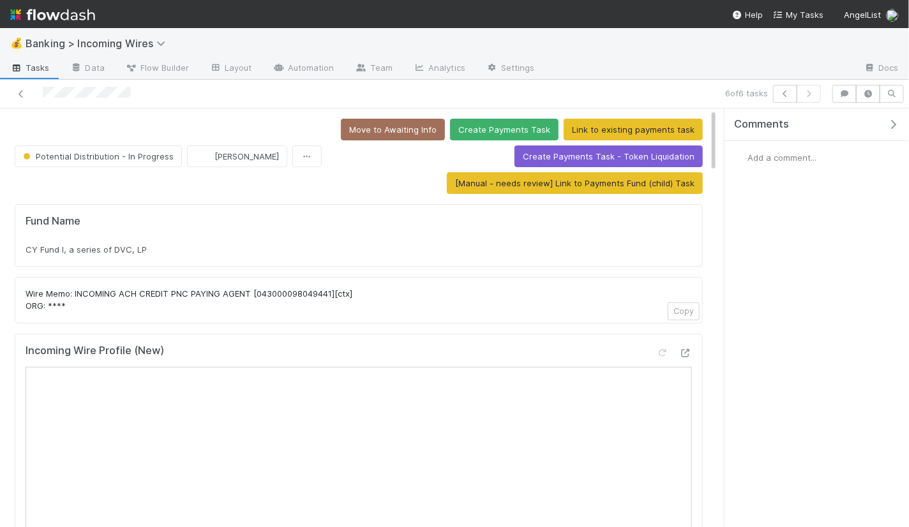
click at [482, 243] on div "CY Fund I, a series of DVC, LP" at bounding box center [359, 249] width 667 height 13
copy div "CY Fund I, a series of DVC, LP"
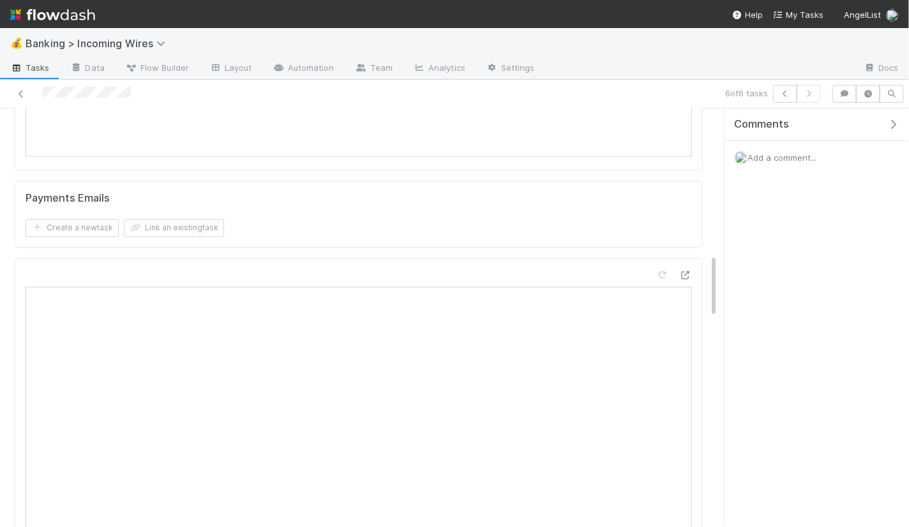
scroll to position [790, 0]
click at [197, 336] on button "Link an existing task" at bounding box center [174, 345] width 100 height 18
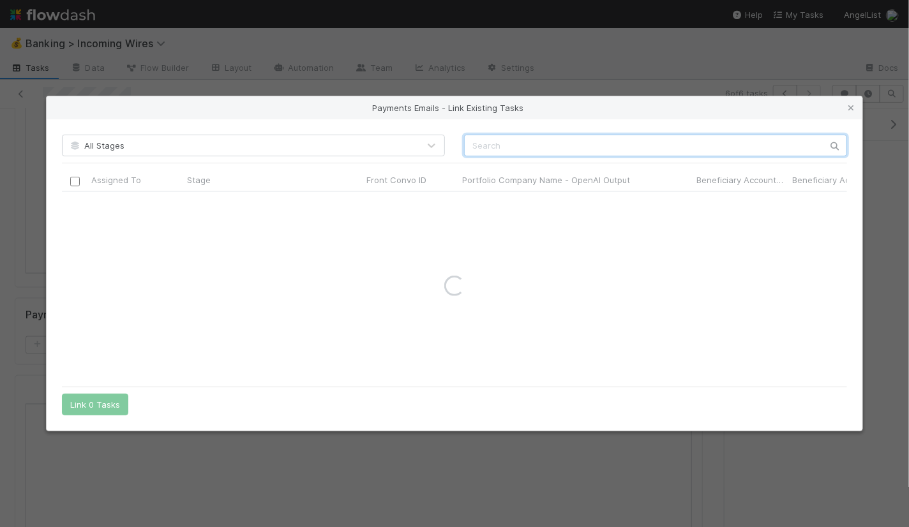
click at [645, 151] on input "text" at bounding box center [655, 146] width 383 height 22
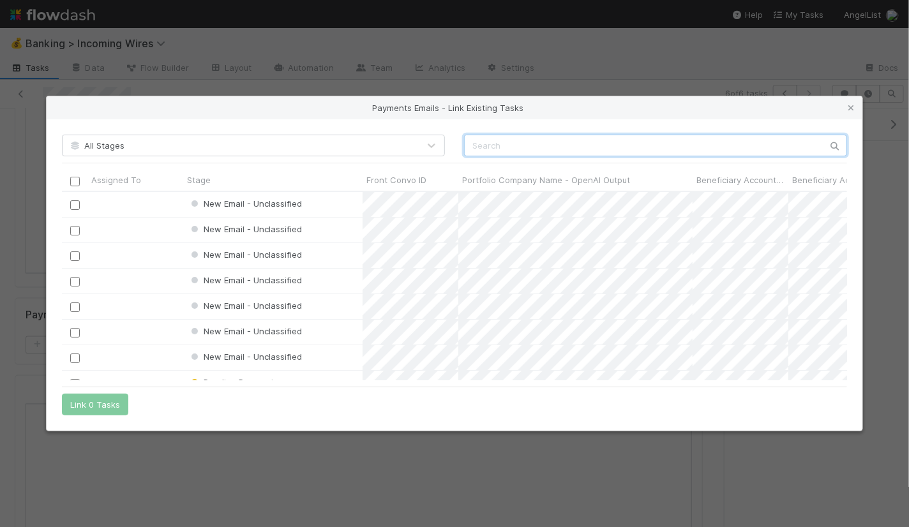
scroll to position [189, 785]
paste input "cnv_qpv57k7"
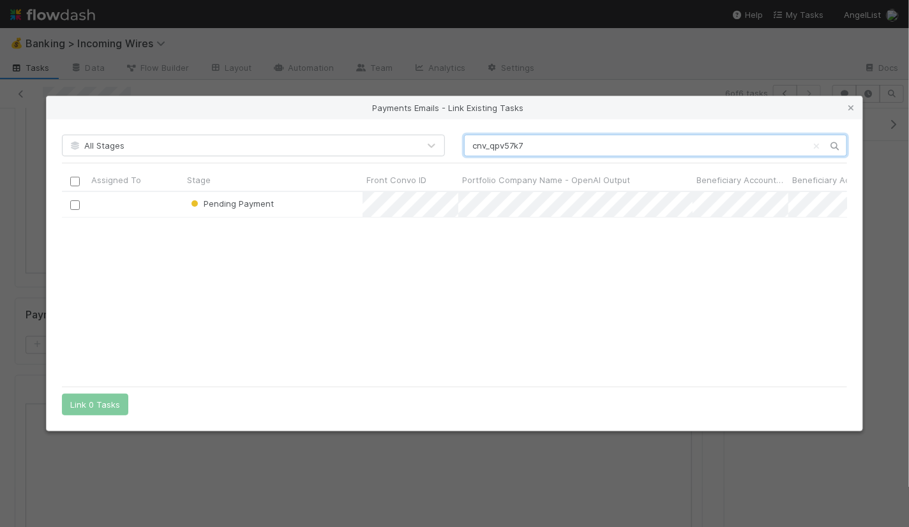
type input "cnv_qpv57k7"
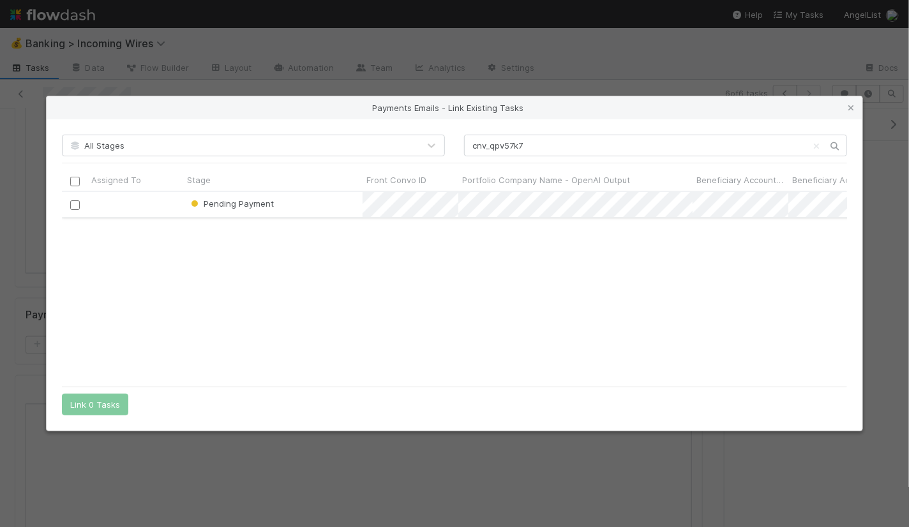
click at [74, 206] on input "checkbox" at bounding box center [75, 205] width 10 height 10
click at [83, 406] on button "Link 1 Task" at bounding box center [92, 405] width 61 height 22
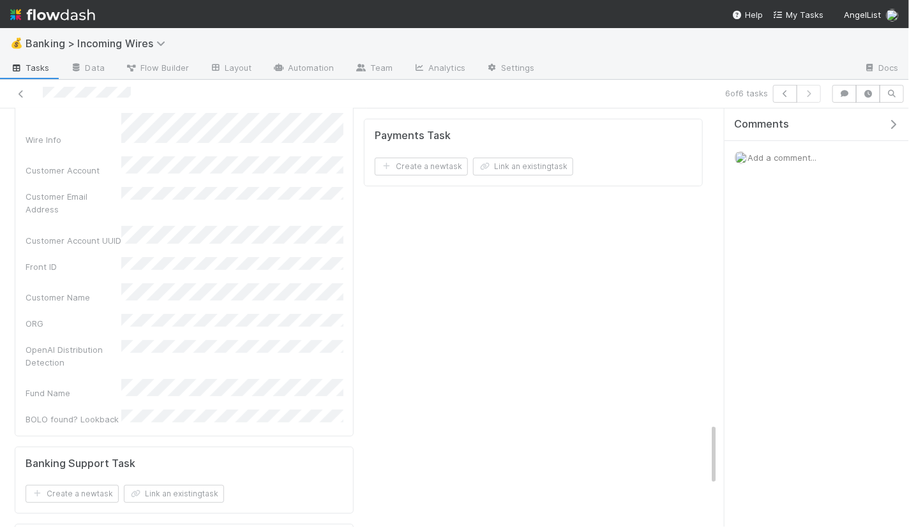
scroll to position [1814, 0]
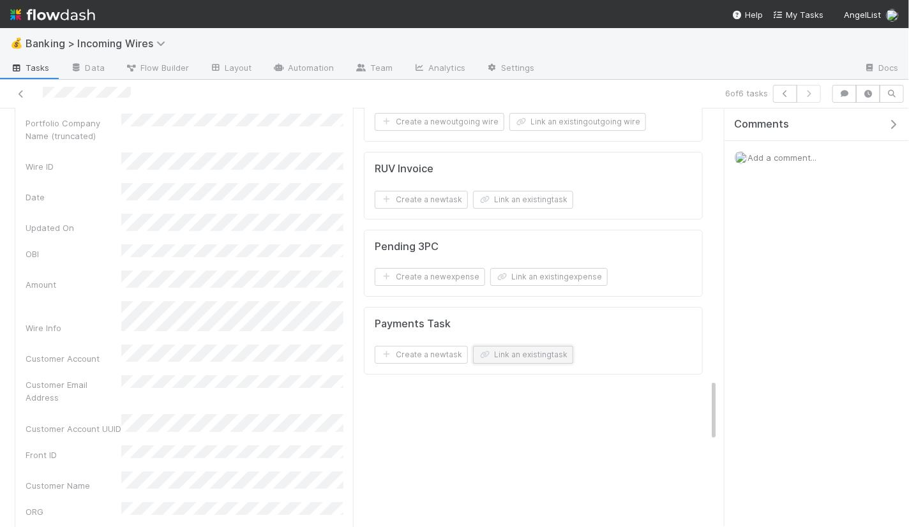
click at [490, 346] on button "Link an existing task" at bounding box center [523, 355] width 100 height 18
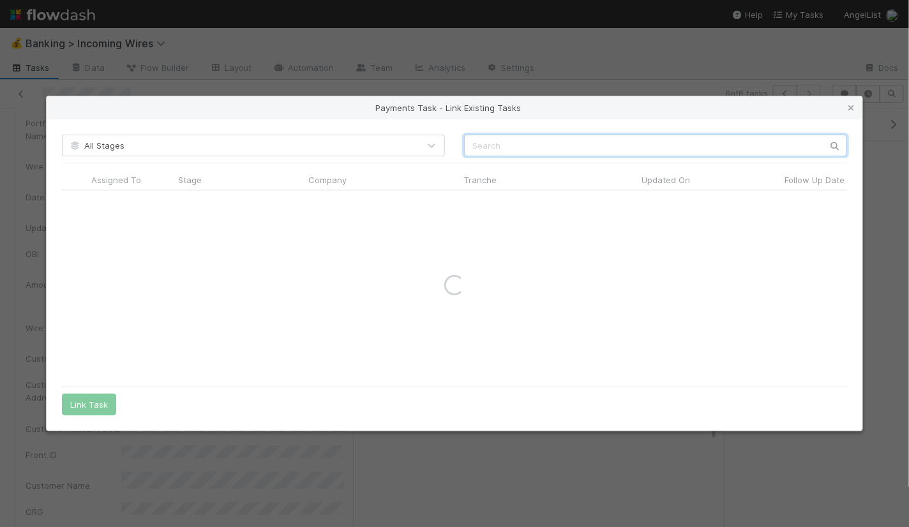
click at [652, 135] on input "text" at bounding box center [655, 146] width 383 height 22
paste input "cnv_qpv57k7"
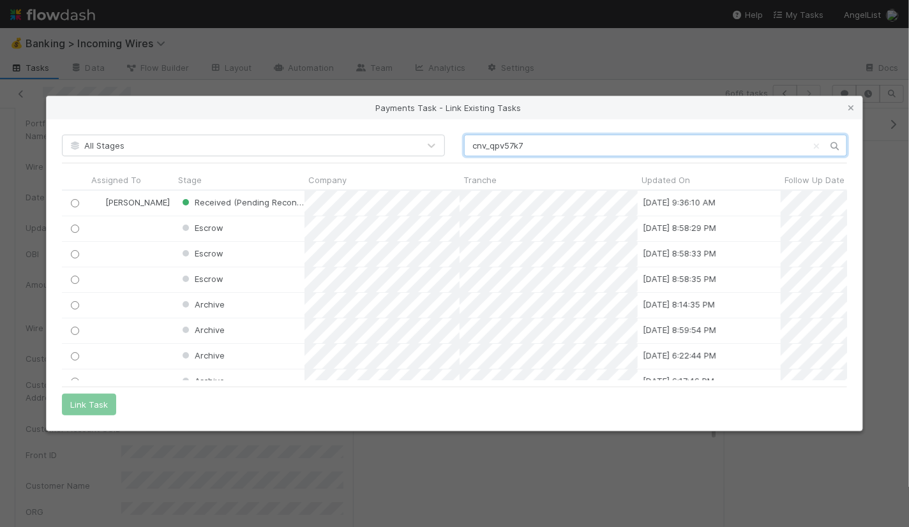
scroll to position [190, 785]
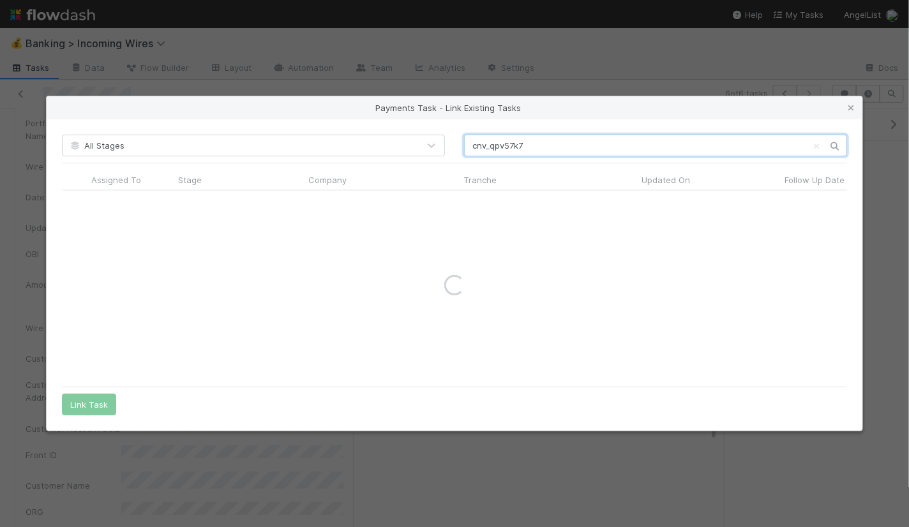
click at [576, 151] on input "cnv_qpv57k7" at bounding box center [655, 146] width 383 height 22
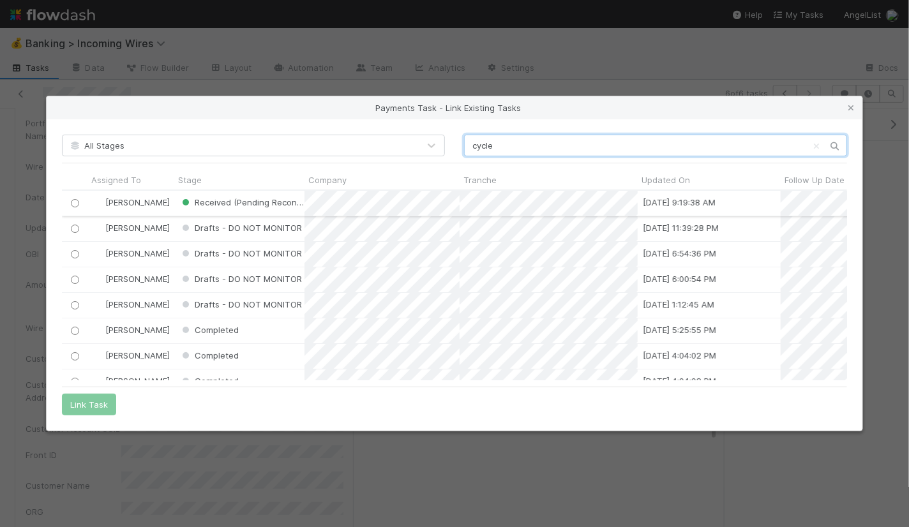
type input "cycle"
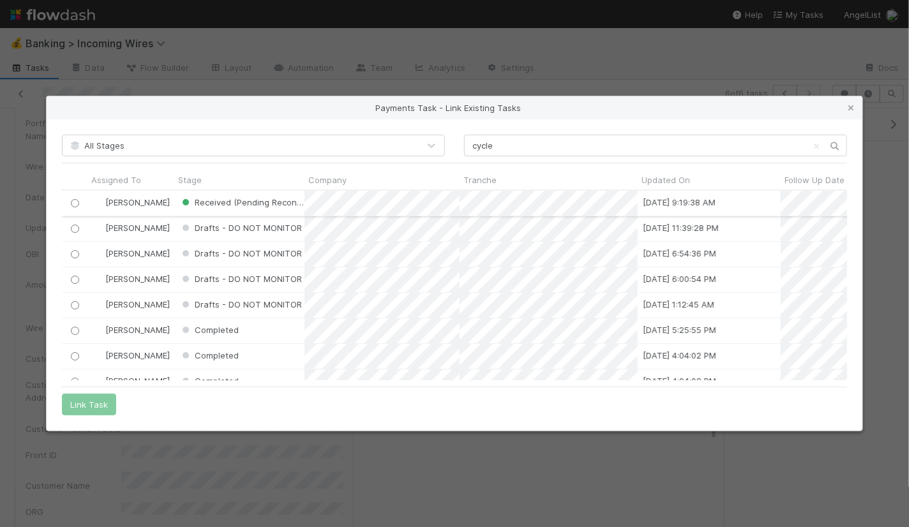
click at [77, 204] on input "radio" at bounding box center [75, 203] width 8 height 8
click at [98, 406] on button "Link Task" at bounding box center [89, 405] width 54 height 22
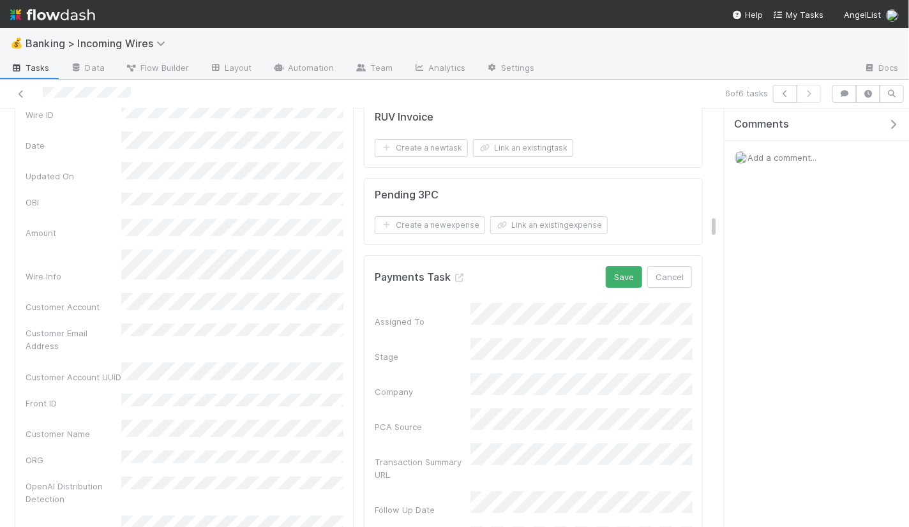
scroll to position [1872, 0]
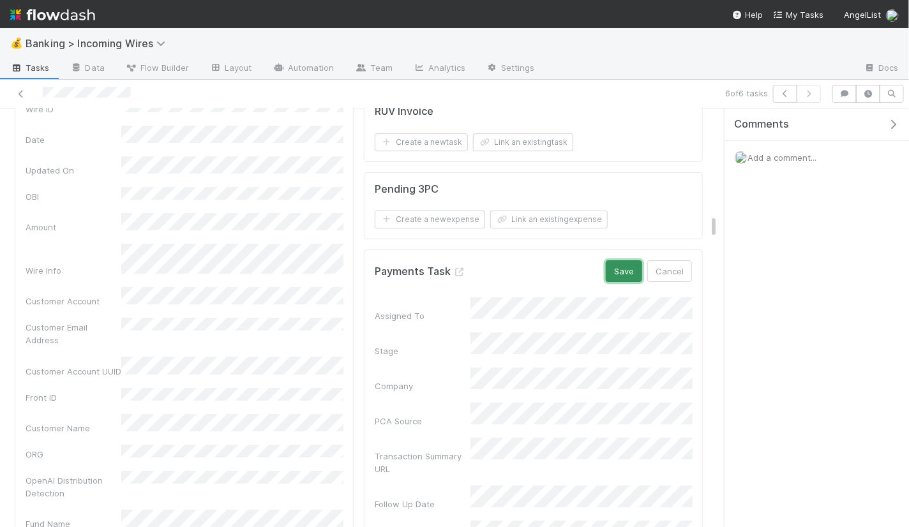
click at [622, 260] on button "Save" at bounding box center [624, 271] width 36 height 22
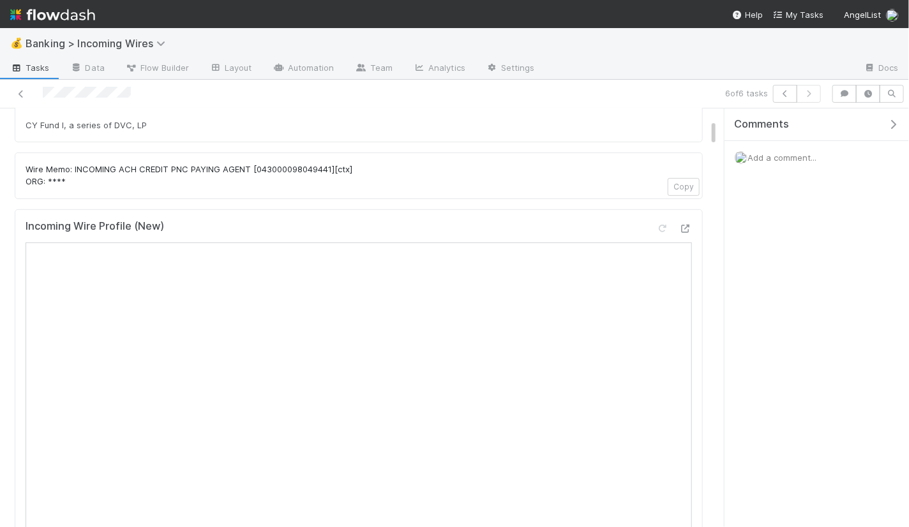
scroll to position [122, 0]
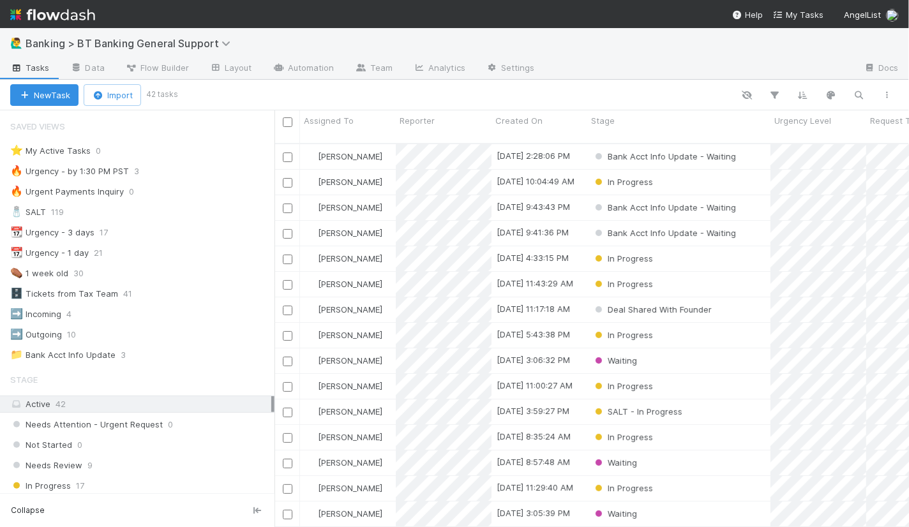
scroll to position [395, 635]
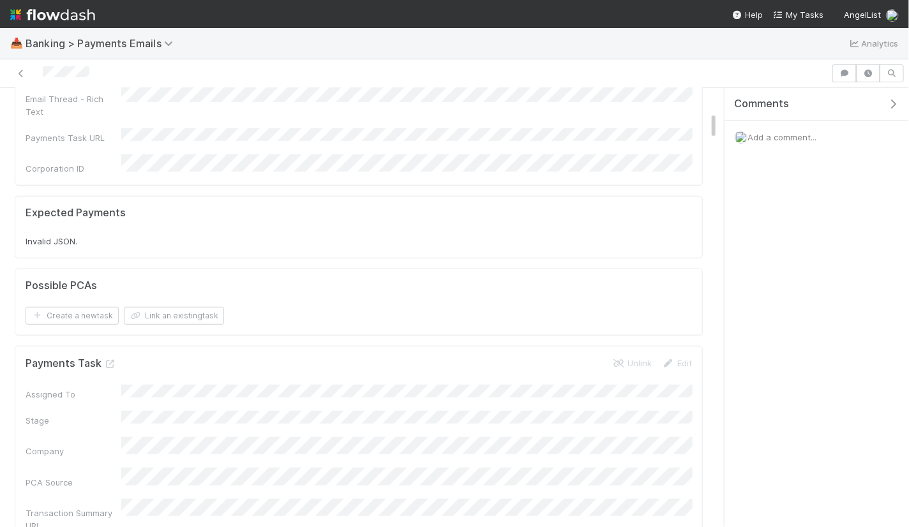
scroll to position [403, 0]
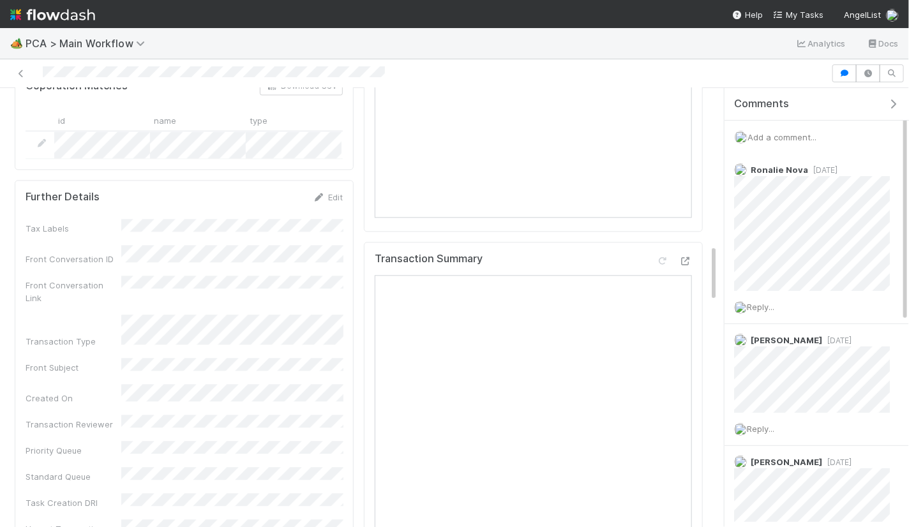
scroll to position [1208, 0]
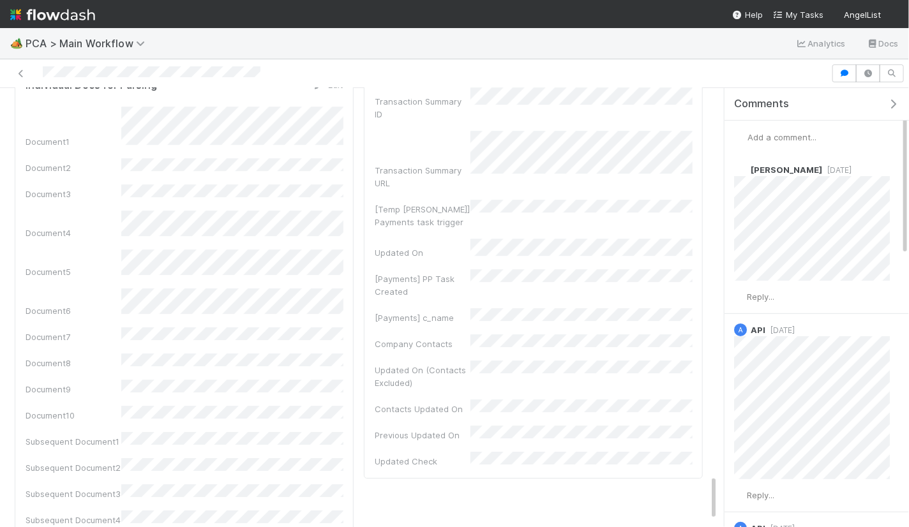
scroll to position [3768, 0]
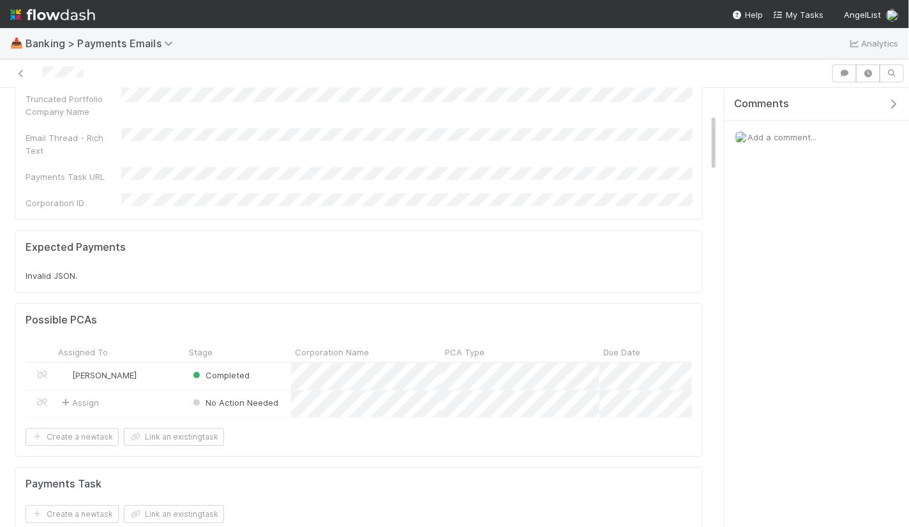
scroll to position [197, 0]
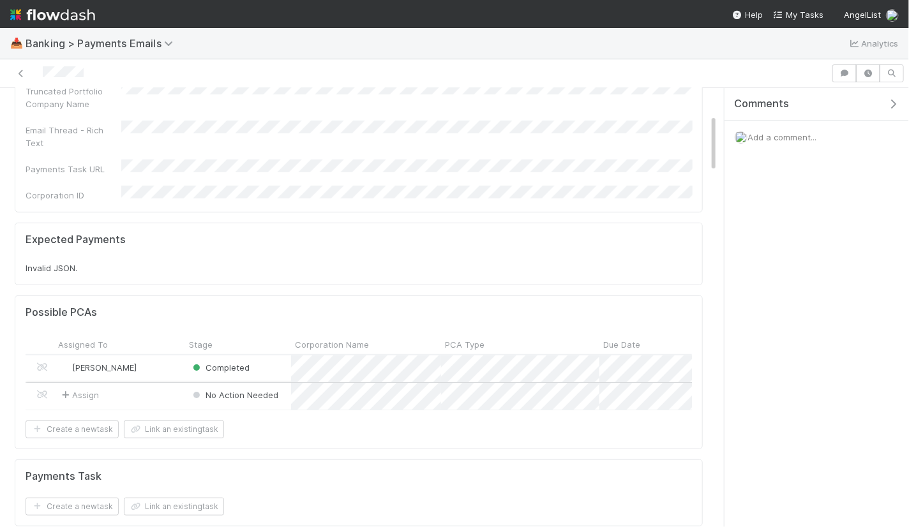
click at [175, 383] on div "Assign" at bounding box center [119, 396] width 131 height 27
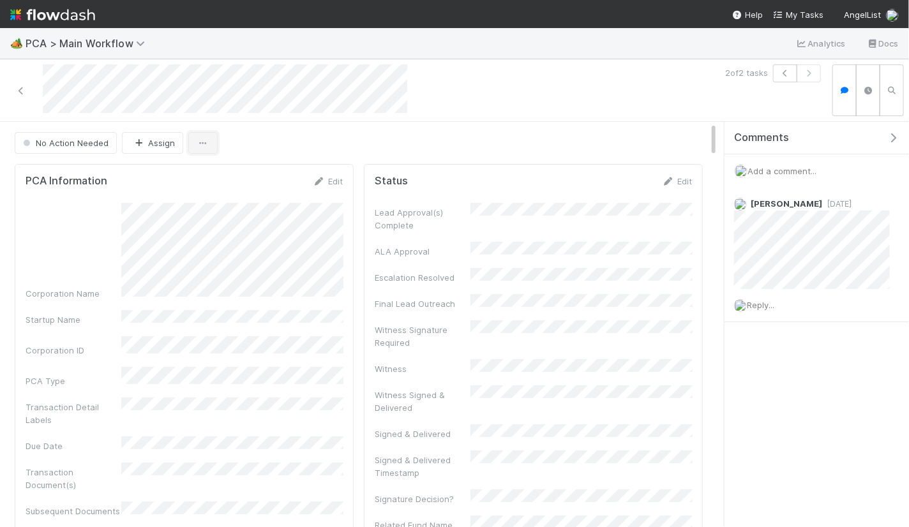
click at [199, 141] on icon "button" at bounding box center [203, 143] width 13 height 8
click at [273, 135] on div "Duplicate Delete" at bounding box center [454, 263] width 909 height 527
click at [24, 87] on icon at bounding box center [21, 91] width 13 height 8
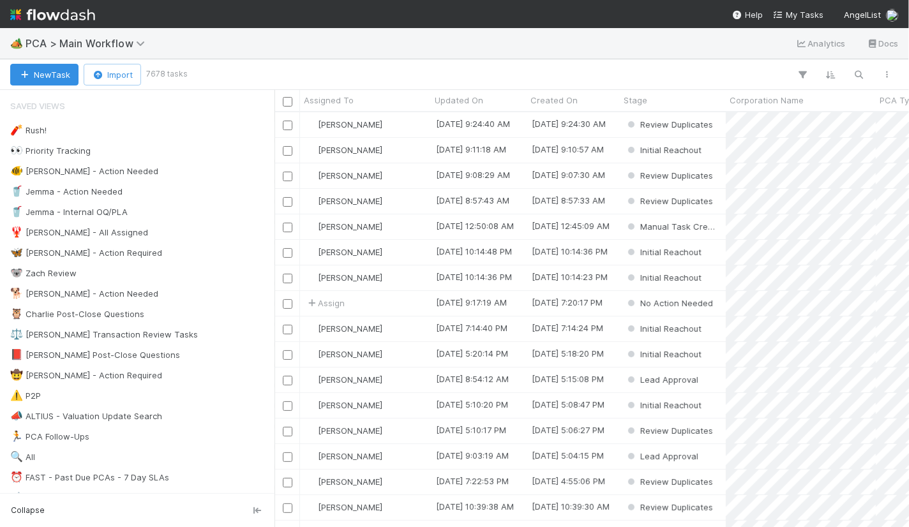
scroll to position [416, 635]
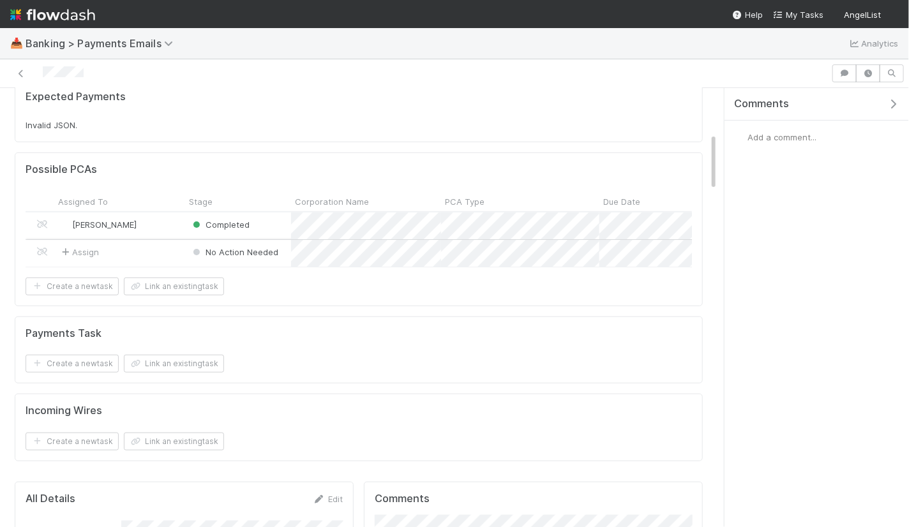
scroll to position [306, 0]
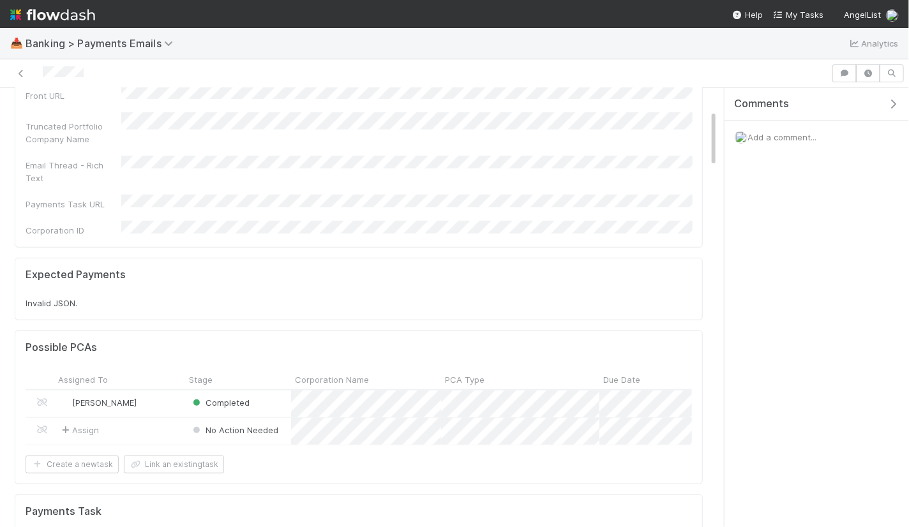
scroll to position [166, 0]
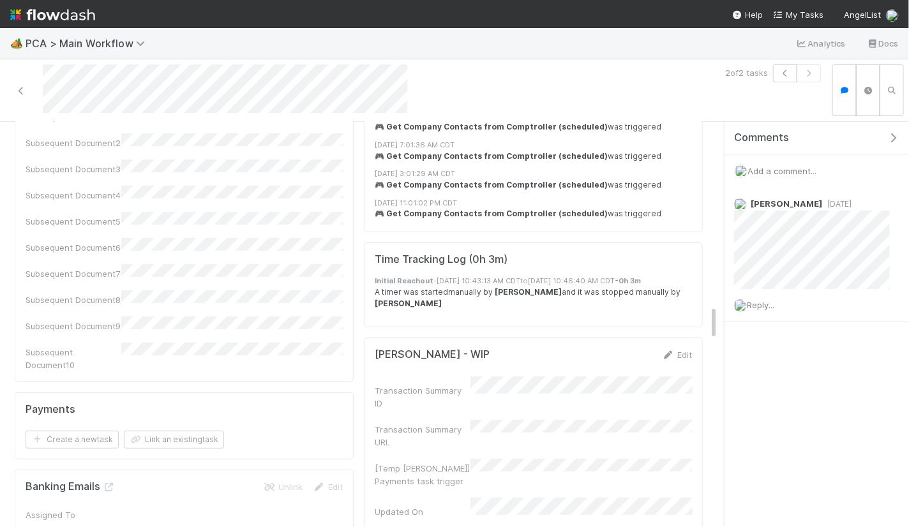
scroll to position [2115, 0]
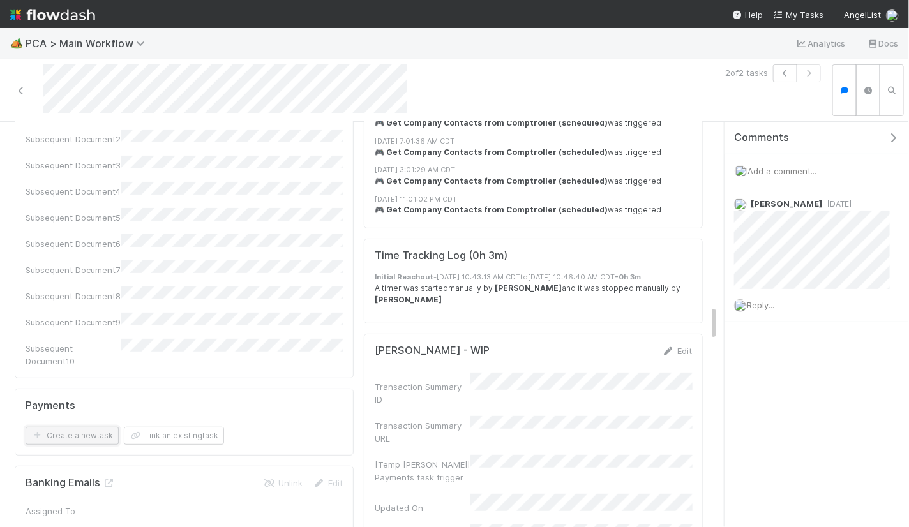
click at [93, 427] on button "Create a new task" at bounding box center [72, 436] width 93 height 18
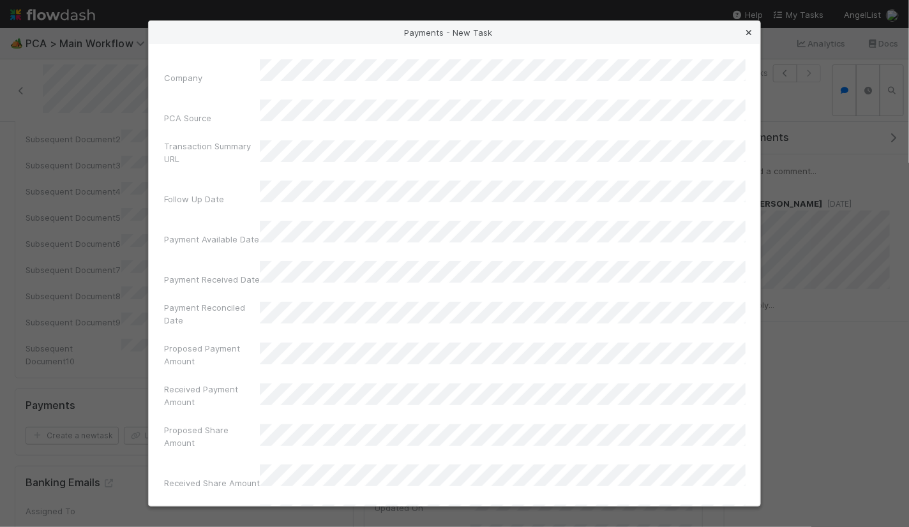
click at [750, 29] on icon at bounding box center [748, 33] width 13 height 8
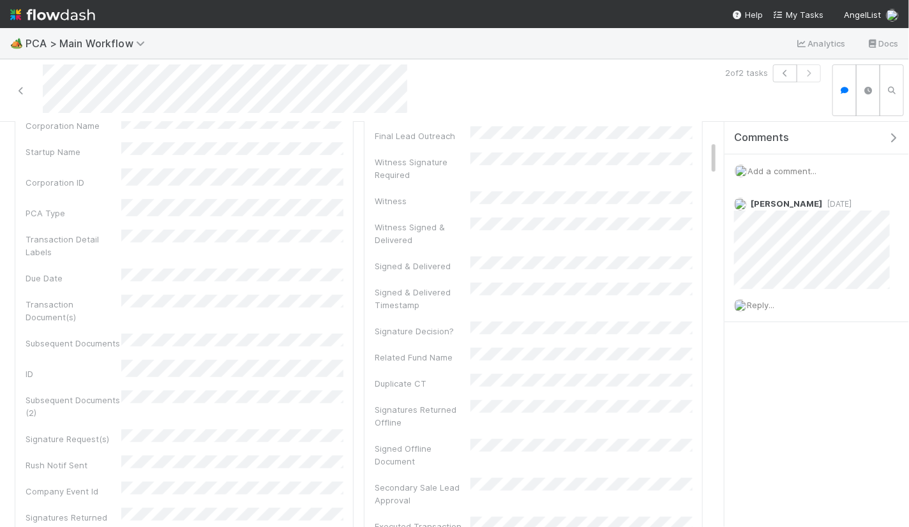
scroll to position [0, 0]
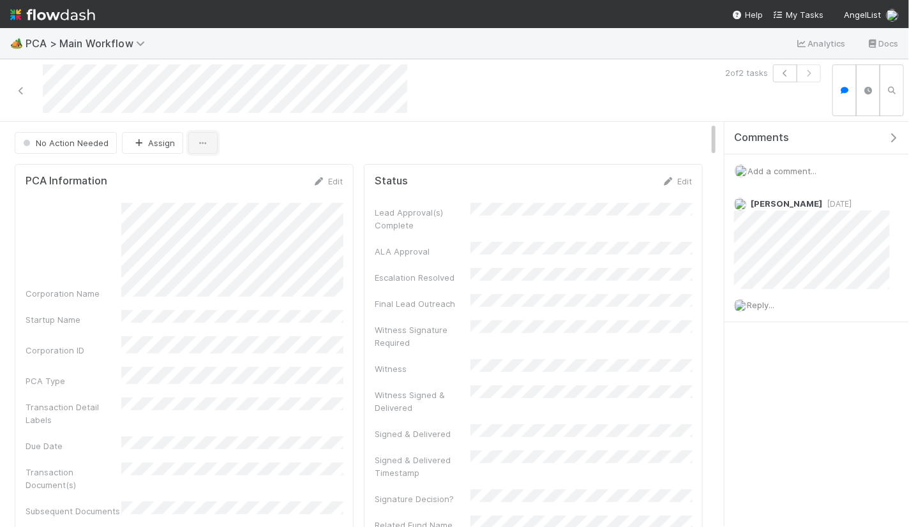
click at [201, 140] on icon "button" at bounding box center [203, 143] width 13 height 8
click at [254, 138] on div "Duplicate Delete" at bounding box center [454, 263] width 909 height 527
click at [91, 146] on span "No Action Needed" at bounding box center [64, 143] width 88 height 10
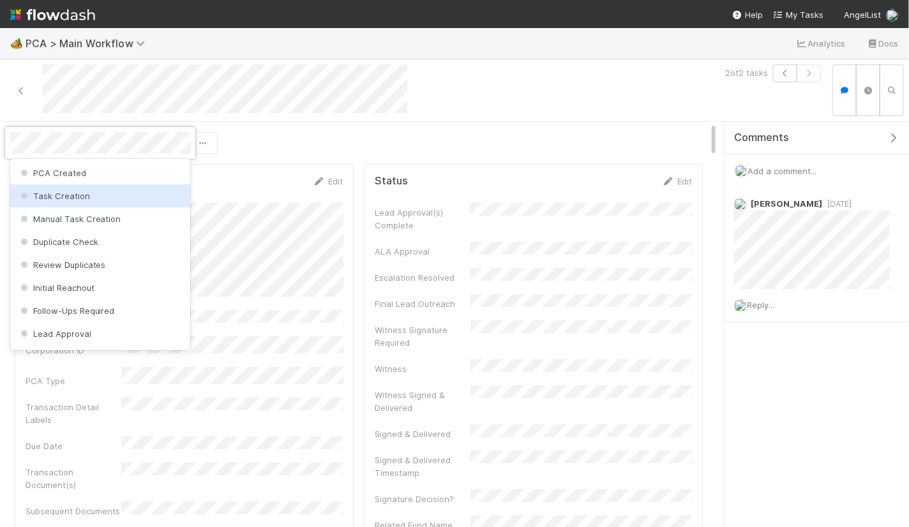
click at [375, 146] on div at bounding box center [454, 263] width 909 height 527
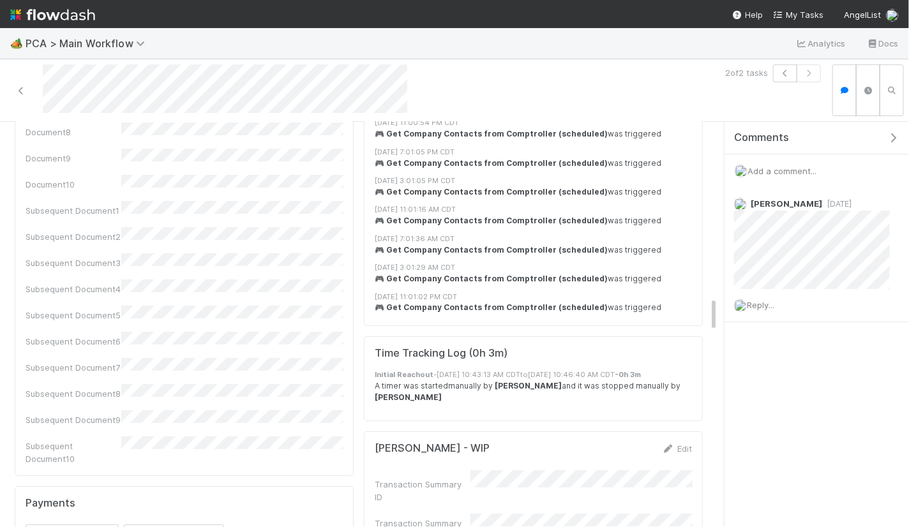
scroll to position [2019, 0]
click at [76, 523] on button "Create a new task" at bounding box center [72, 532] width 93 height 18
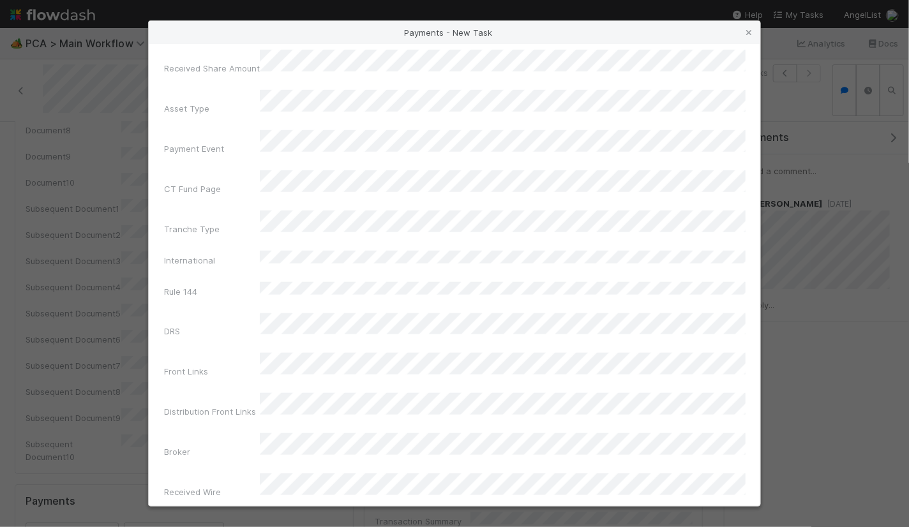
scroll to position [810, 0]
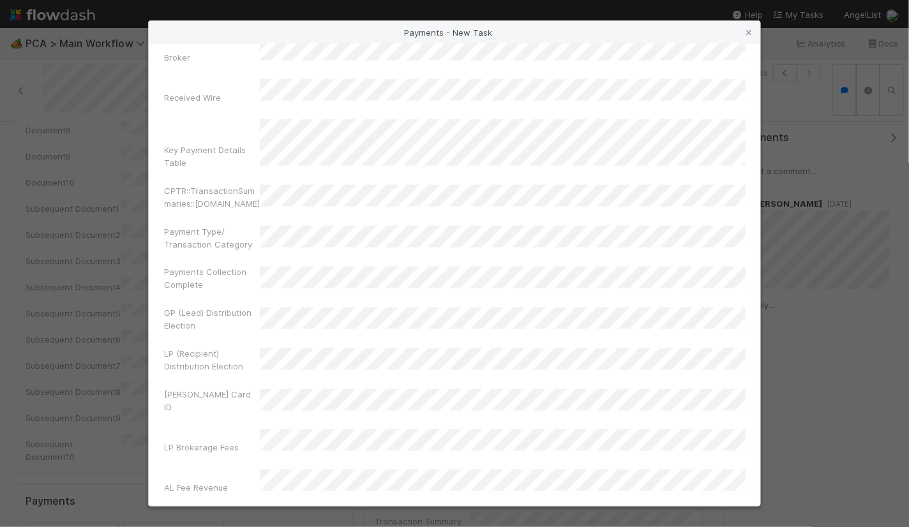
click at [751, 40] on div "Payments - New Task" at bounding box center [455, 32] width 612 height 23
click at [751, 37] on link at bounding box center [748, 32] width 13 height 13
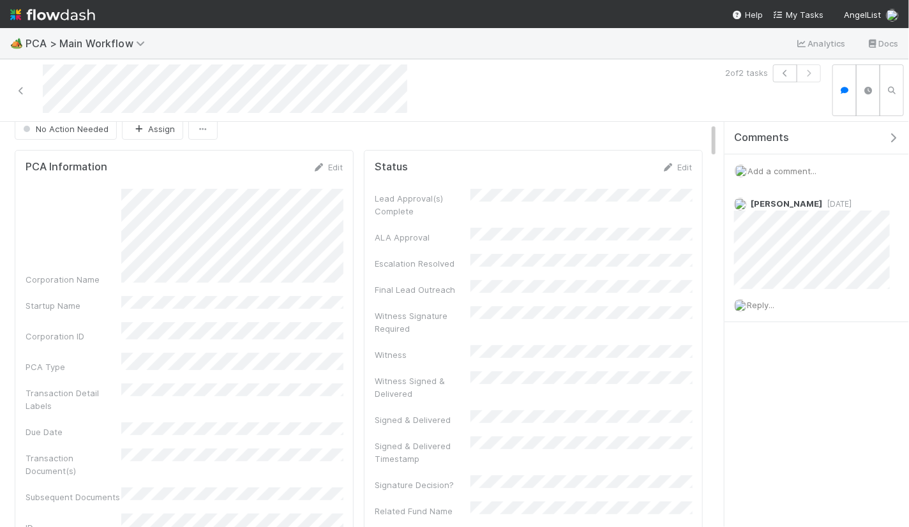
scroll to position [0, 0]
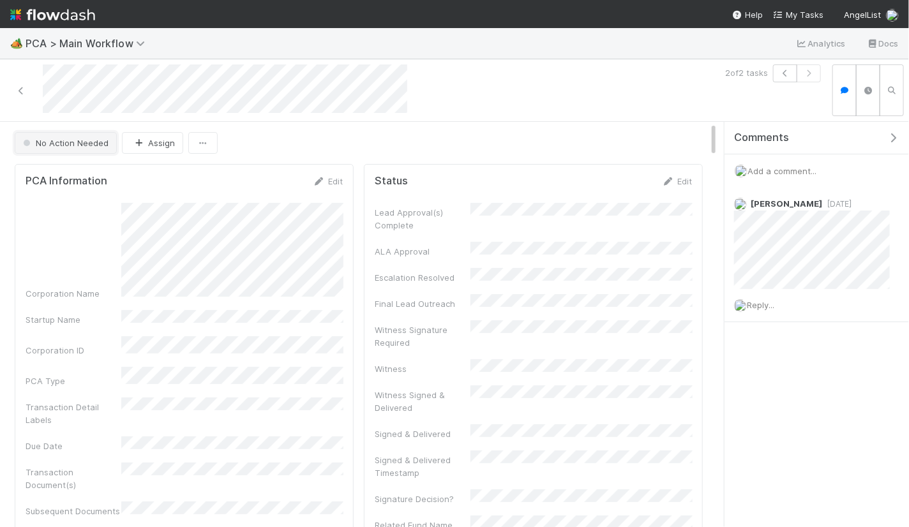
click at [77, 148] on button "No Action Needed" at bounding box center [66, 143] width 102 height 22
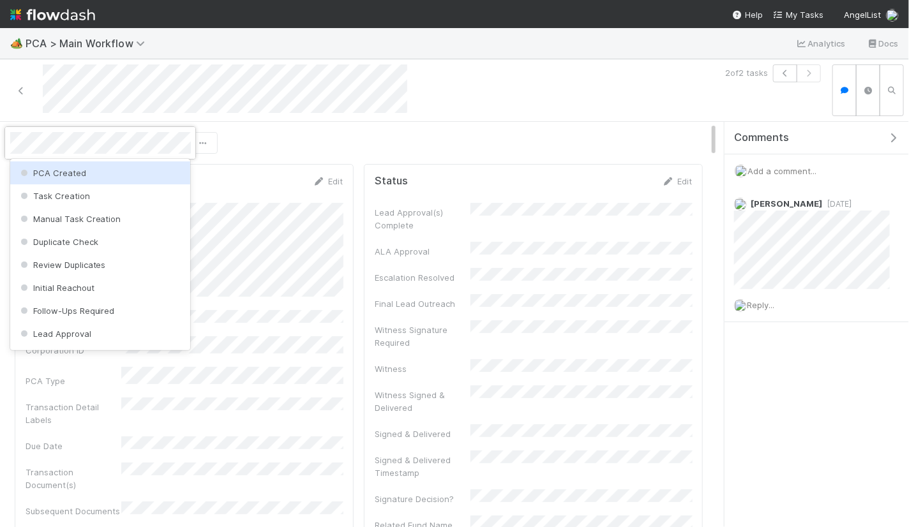
click at [133, 173] on div "PCA Created" at bounding box center [100, 173] width 181 height 23
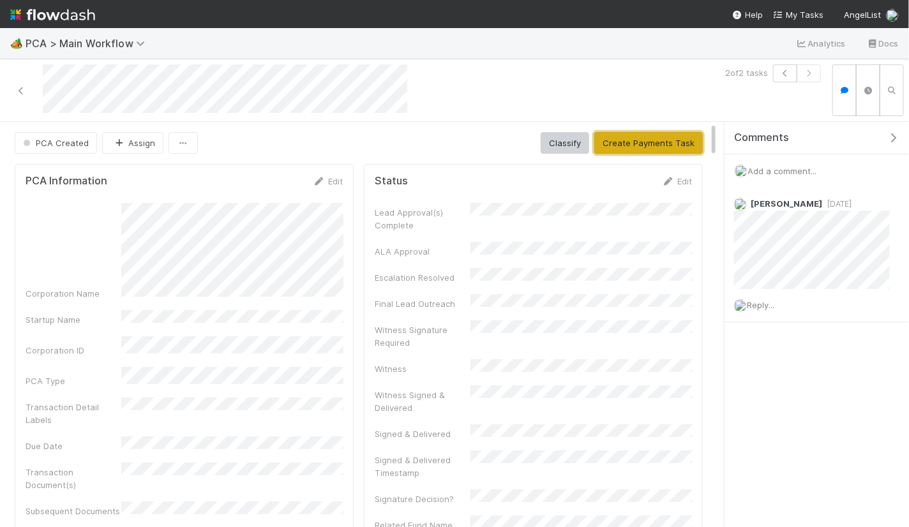
click at [641, 140] on button "Create Payments Task" at bounding box center [648, 143] width 109 height 22
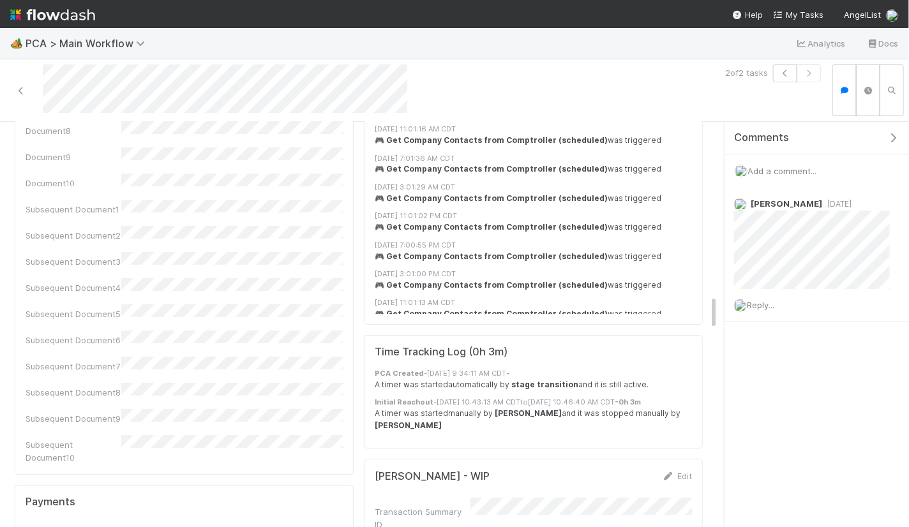
scroll to position [2017, 0]
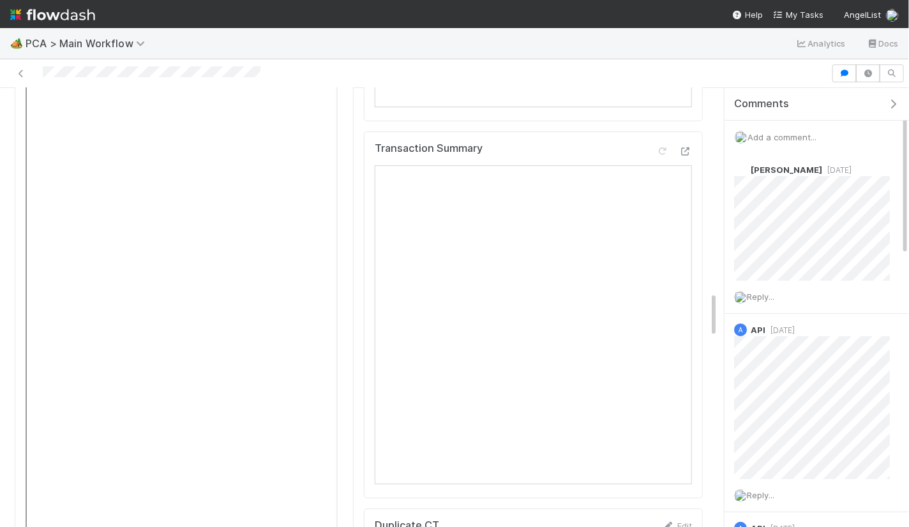
scroll to position [1710, 0]
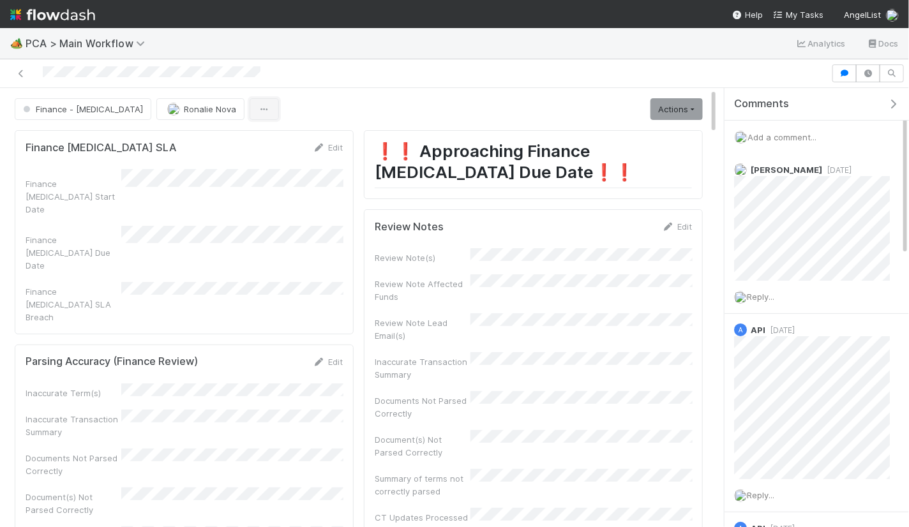
click at [250, 110] on button "button" at bounding box center [264, 109] width 29 height 22
click at [316, 104] on div "Duplicate Delete" at bounding box center [454, 263] width 909 height 527
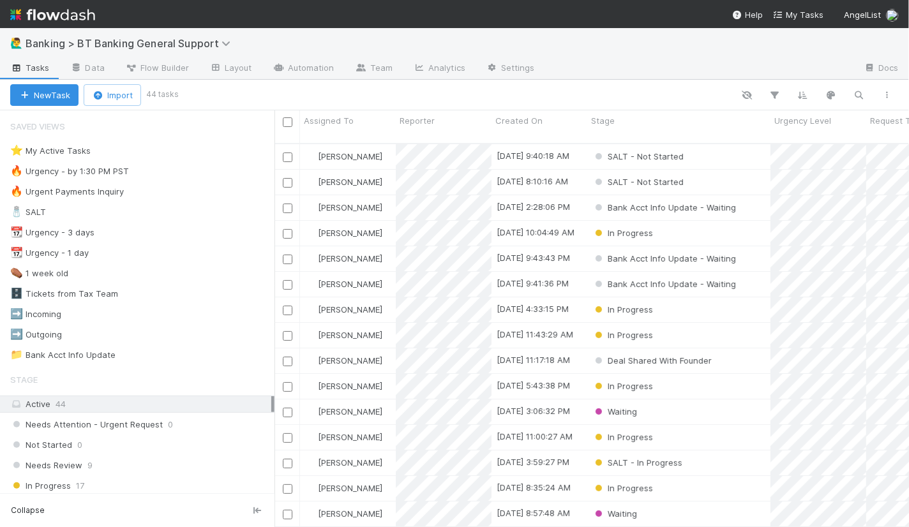
scroll to position [1, 0]
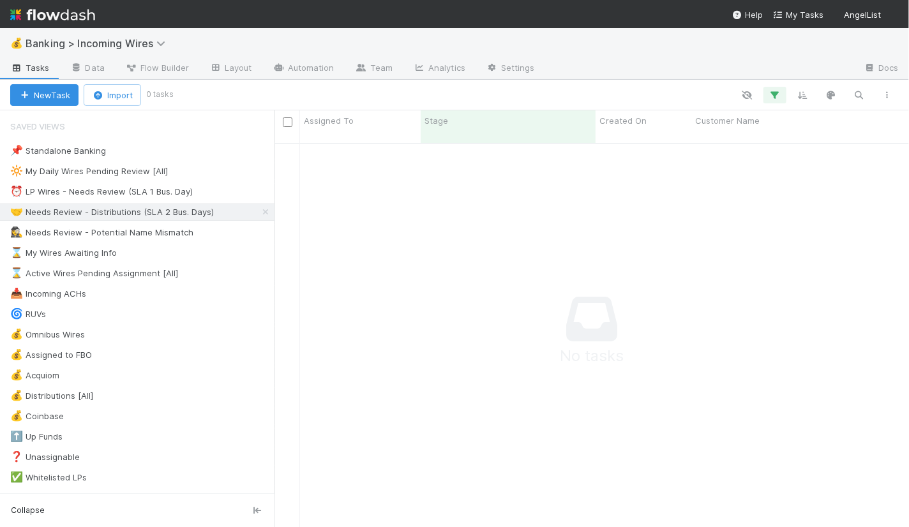
scroll to position [395, 635]
click at [140, 188] on div "⏰ LP Wires - Needs Review (SLA 1 Bus. Day)" at bounding box center [101, 192] width 183 height 16
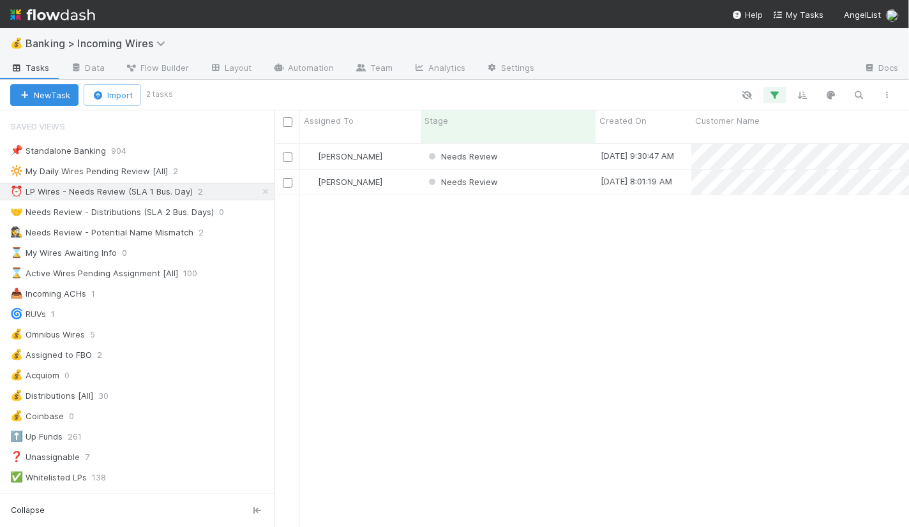
scroll to position [395, 635]
click at [531, 147] on div "Needs Review" at bounding box center [508, 156] width 175 height 25
click at [534, 144] on div "Needs Review" at bounding box center [508, 156] width 175 height 25
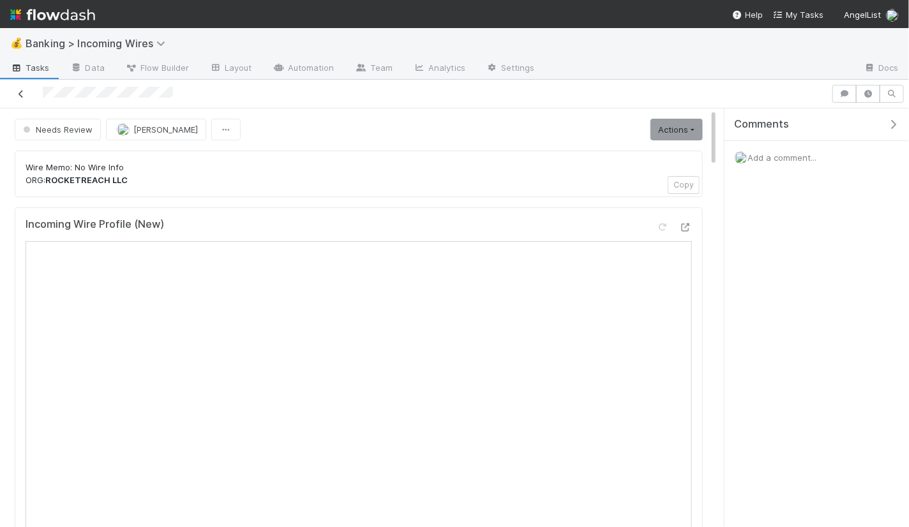
click at [18, 90] on icon at bounding box center [21, 94] width 13 height 8
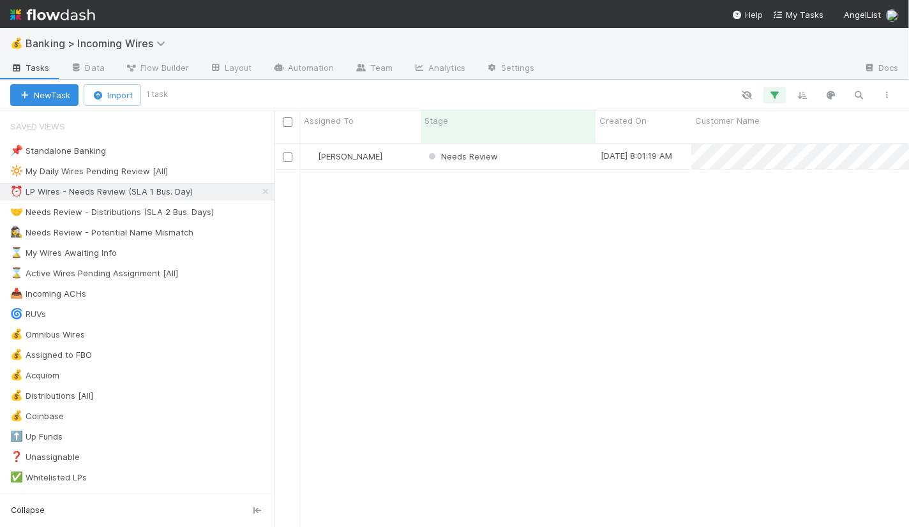
scroll to position [395, 635]
click at [530, 148] on div "Needs Review" at bounding box center [508, 156] width 175 height 25
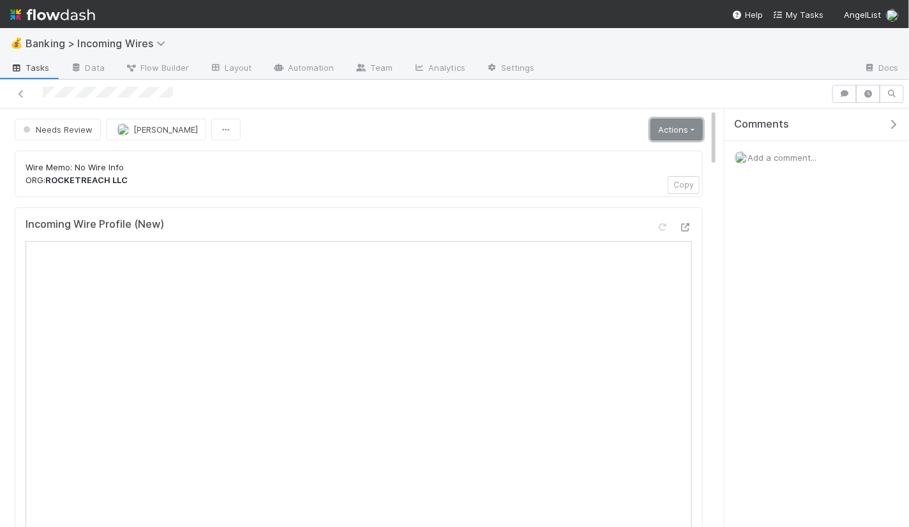
click at [692, 128] on link "Actions" at bounding box center [677, 130] width 52 height 22
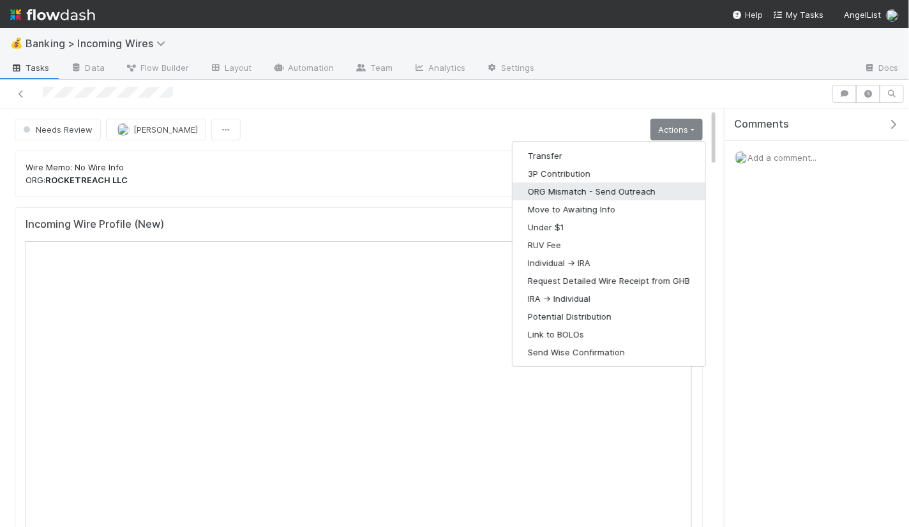
click at [605, 186] on button "ORG Mismatch - Send Outreach" at bounding box center [609, 192] width 193 height 18
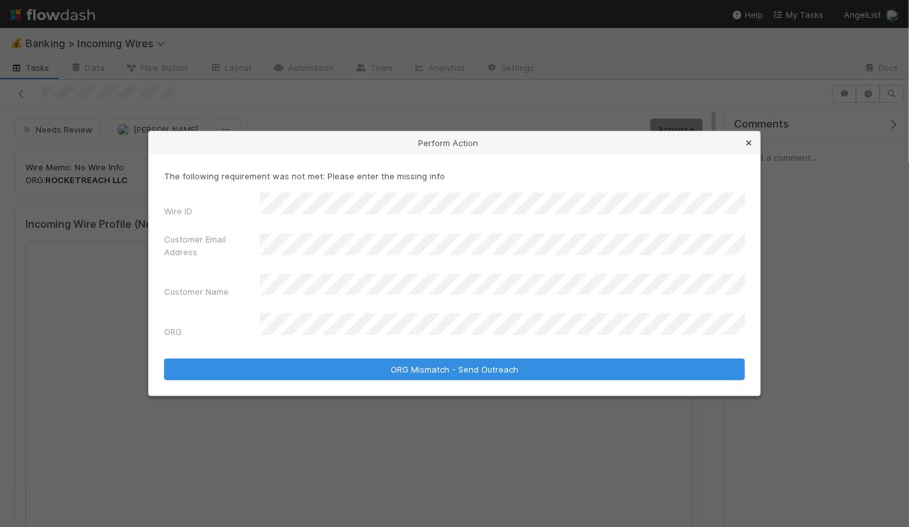
click at [744, 147] on icon at bounding box center [748, 143] width 13 height 8
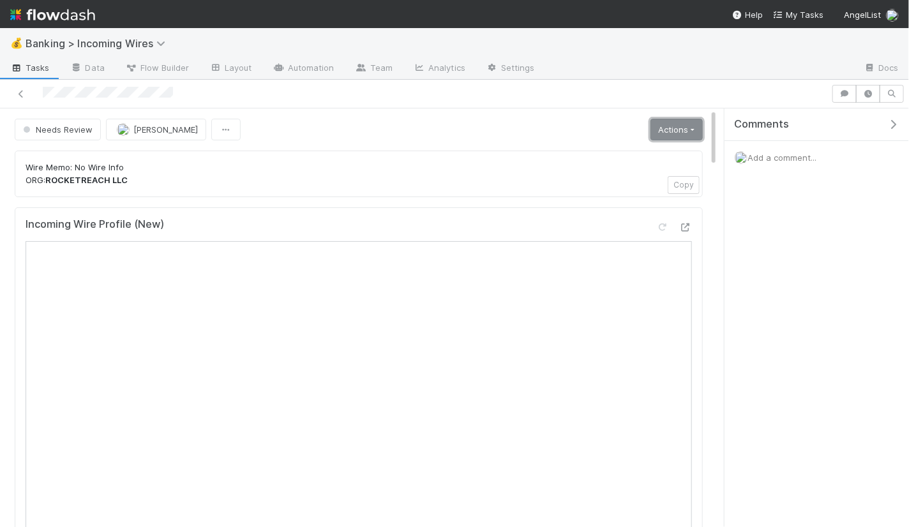
click at [689, 123] on link "Actions" at bounding box center [677, 130] width 52 height 22
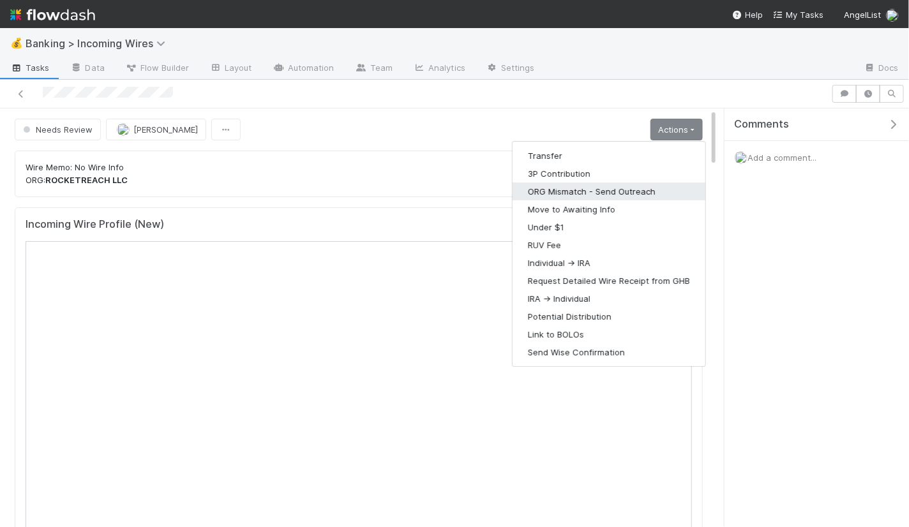
click at [638, 186] on button "ORG Mismatch - Send Outreach" at bounding box center [609, 192] width 193 height 18
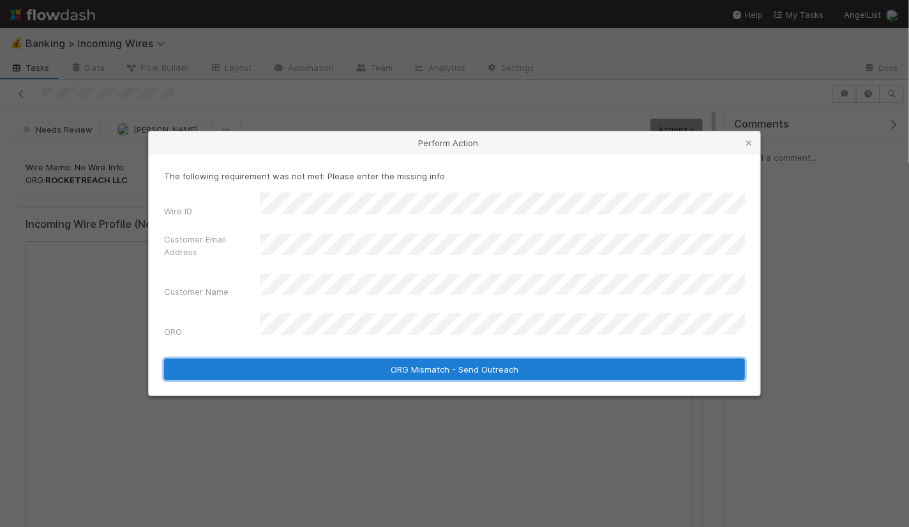
click at [445, 359] on button "ORG Mismatch - Send Outreach" at bounding box center [454, 370] width 581 height 22
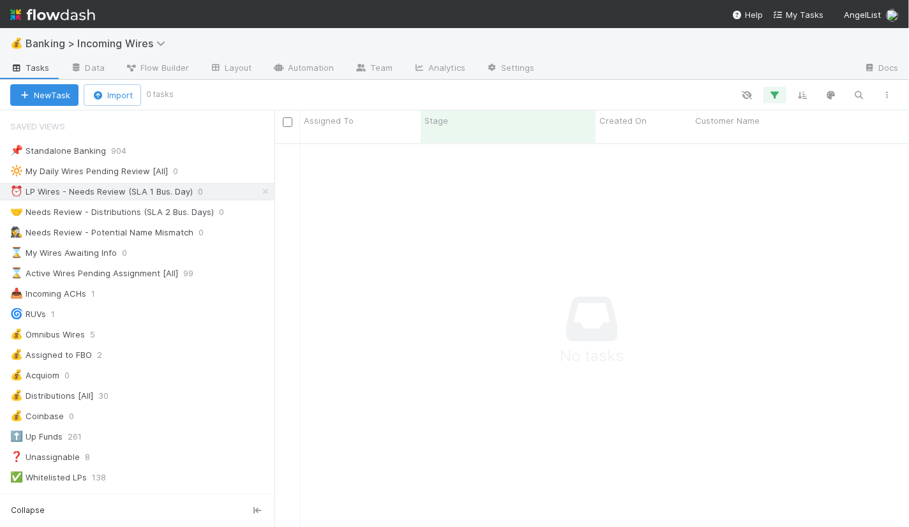
scroll to position [1, 0]
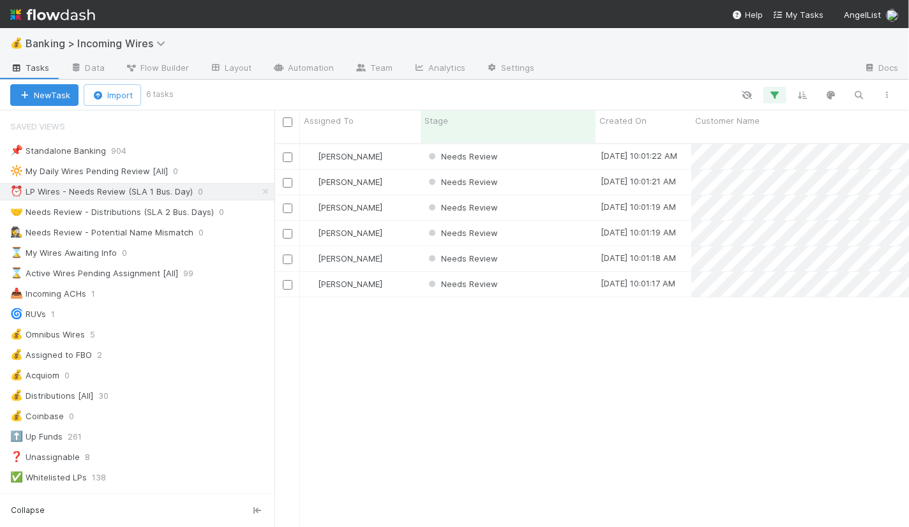
scroll to position [395, 635]
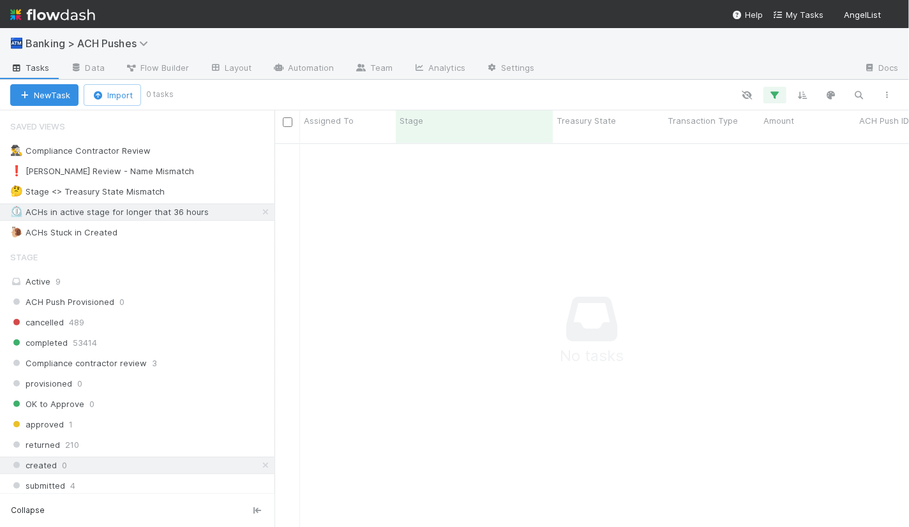
scroll to position [395, 635]
click at [266, 462] on icon at bounding box center [265, 466] width 13 height 8
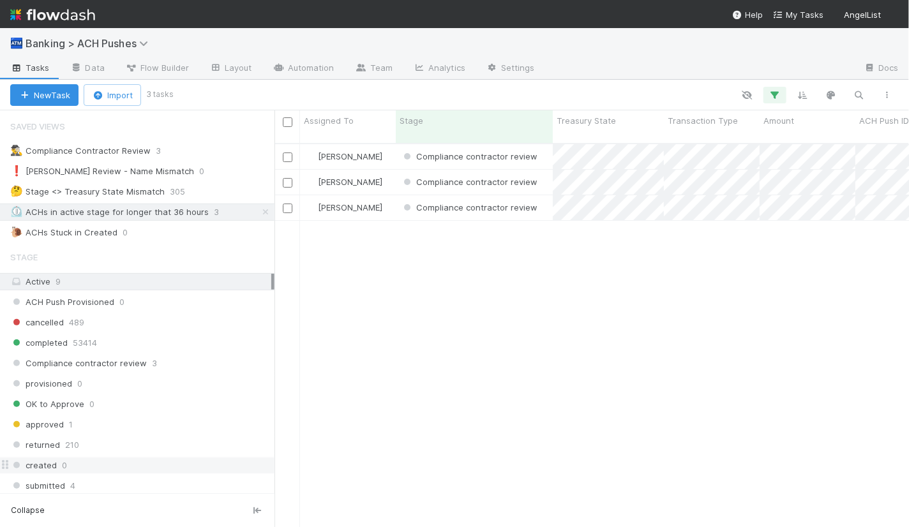
scroll to position [395, 635]
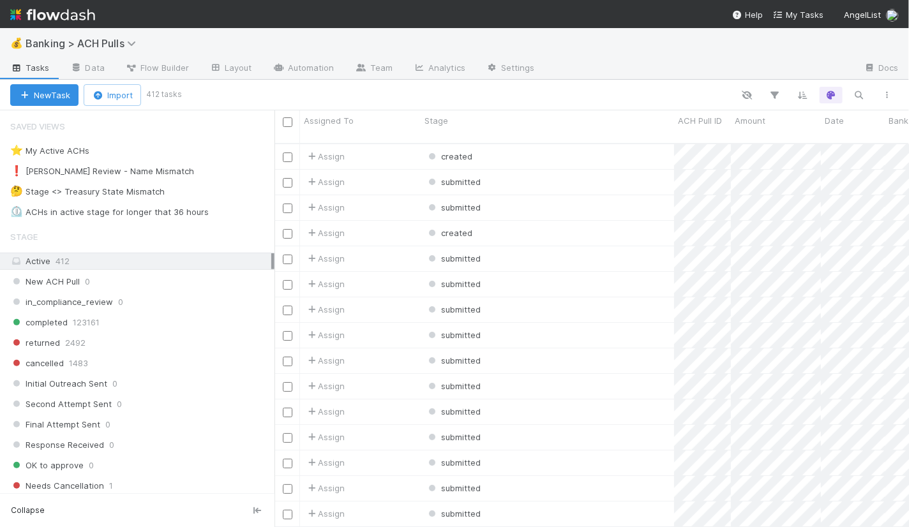
scroll to position [395, 635]
click at [103, 214] on div "⏲️ ACHs in active stage for longer that 36 hours" at bounding box center [109, 212] width 199 height 16
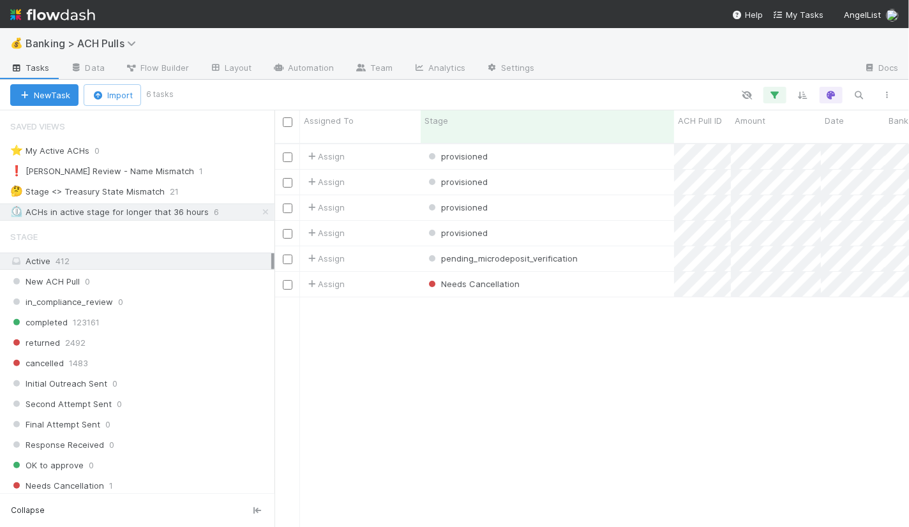
scroll to position [395, 635]
click at [593, 272] on div "Needs Cancellation" at bounding box center [547, 284] width 253 height 25
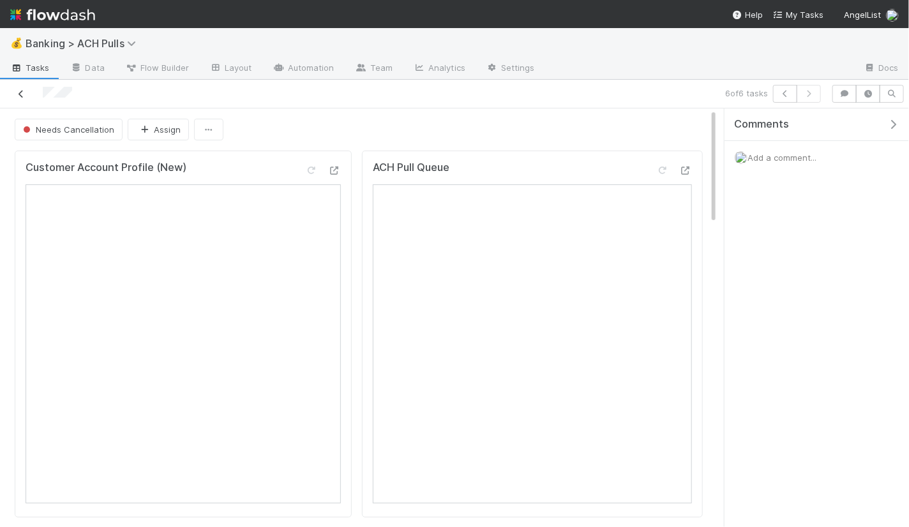
click at [22, 91] on icon at bounding box center [21, 94] width 13 height 8
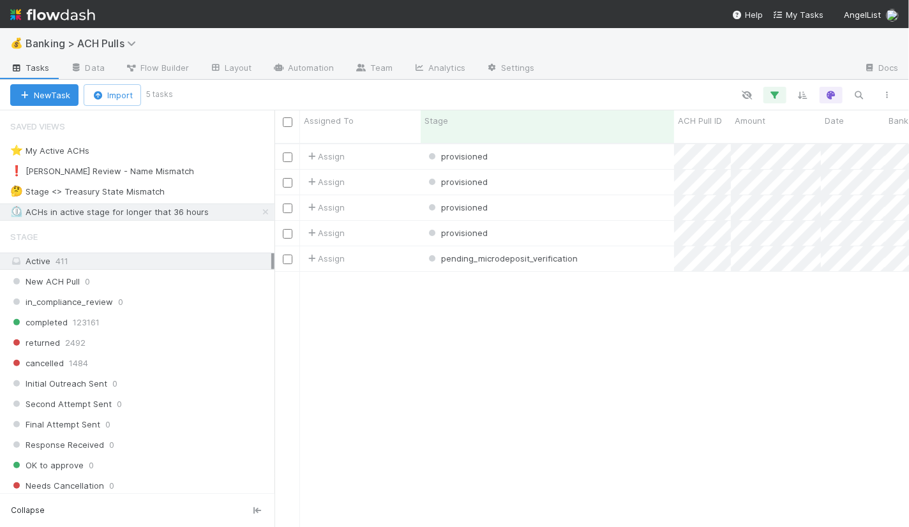
scroll to position [395, 635]
click at [509, 144] on div "provisioned" at bounding box center [547, 156] width 253 height 25
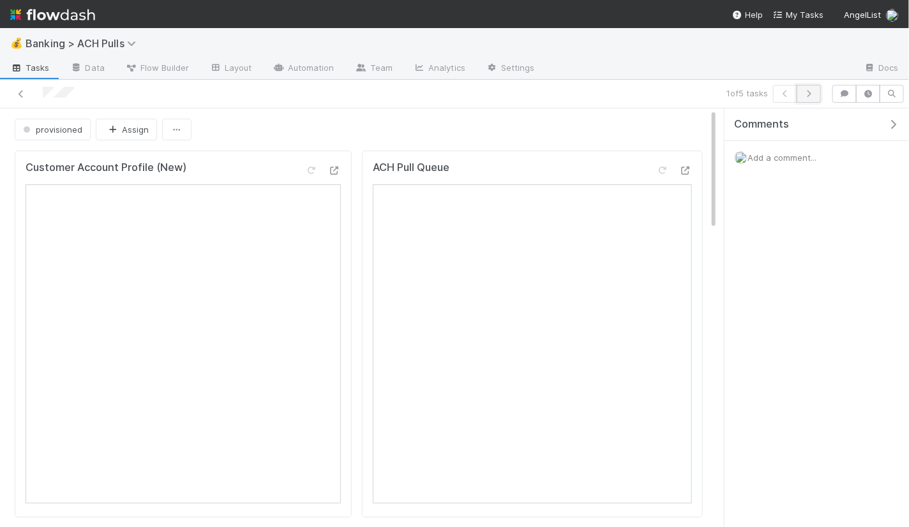
click at [811, 97] on button "button" at bounding box center [809, 94] width 24 height 18
click at [815, 90] on icon "button" at bounding box center [808, 94] width 13 height 8
click at [816, 89] on button "button" at bounding box center [809, 94] width 24 height 18
click at [816, 100] on button "button" at bounding box center [809, 94] width 24 height 18
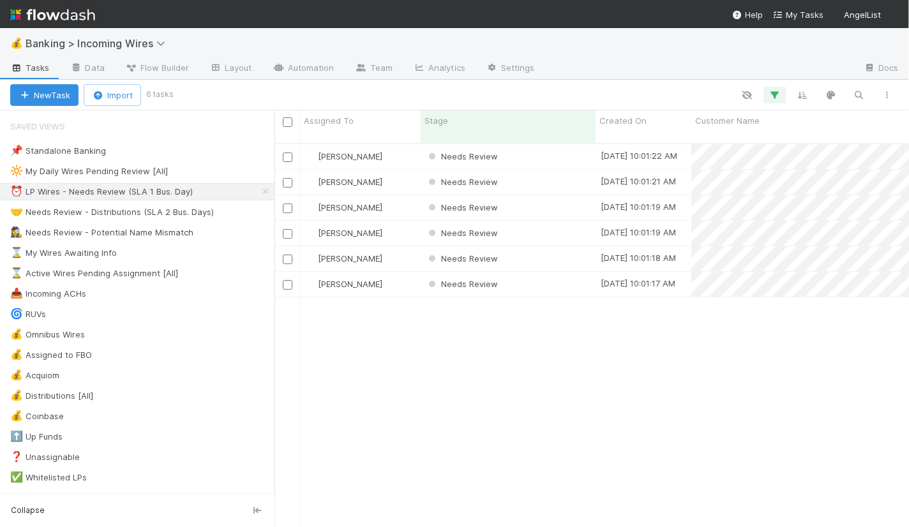
scroll to position [1, 0]
click at [566, 146] on div "Needs Review" at bounding box center [508, 156] width 175 height 25
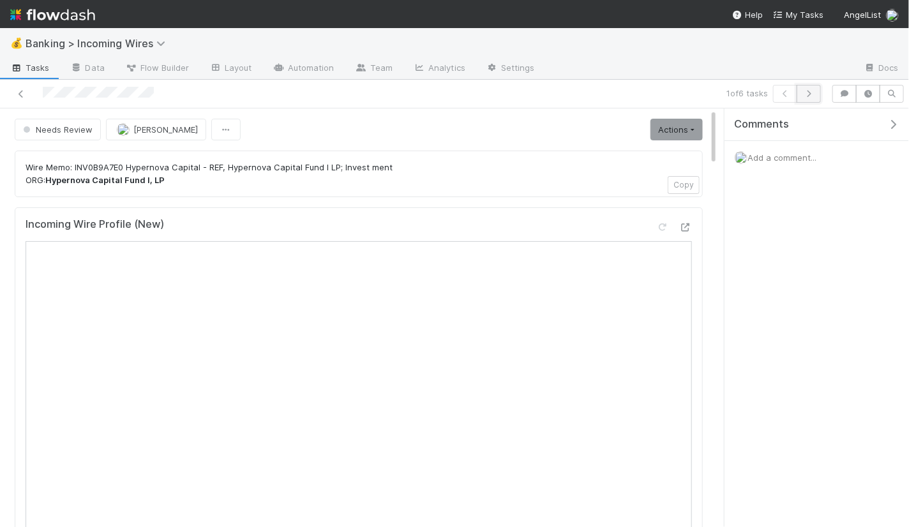
click at [813, 95] on icon "button" at bounding box center [808, 94] width 13 height 8
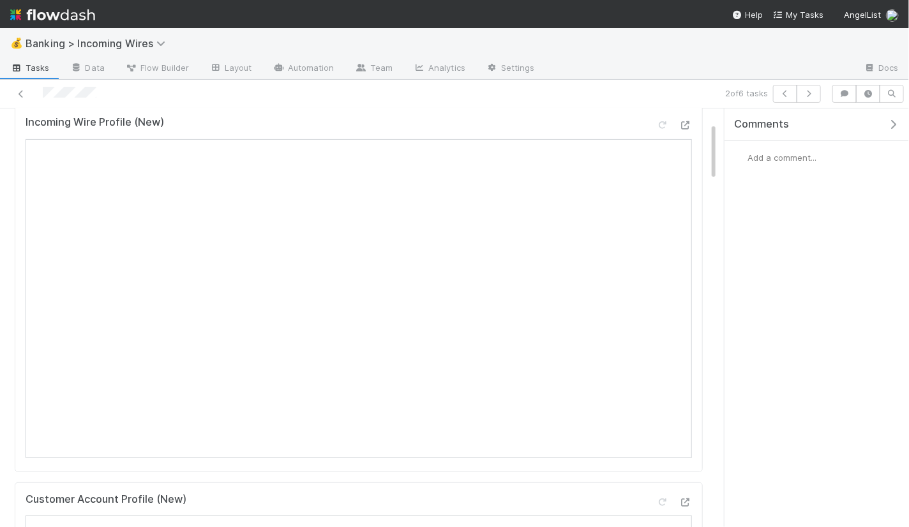
scroll to position [103, 0]
click at [812, 100] on button "button" at bounding box center [809, 94] width 24 height 18
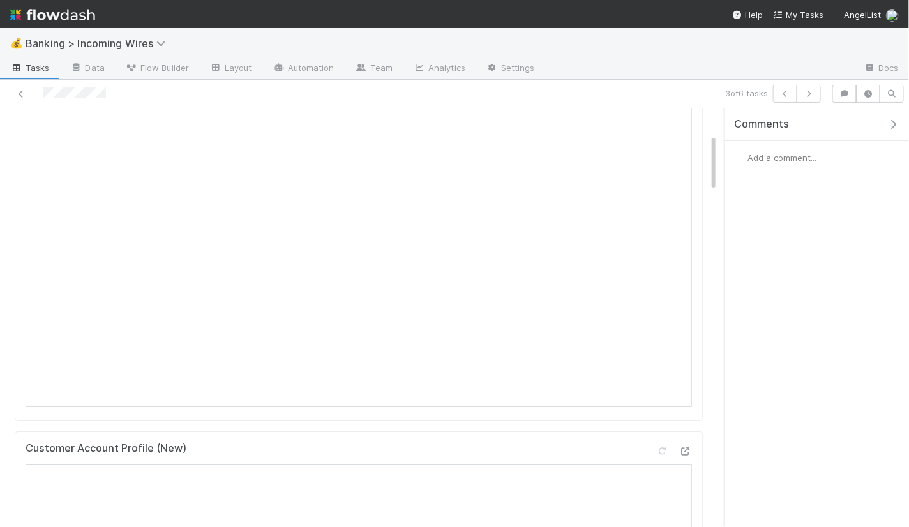
scroll to position [144, 0]
click at [815, 94] on icon "button" at bounding box center [808, 94] width 13 height 8
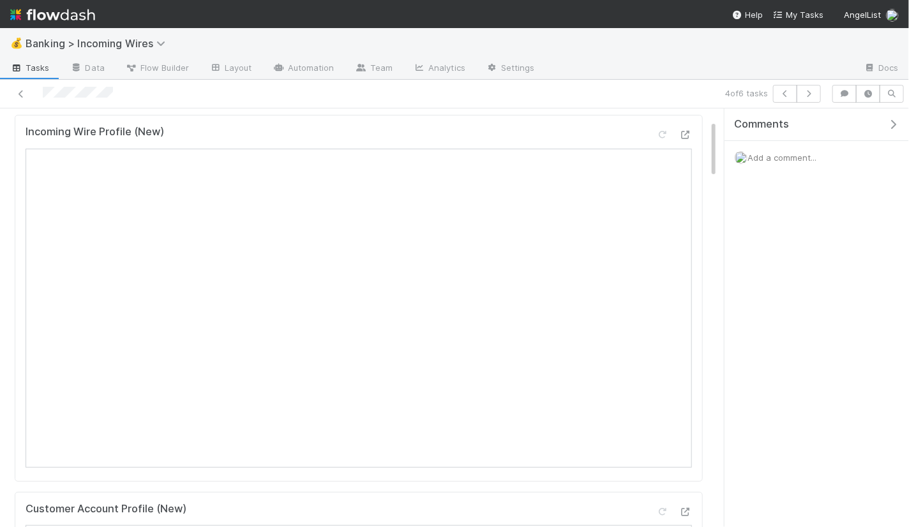
scroll to position [57, 0]
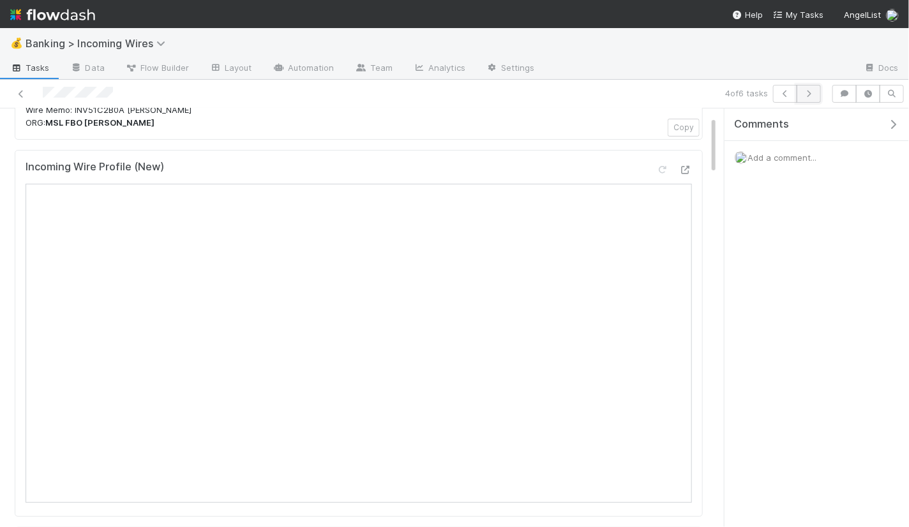
click at [815, 91] on icon "button" at bounding box center [808, 94] width 13 height 8
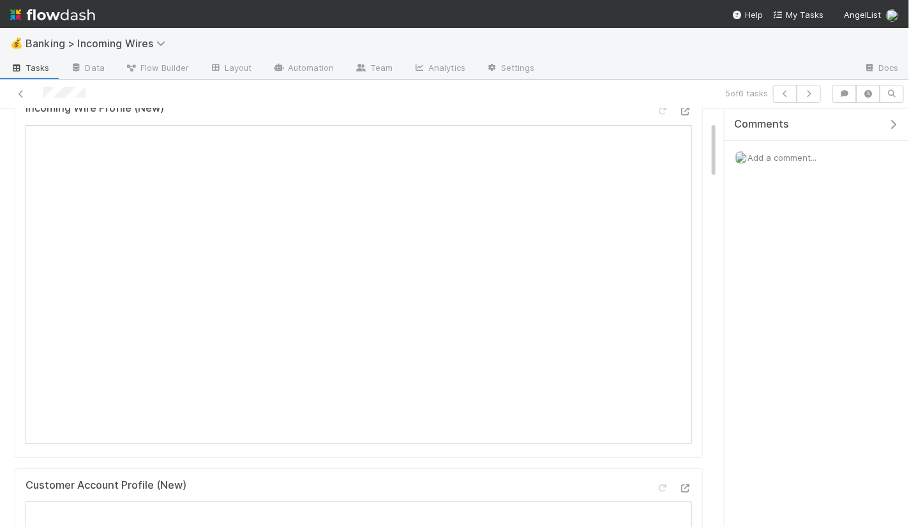
scroll to position [58, 0]
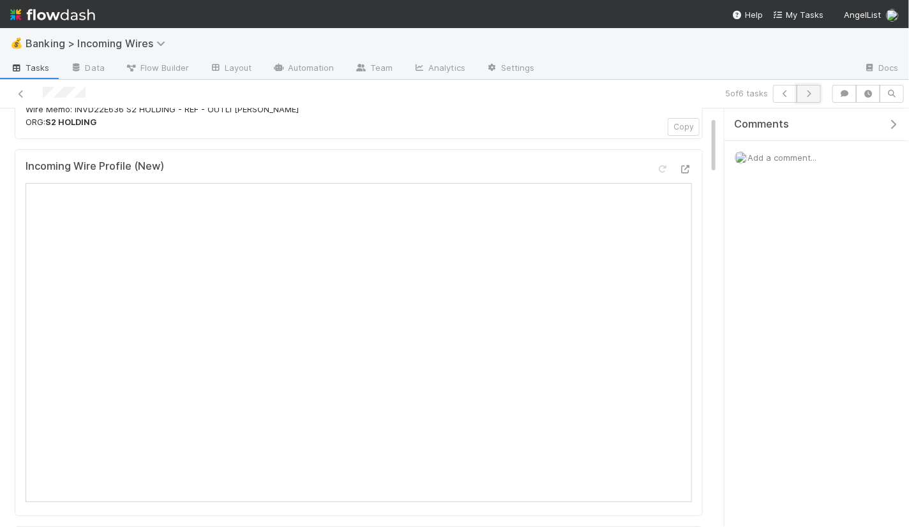
click at [813, 95] on icon "button" at bounding box center [808, 94] width 13 height 8
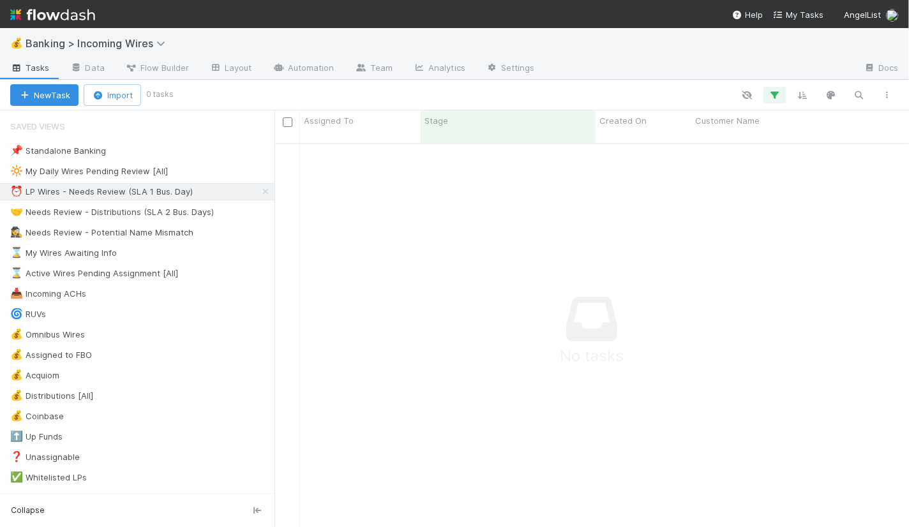
scroll to position [395, 635]
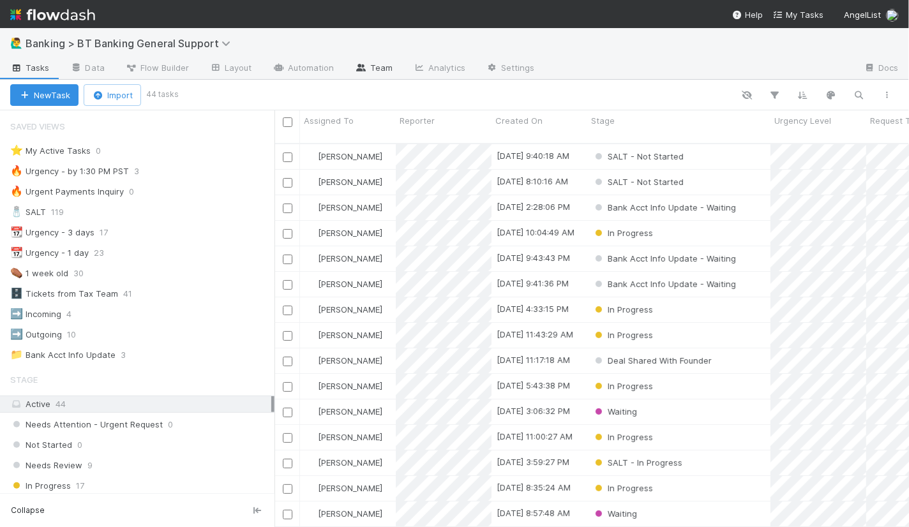
scroll to position [395, 635]
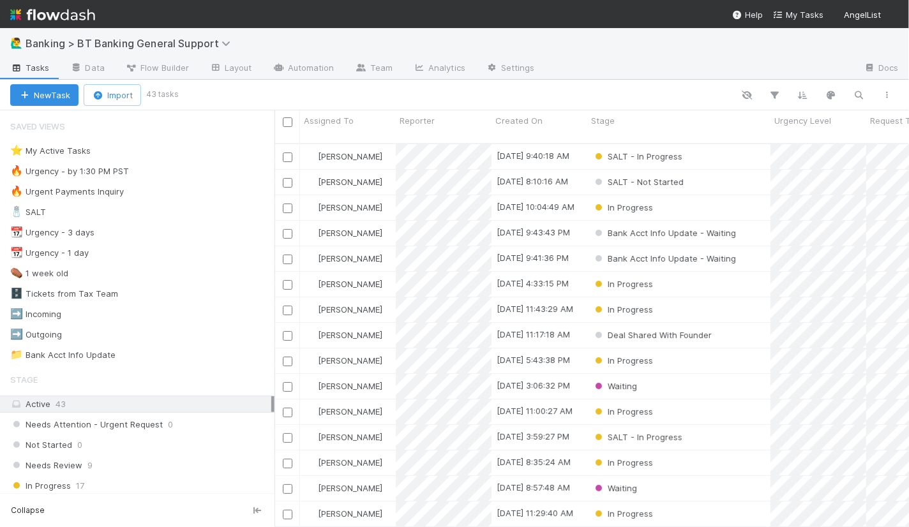
scroll to position [1, 0]
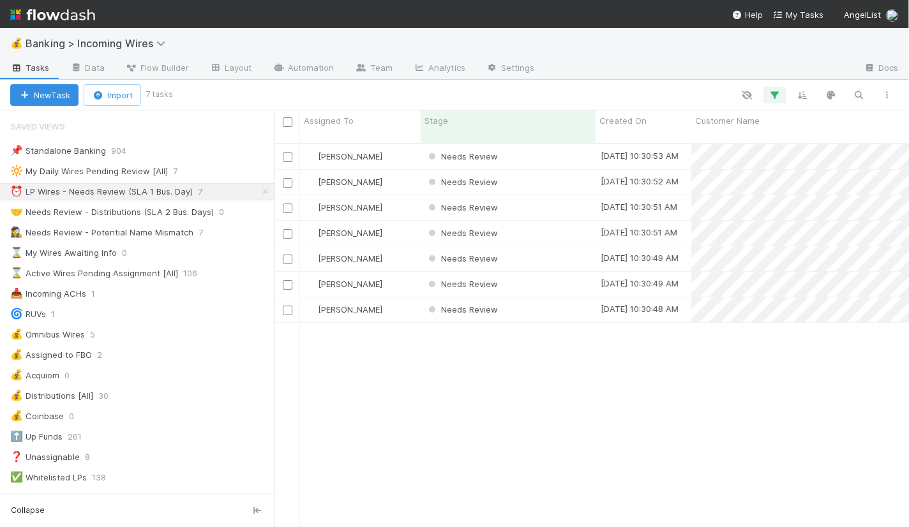
scroll to position [1, 0]
click at [538, 144] on div "Needs Review" at bounding box center [508, 156] width 175 height 25
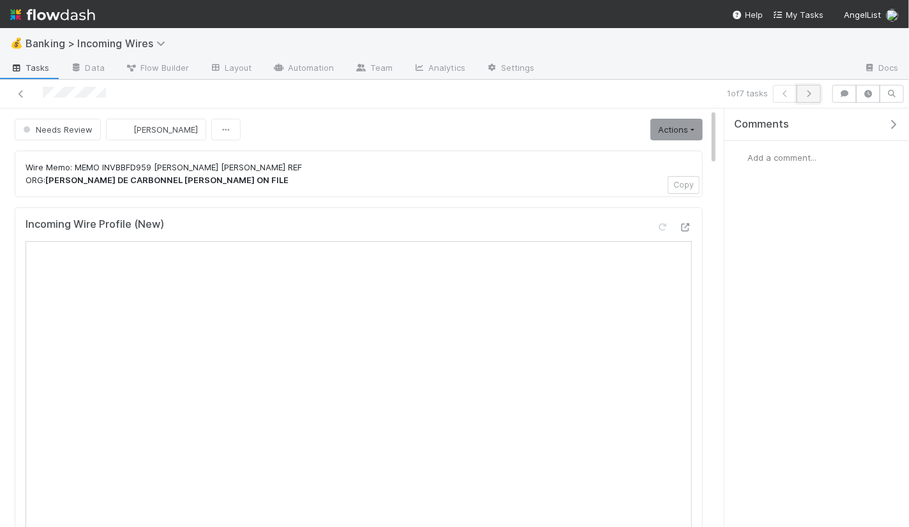
click at [811, 86] on button "button" at bounding box center [809, 94] width 24 height 18
click at [771, 159] on span "Add a comment..." at bounding box center [782, 158] width 69 height 10
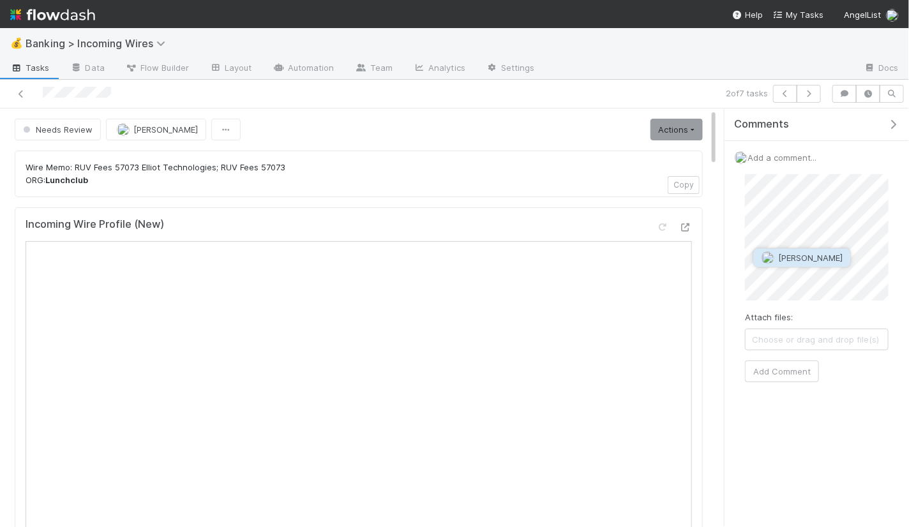
click at [795, 258] on span "[PERSON_NAME]" at bounding box center [810, 258] width 64 height 10
click at [797, 367] on button "Add Comment" at bounding box center [782, 372] width 74 height 22
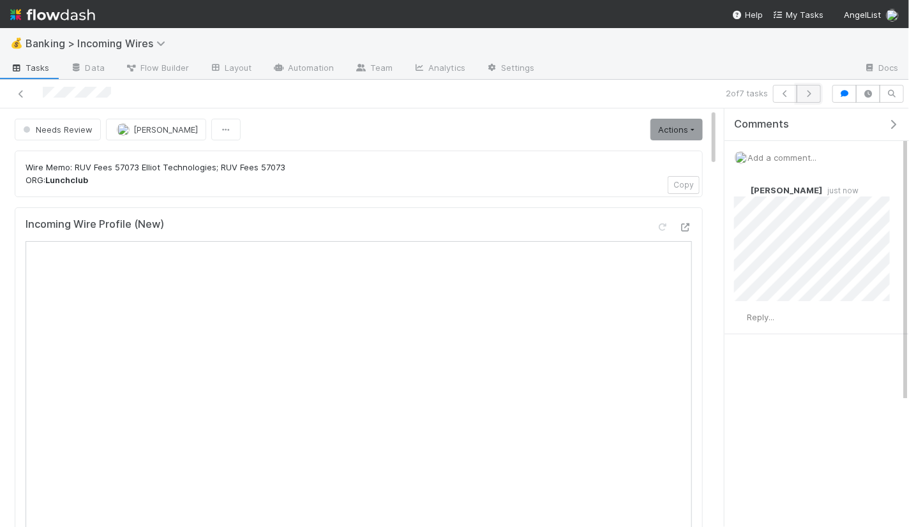
click at [815, 94] on icon "button" at bounding box center [808, 94] width 13 height 8
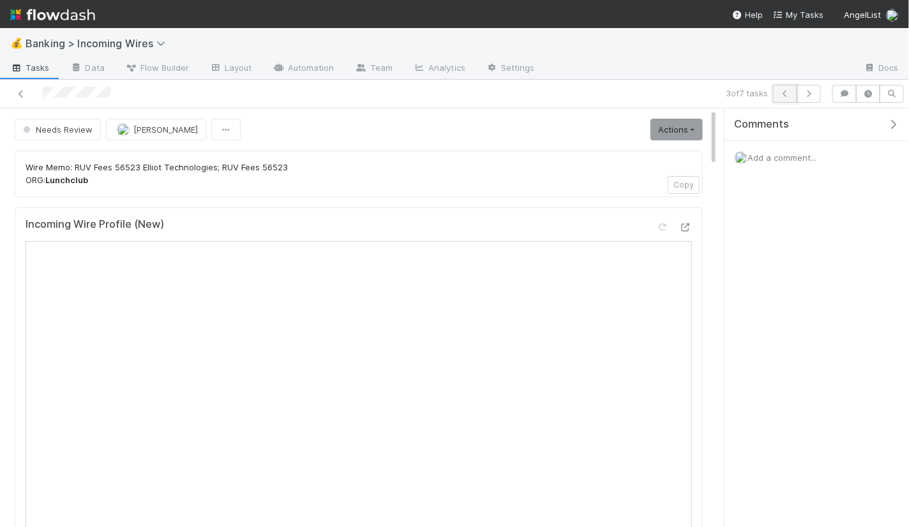
click at [796, 91] on button "button" at bounding box center [785, 94] width 24 height 18
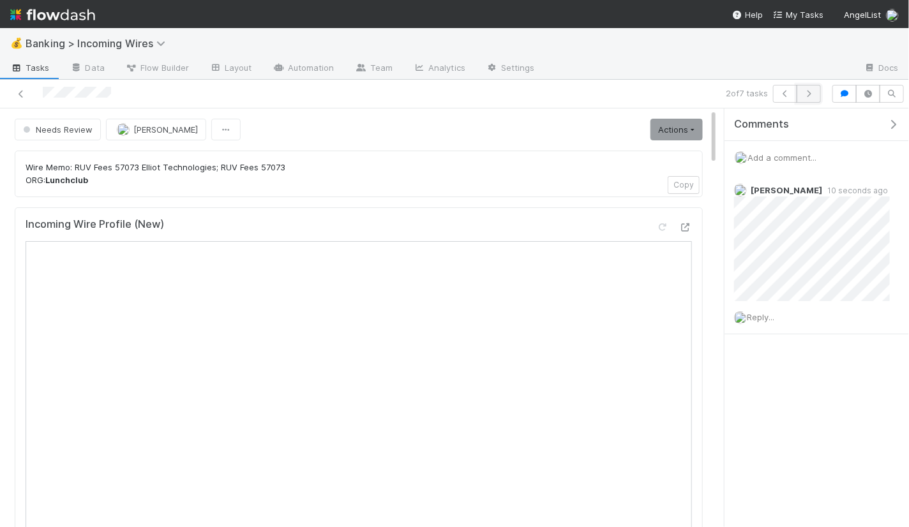
click at [810, 93] on icon "button" at bounding box center [808, 94] width 13 height 8
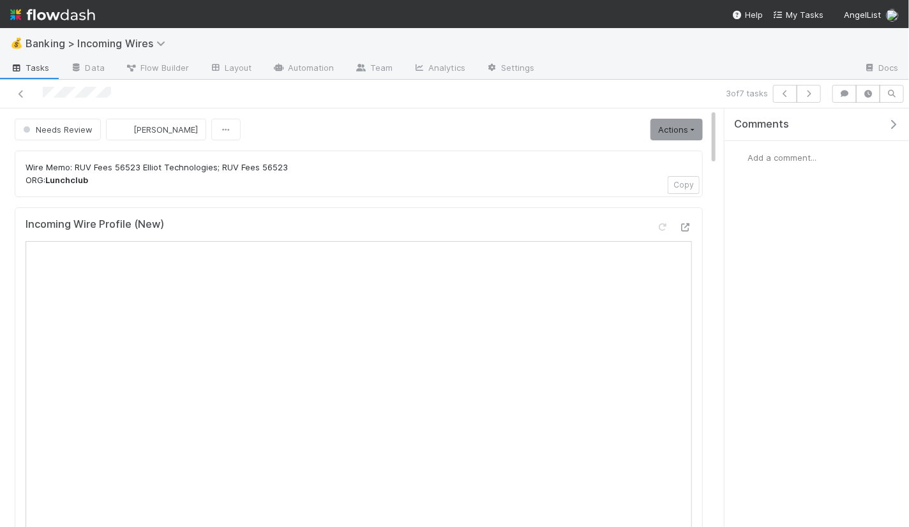
click at [765, 158] on span "Add a comment..." at bounding box center [782, 158] width 69 height 10
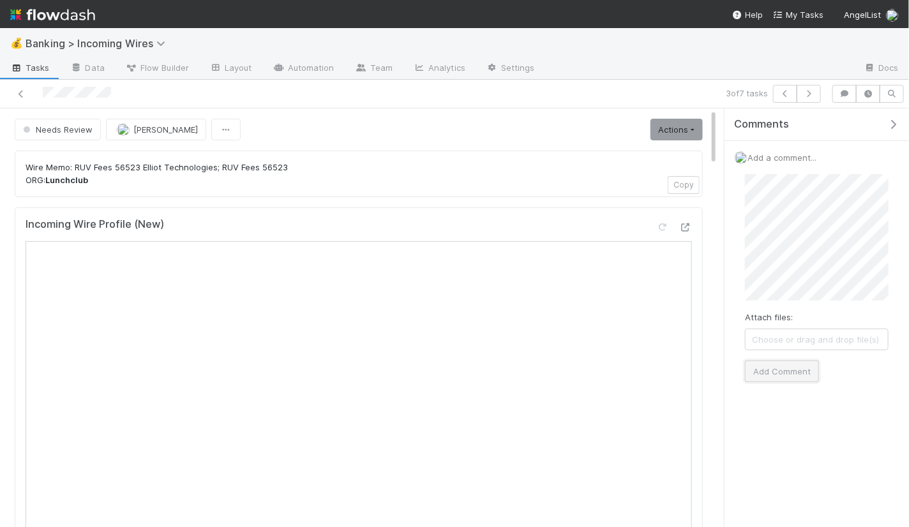
click at [790, 373] on button "Add Comment" at bounding box center [782, 372] width 74 height 22
click at [815, 92] on icon "button" at bounding box center [808, 94] width 13 height 8
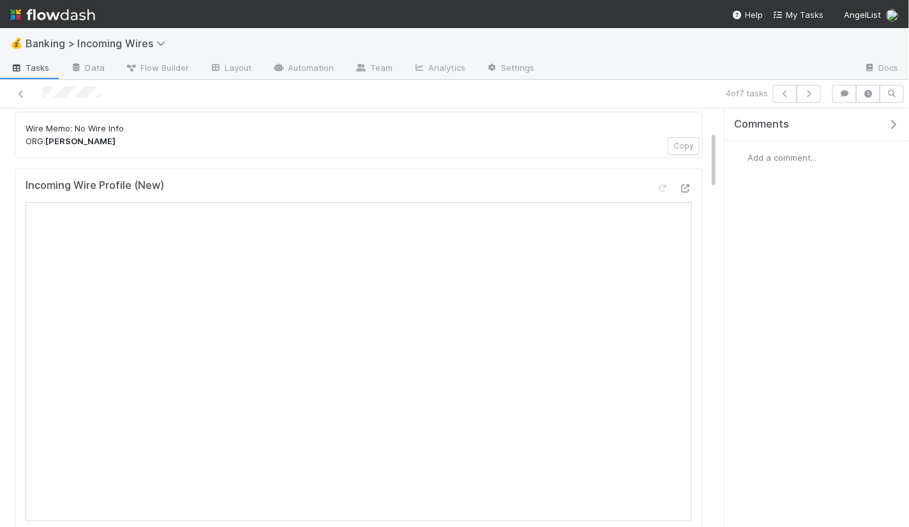
scroll to position [1, 0]
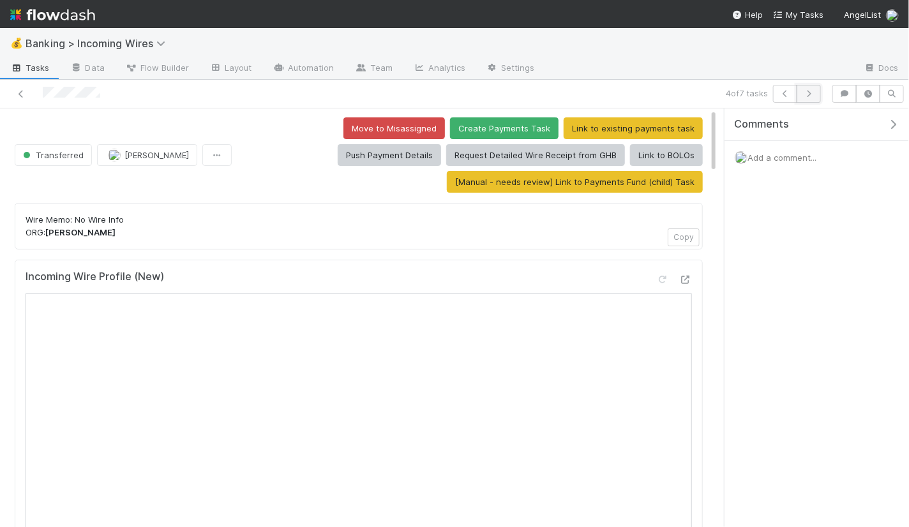
click at [809, 92] on icon "button" at bounding box center [808, 94] width 13 height 8
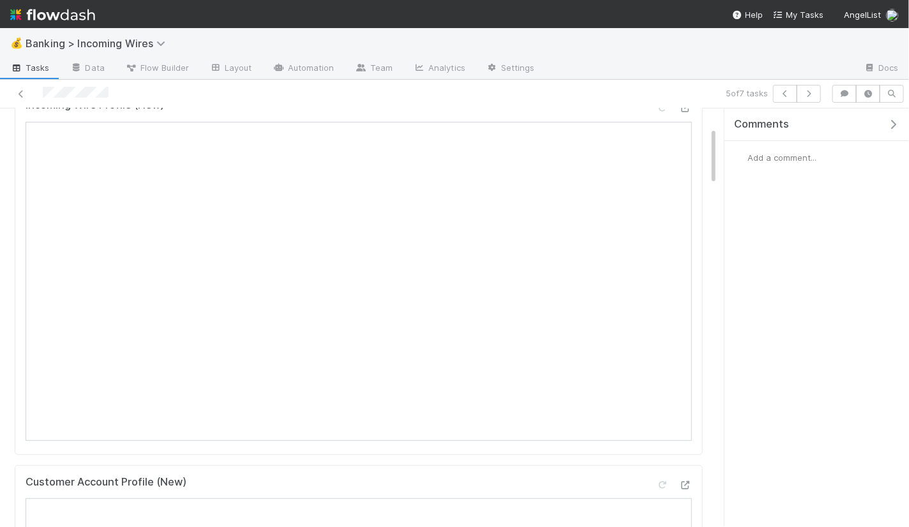
scroll to position [89, 0]
click at [823, 96] on div "5 of 7 tasks" at bounding box center [622, 94] width 409 height 18
click at [815, 94] on icon "button" at bounding box center [808, 94] width 13 height 8
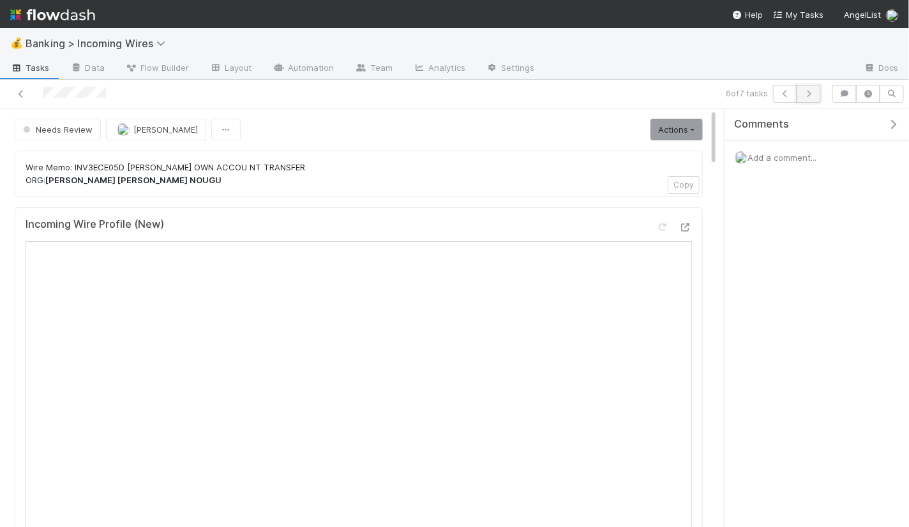
click at [809, 96] on icon "button" at bounding box center [808, 94] width 13 height 8
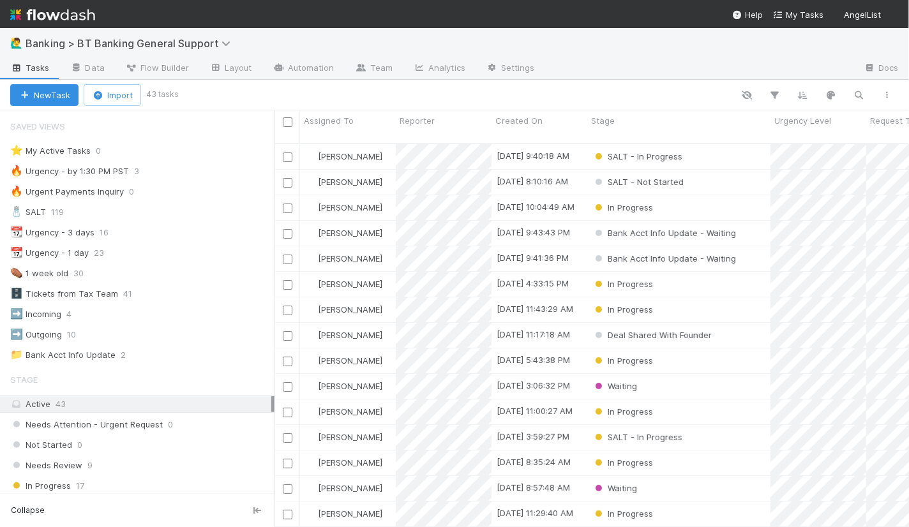
scroll to position [1, 0]
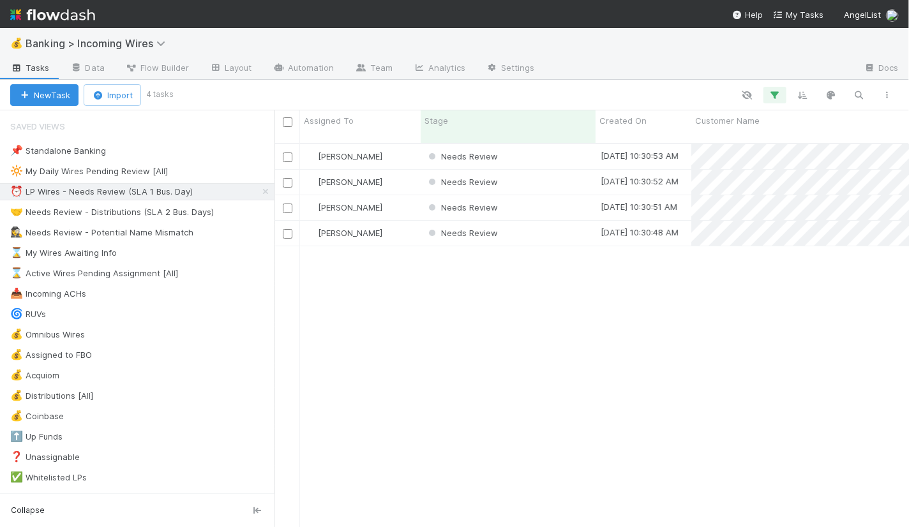
scroll to position [395, 635]
click at [531, 132] on div "Assigned To Stage Created On Customer Name Amount ORG Fund Name Wire ID Date Wi…" at bounding box center [592, 127] width 635 height 34
click at [531, 144] on div "Needs Review" at bounding box center [508, 156] width 175 height 25
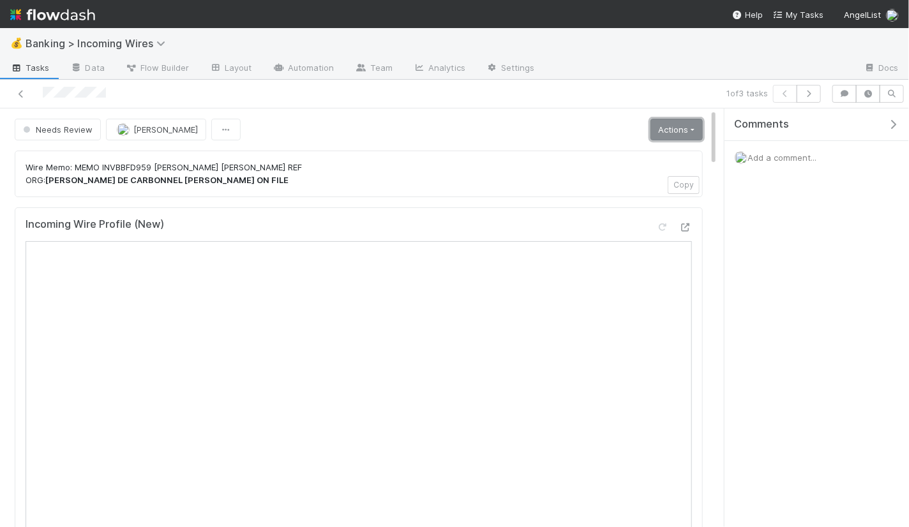
click at [667, 132] on link "Actions" at bounding box center [677, 130] width 52 height 22
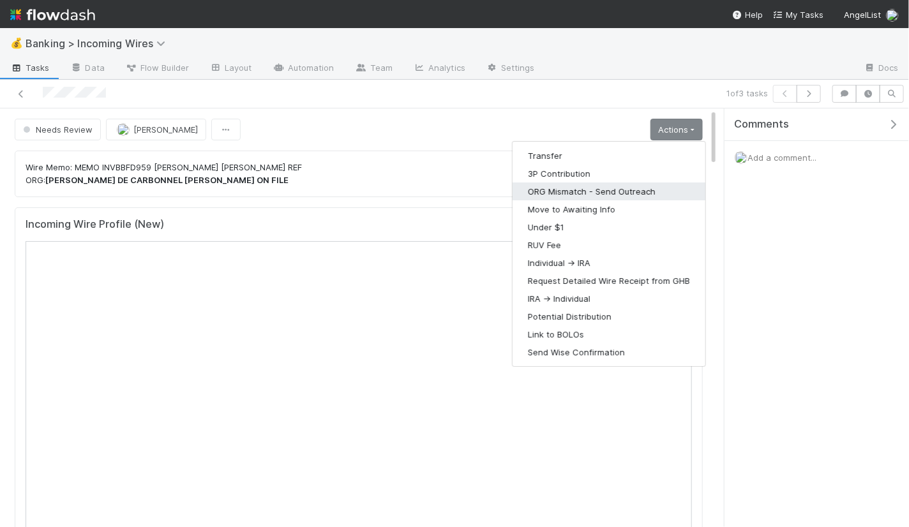
click at [635, 187] on button "ORG Mismatch - Send Outreach" at bounding box center [609, 192] width 193 height 18
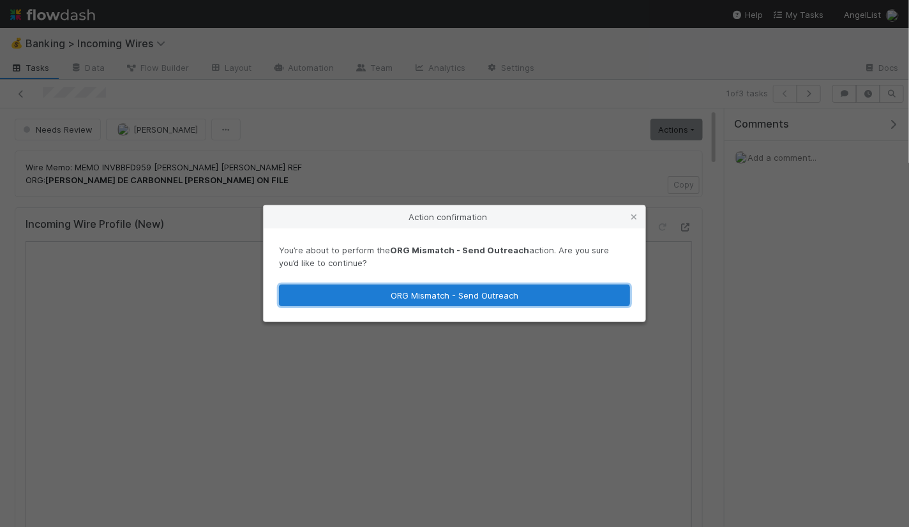
click at [547, 292] on button "ORG Mismatch - Send Outreach" at bounding box center [454, 296] width 351 height 22
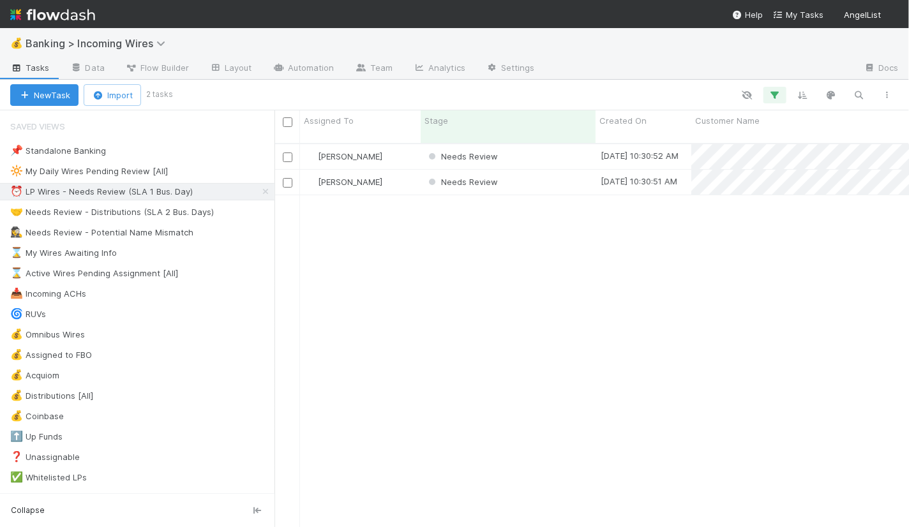
scroll to position [395, 635]
click at [539, 153] on div "Needs Review" at bounding box center [508, 156] width 175 height 25
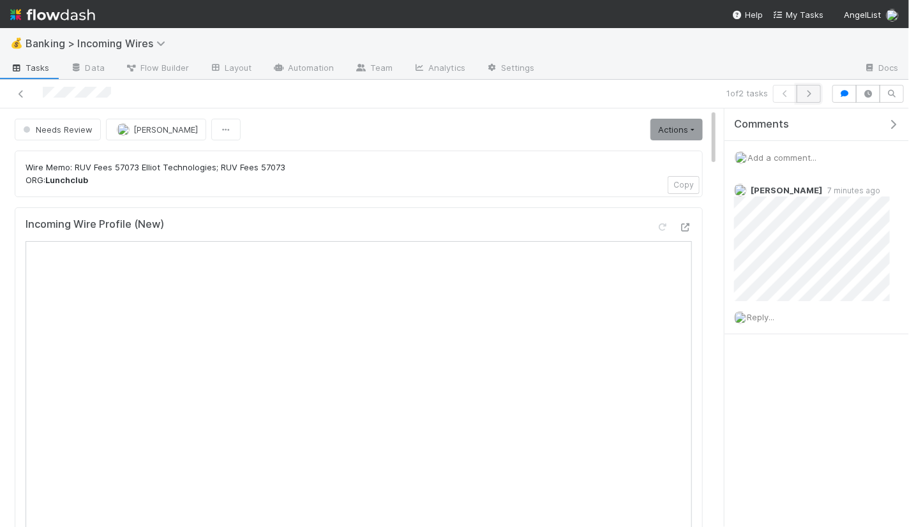
click at [812, 90] on icon "button" at bounding box center [808, 94] width 13 height 8
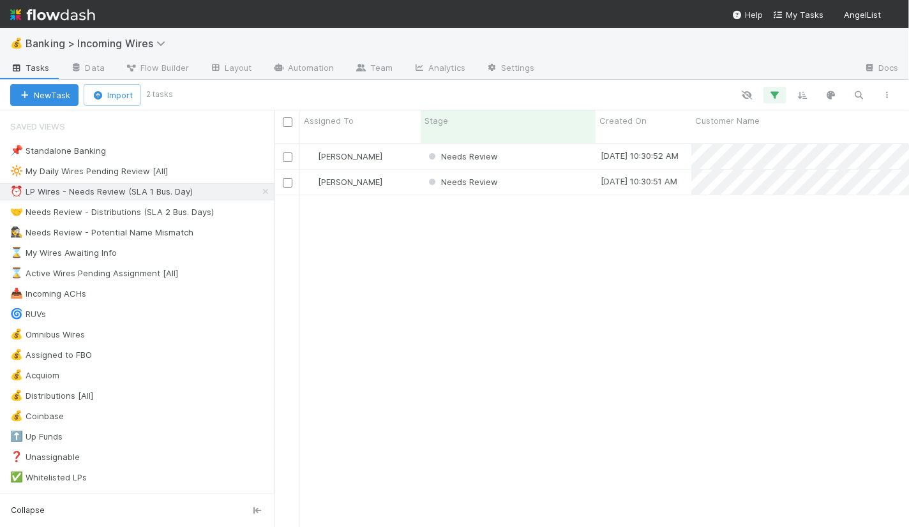
scroll to position [1, 0]
click at [167, 207] on div "🤝 Needs Review - Distributions (SLA 2 Bus. Days)" at bounding box center [112, 212] width 204 height 16
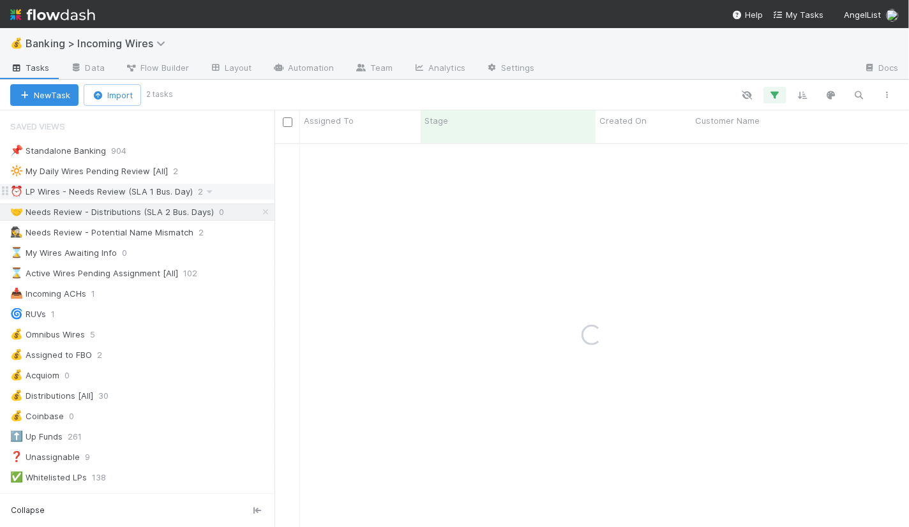
click at [147, 185] on div "⏰ LP Wires - Needs Review (SLA 1 Bus. Day)" at bounding box center [101, 192] width 183 height 16
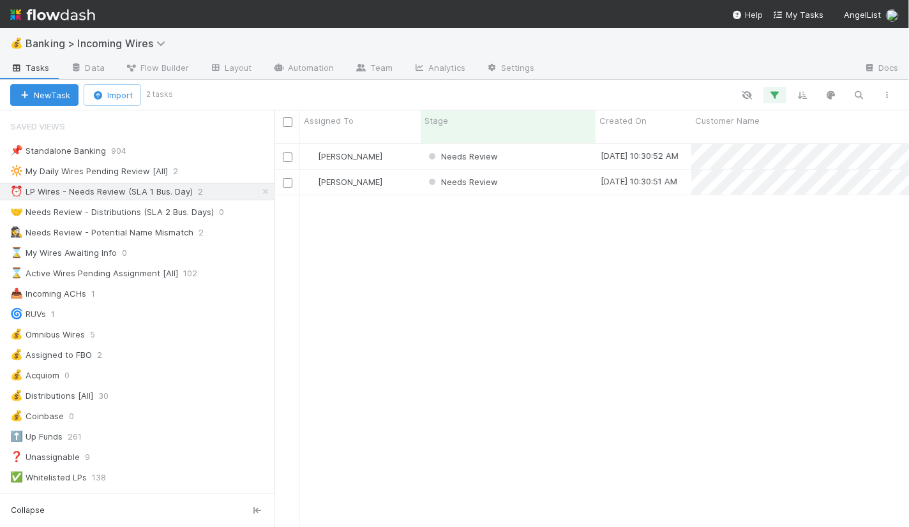
scroll to position [395, 635]
click at [131, 207] on div "🤝 Needs Review - Distributions (SLA 2 Bus. Days)" at bounding box center [112, 212] width 204 height 16
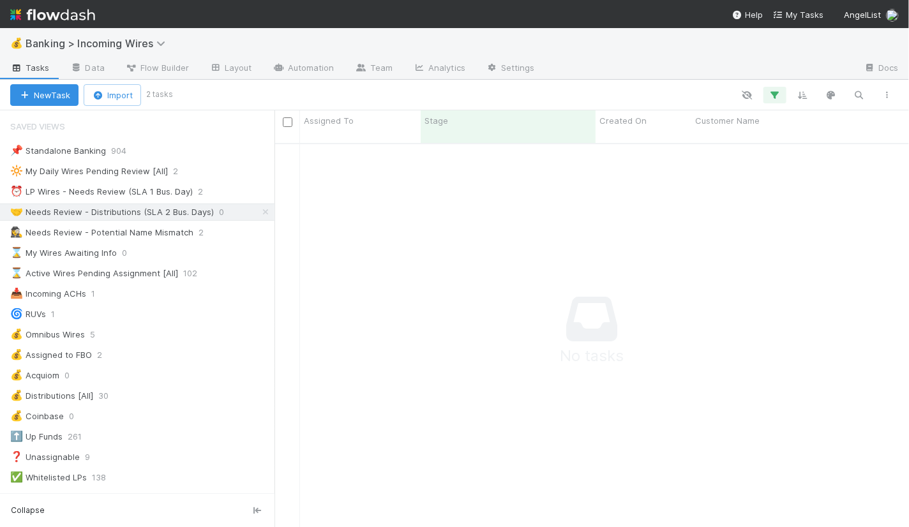
scroll to position [395, 635]
click at [149, 186] on div "⏰ LP Wires - Needs Review (SLA 1 Bus. Day)" at bounding box center [101, 192] width 183 height 16
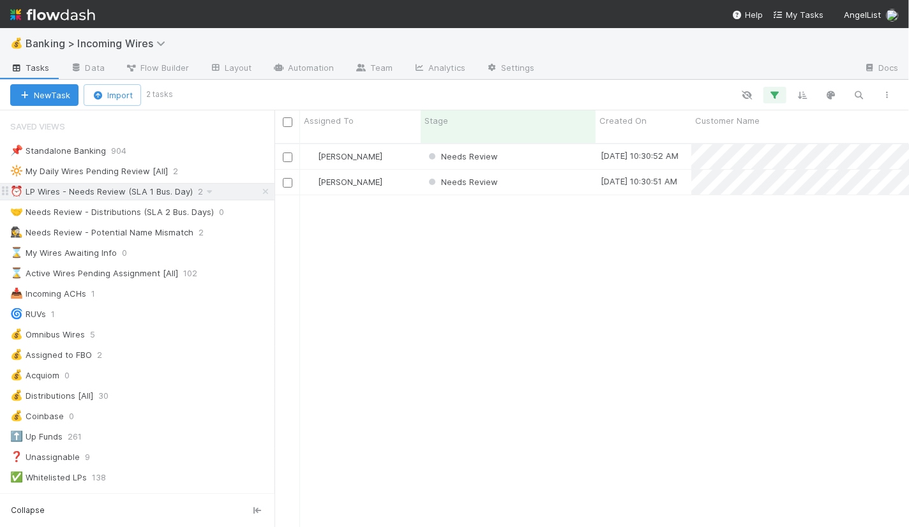
scroll to position [395, 635]
